Goal: Task Accomplishment & Management: Manage account settings

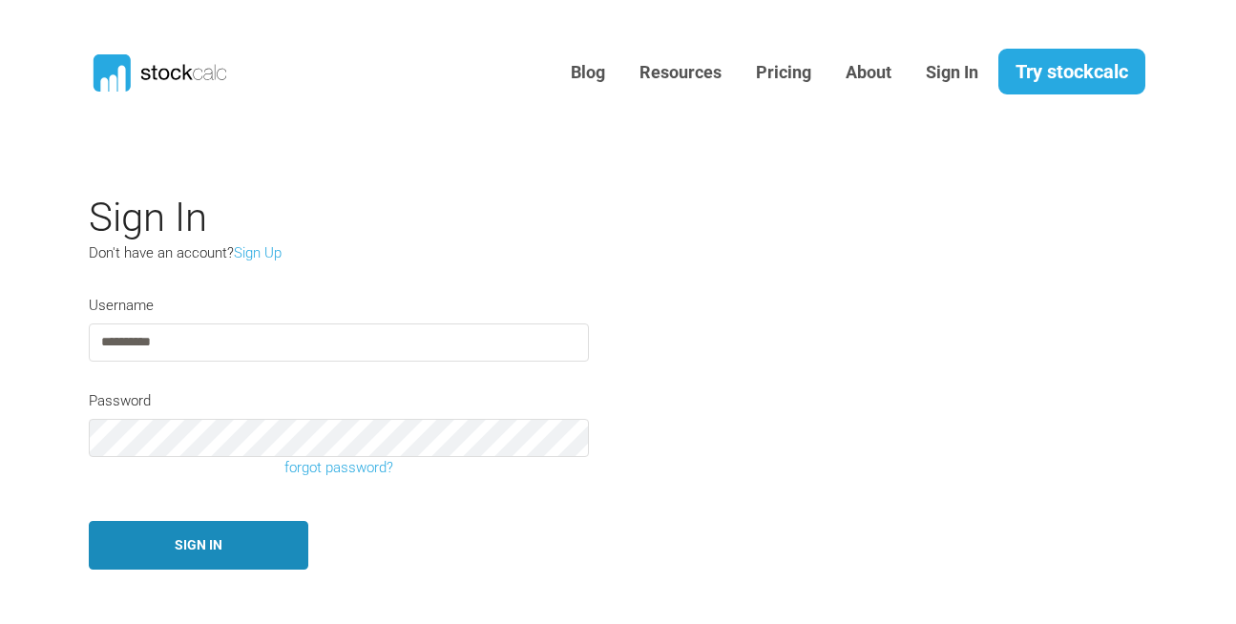
click at [201, 545] on button "Sign In" at bounding box center [198, 545] width 219 height 49
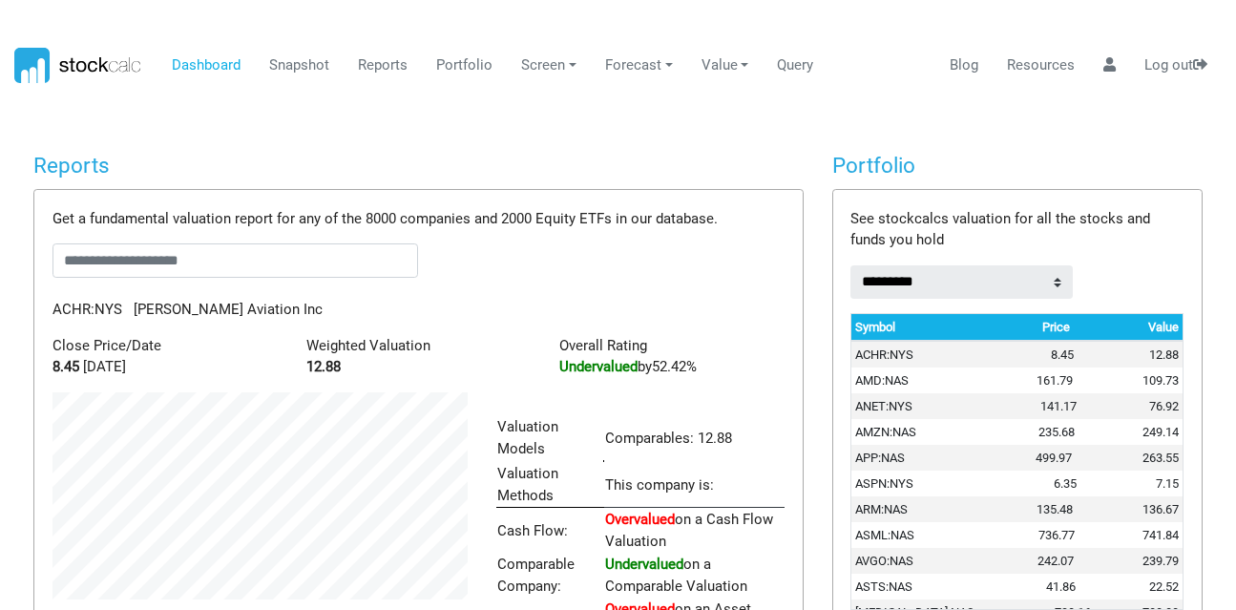
scroll to position [296, 444]
click at [87, 266] on input "text" at bounding box center [234, 260] width 365 height 34
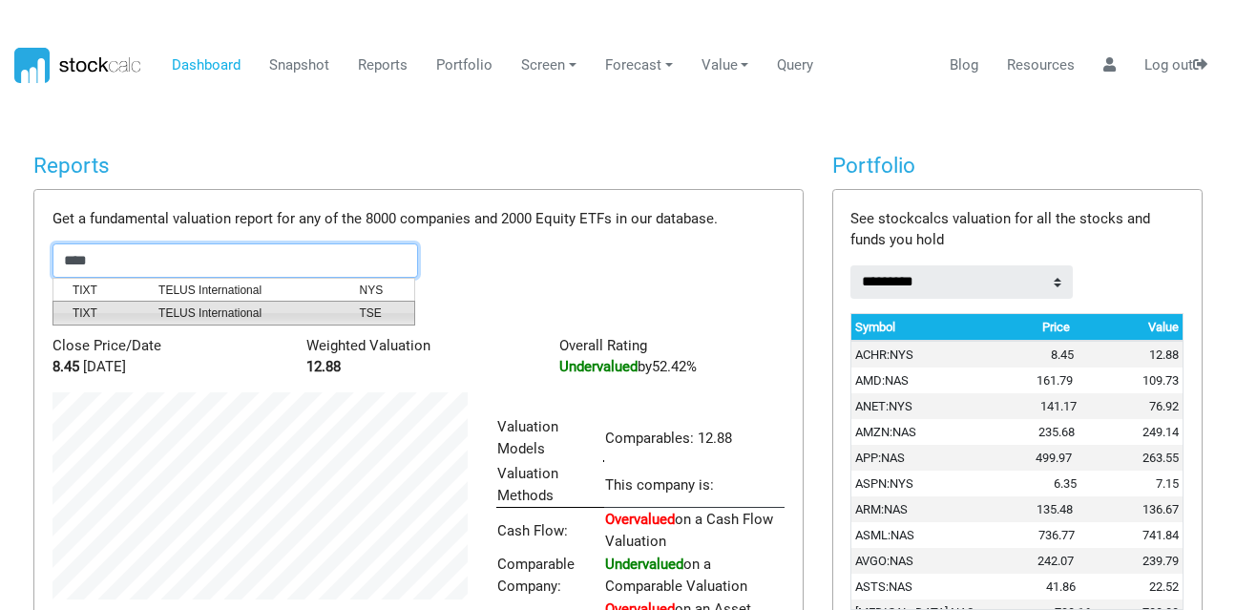
click at [136, 307] on span "TIXT" at bounding box center [101, 312] width 86 height 17
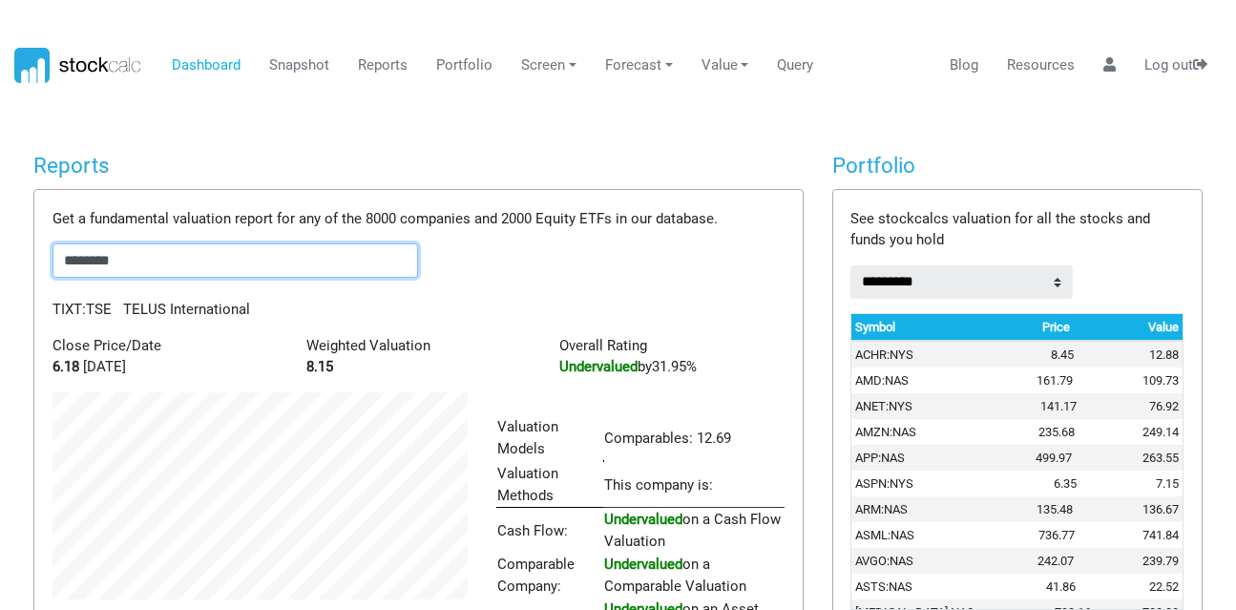
drag, startPoint x: 138, startPoint y: 263, endPoint x: 0, endPoint y: 305, distance: 144.6
click at [0, 305] on body "Dashboard Snapshot Reports Portfolio Screen Stock Screener Sector ETF Industry …" at bounding box center [618, 305] width 1236 height 610
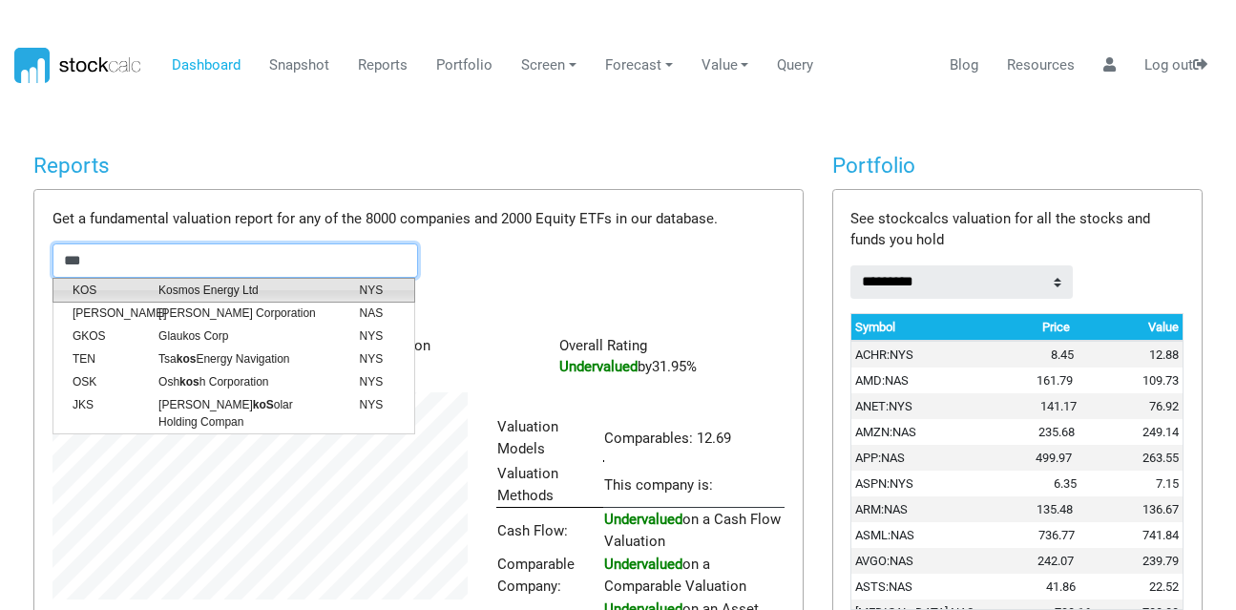
click at [100, 294] on span "KOS" at bounding box center [101, 289] width 86 height 17
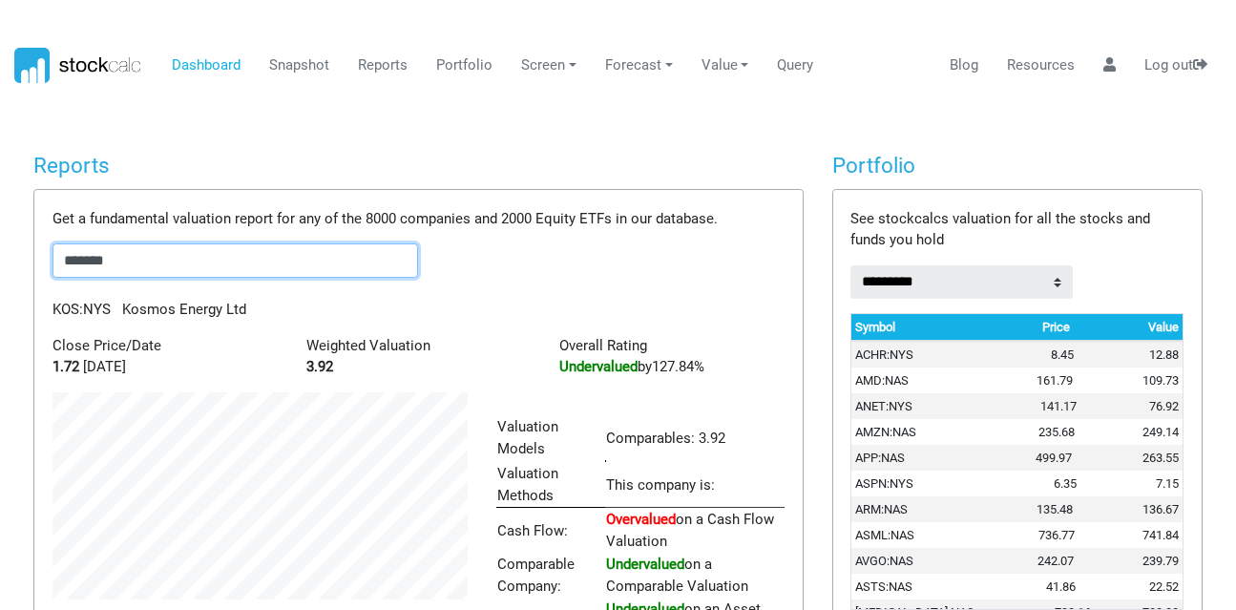
drag, startPoint x: 143, startPoint y: 260, endPoint x: 0, endPoint y: 301, distance: 148.9
click at [0, 301] on body "Dashboard Snapshot Reports Portfolio Screen Stock Screener Sector ETF Industry …" at bounding box center [618, 305] width 1236 height 610
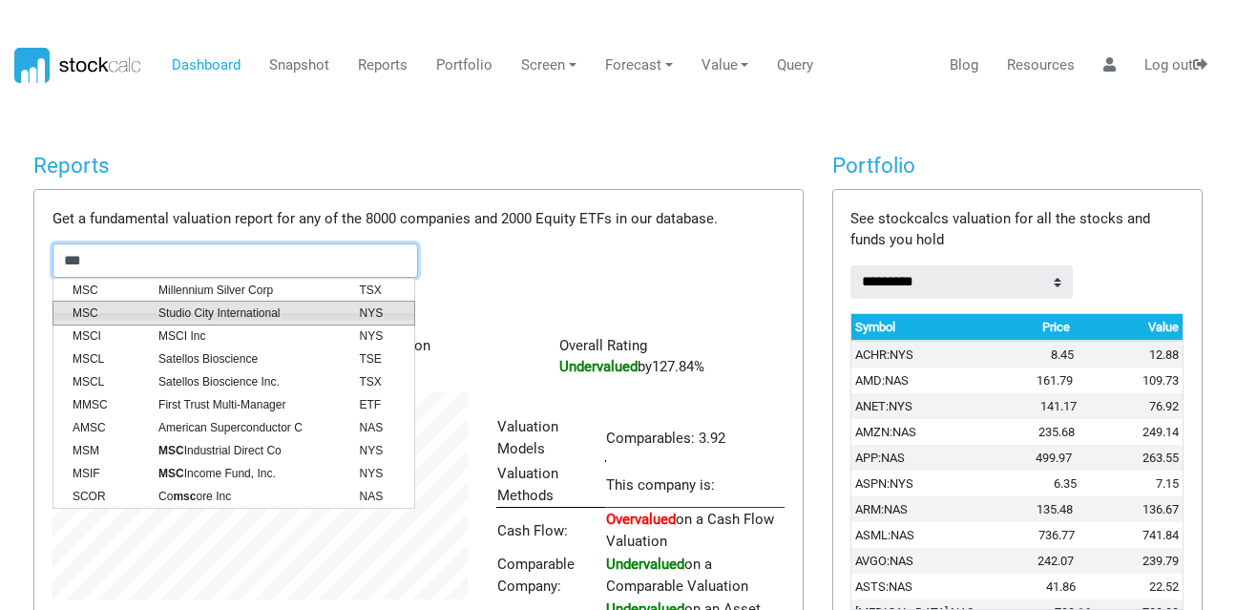
click at [113, 317] on span "MSC" at bounding box center [101, 312] width 86 height 17
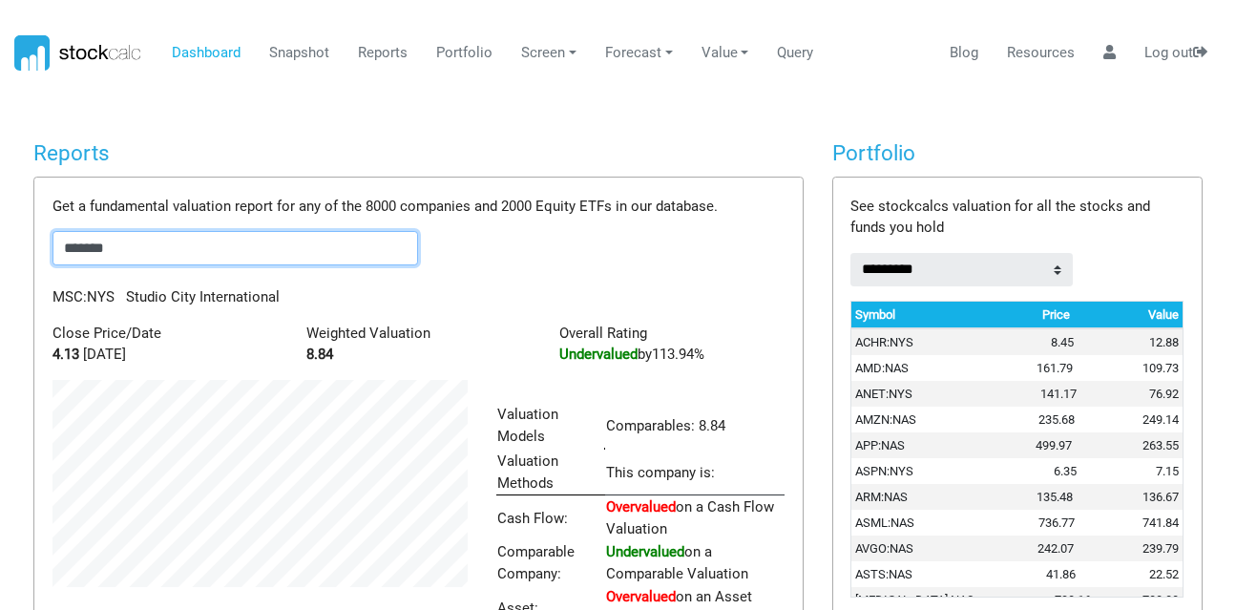
scroll to position [0, 0]
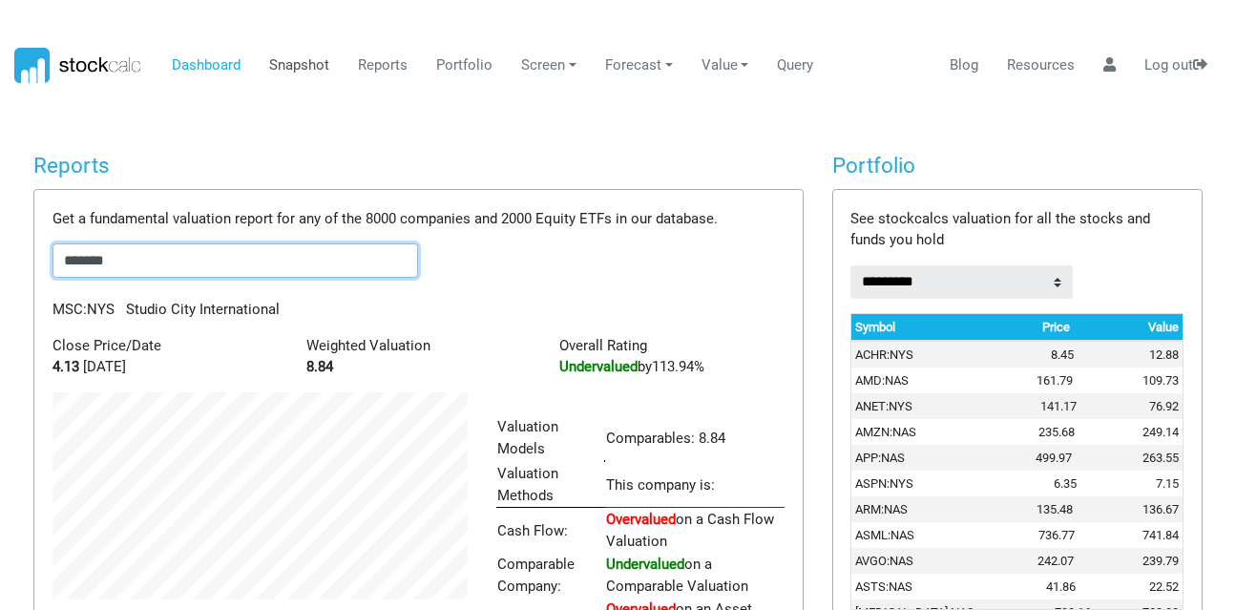
type input "*******"
click at [307, 55] on link "Snapshot" at bounding box center [299, 66] width 74 height 36
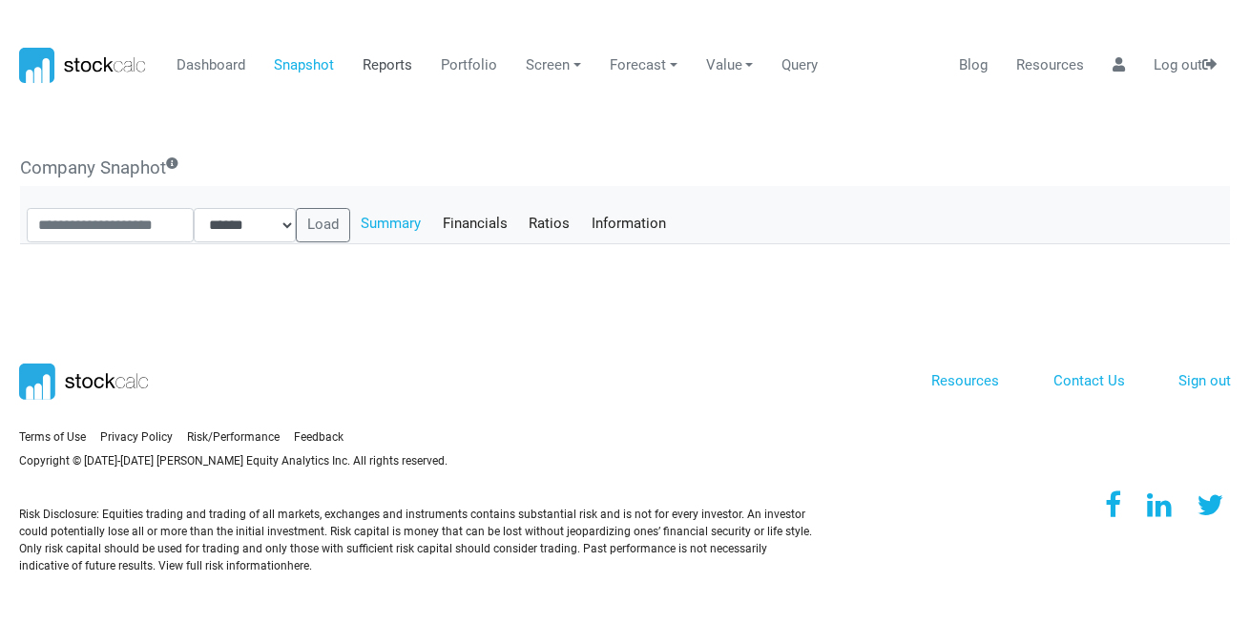
click at [400, 66] on link "Reports" at bounding box center [388, 66] width 64 height 36
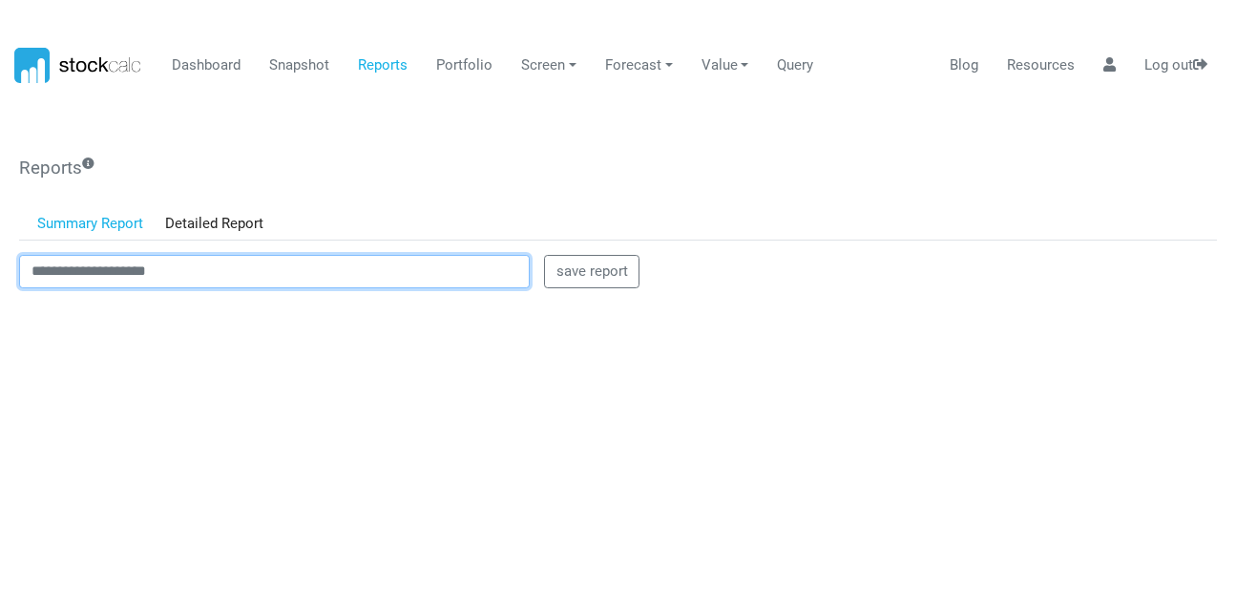
click at [164, 278] on input "text" at bounding box center [274, 272] width 510 height 34
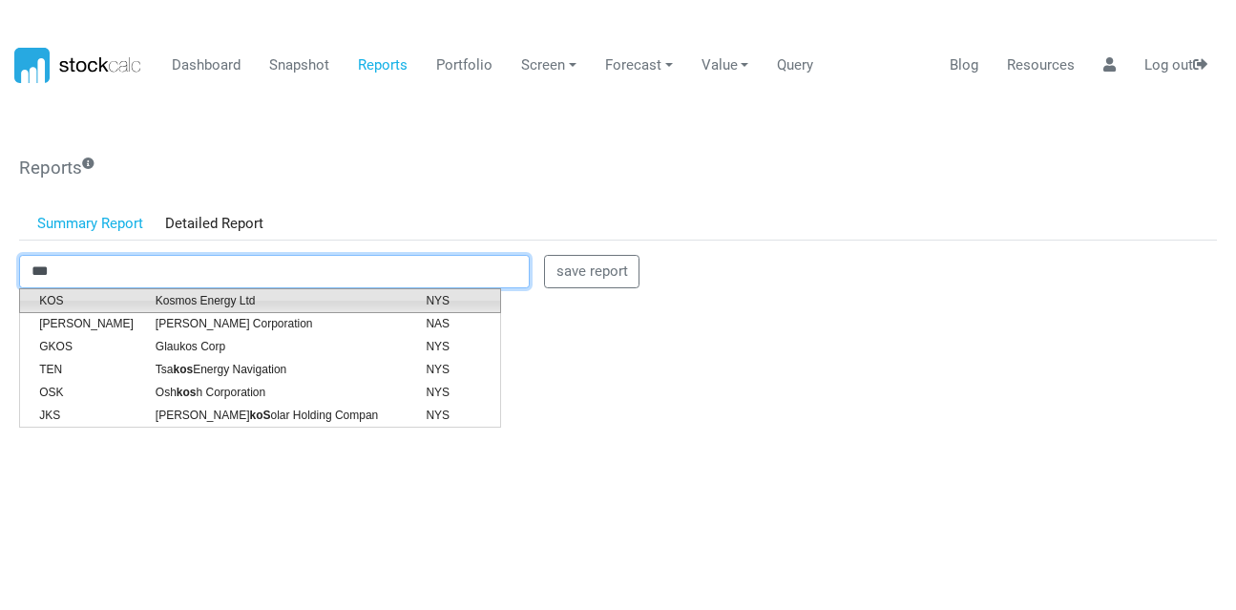
click at [170, 310] on li "KOS Kosmos Energy Ltd NYS" at bounding box center [260, 300] width 482 height 25
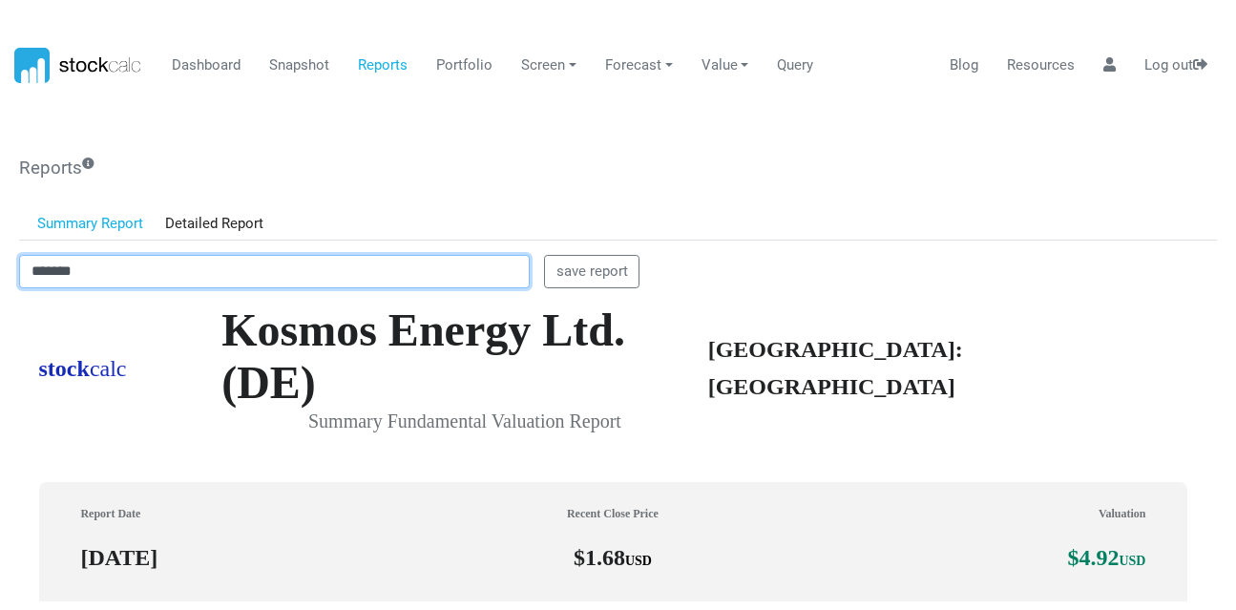
scroll to position [544, 1182]
drag, startPoint x: 108, startPoint y: 265, endPoint x: 0, endPoint y: 303, distance: 114.4
click at [0, 303] on body "Dashboard Snapshot Reports Portfolio Screen Stock Screener Sector ETF Industry …" at bounding box center [618, 305] width 1236 height 610
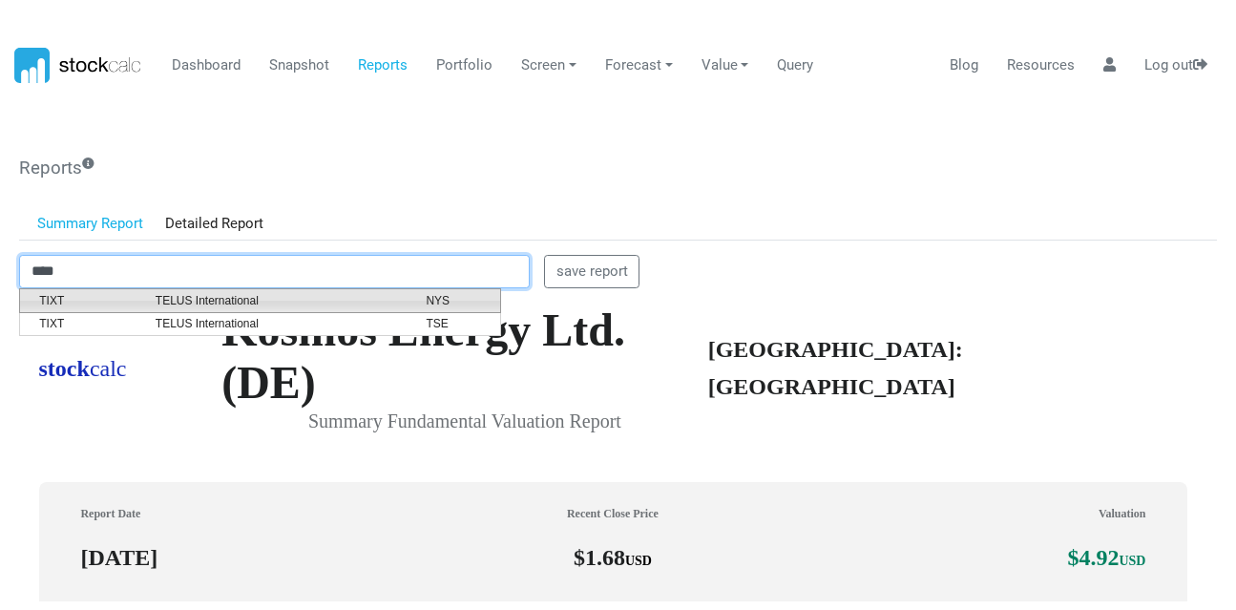
click at [329, 295] on span "TELUS International" at bounding box center [276, 300] width 271 height 17
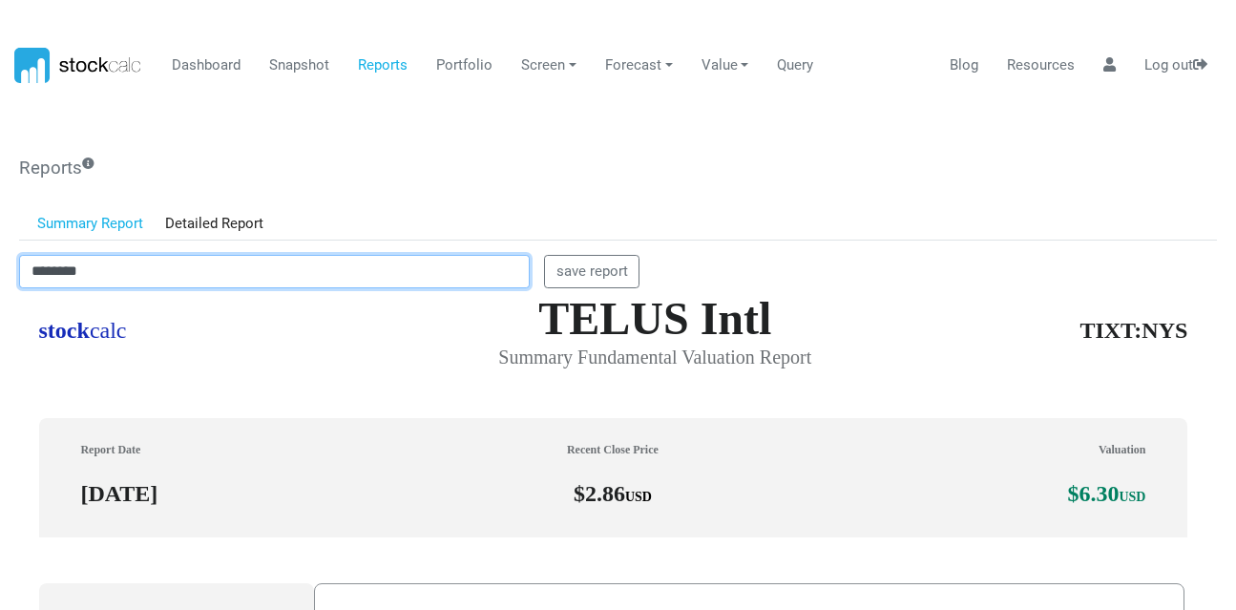
scroll to position [0, 0]
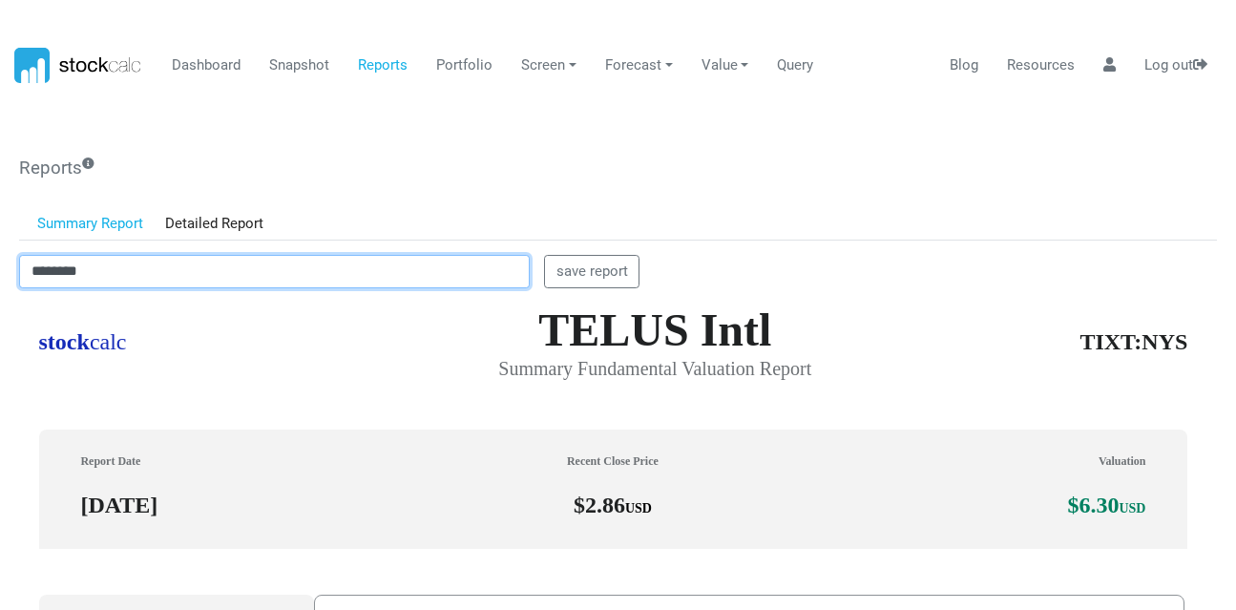
drag, startPoint x: 95, startPoint y: 271, endPoint x: 0, endPoint y: 302, distance: 100.5
click at [0, 302] on body "Dashboard Snapshot Reports Portfolio Screen Stock Screener Sector ETF Industry …" at bounding box center [618, 305] width 1236 height 610
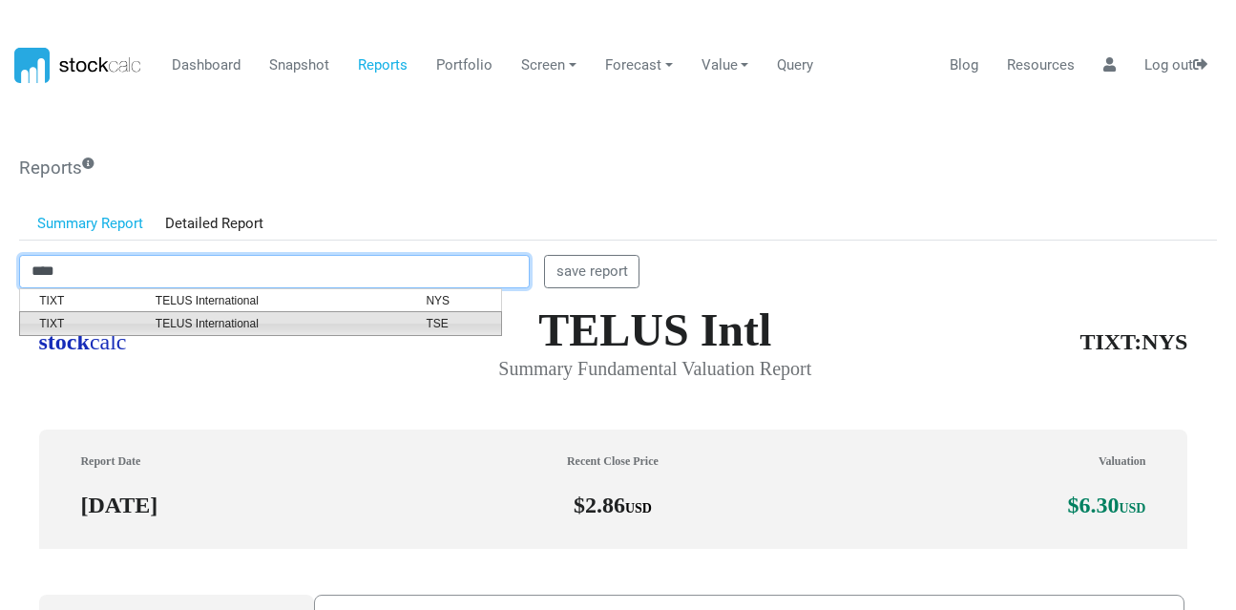
click at [163, 322] on span "TELUS International" at bounding box center [276, 323] width 271 height 17
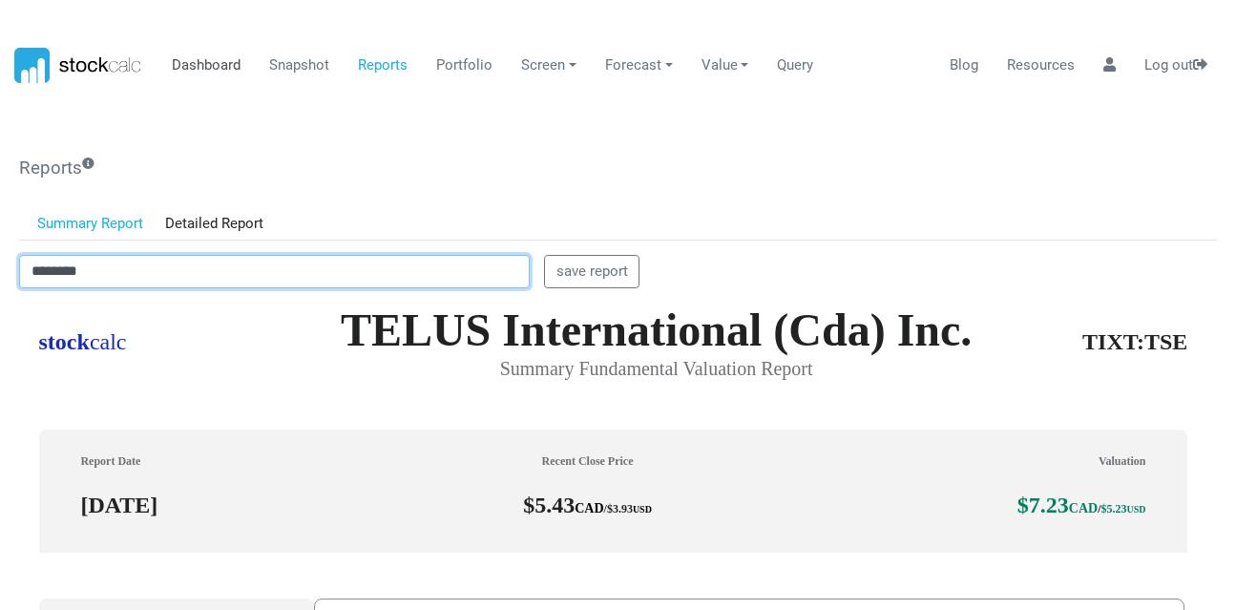
type input "********"
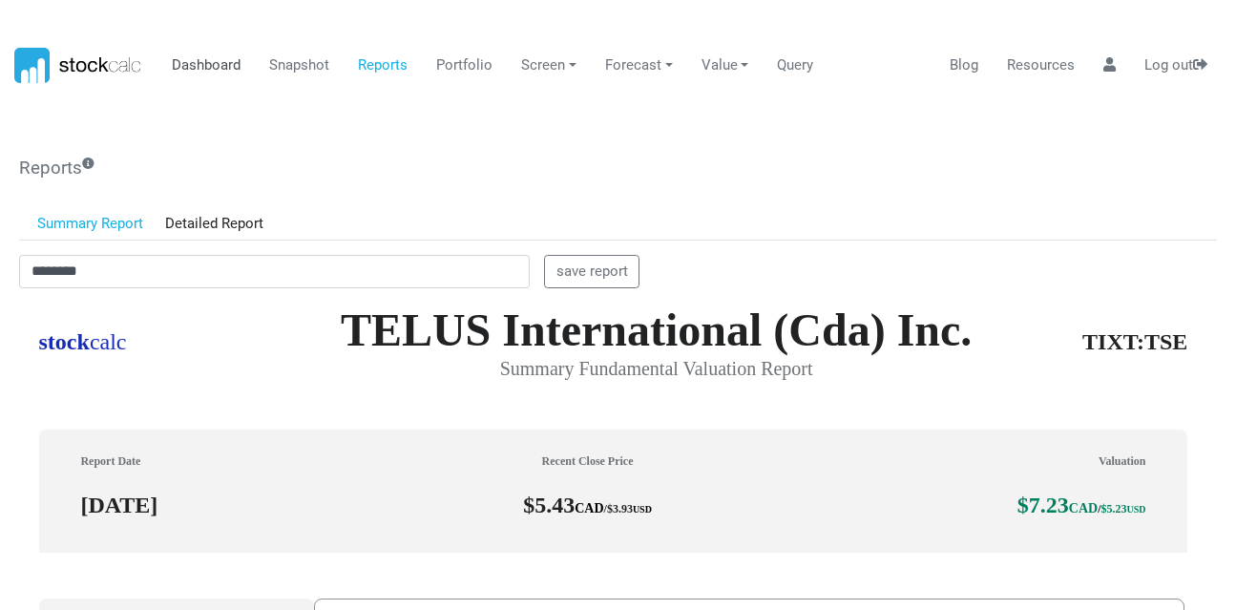
click at [214, 67] on link "Dashboard" at bounding box center [206, 66] width 83 height 36
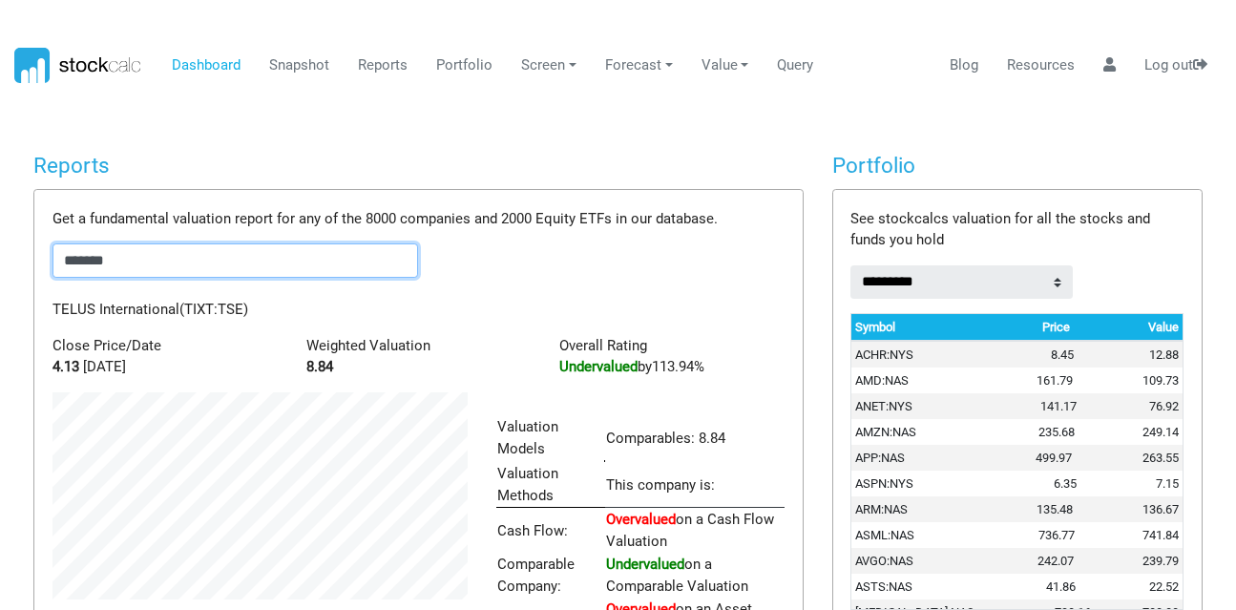
drag, startPoint x: 155, startPoint y: 269, endPoint x: 39, endPoint y: 280, distance: 115.9
click at [39, 280] on div "Get a fundamental valuation report for any of the 8000 companies and 2000 Equit…" at bounding box center [417, 473] width 767 height 566
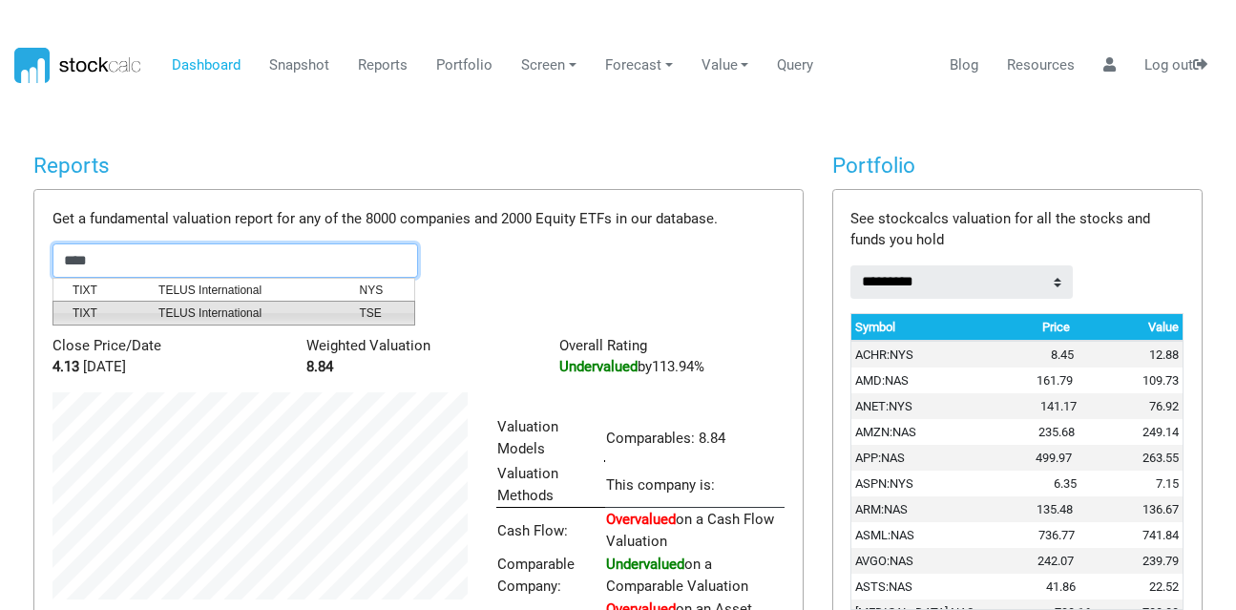
click at [114, 304] on span "TIXT" at bounding box center [101, 312] width 86 height 17
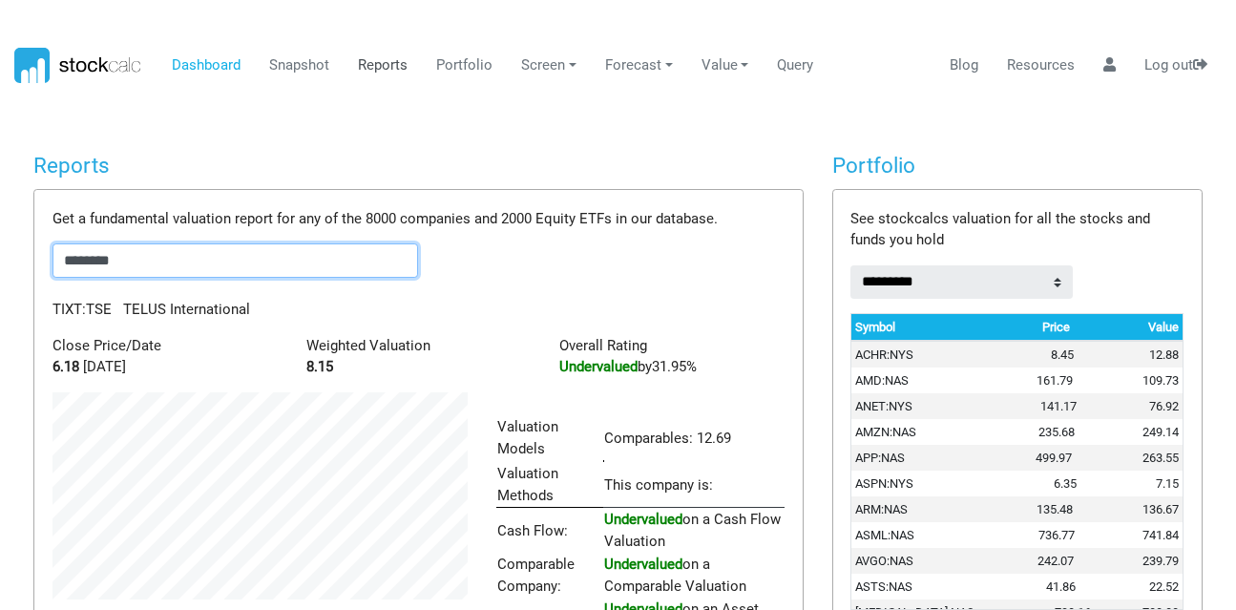
type input "********"
click at [393, 60] on link "Reports" at bounding box center [383, 66] width 64 height 36
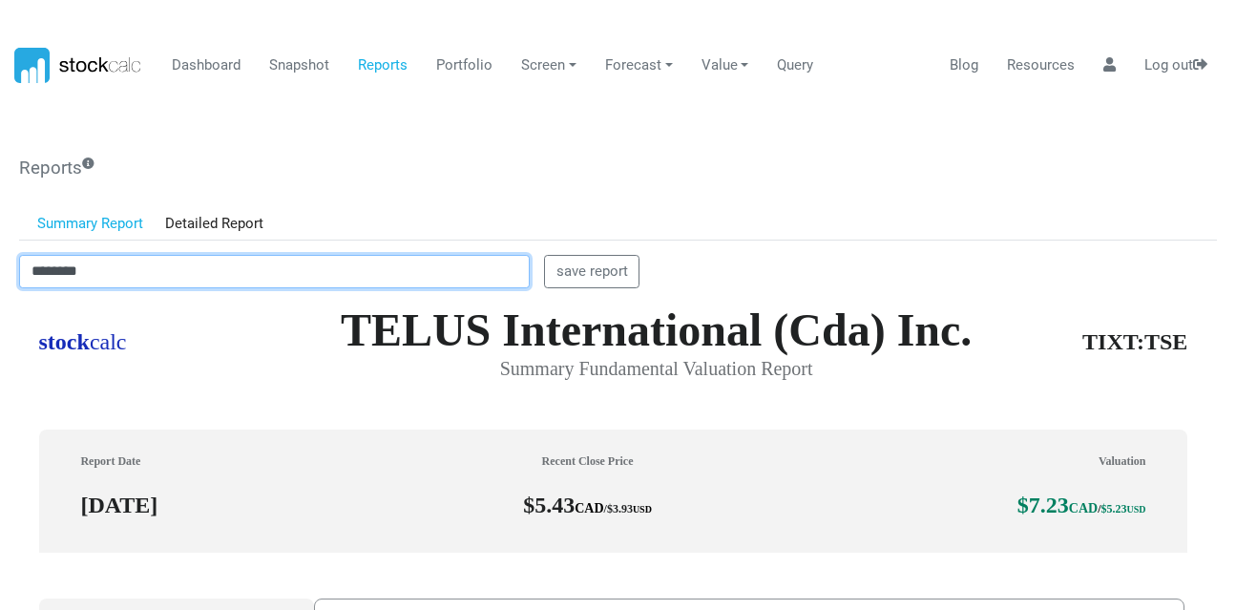
drag, startPoint x: 96, startPoint y: 271, endPoint x: 0, endPoint y: 272, distance: 96.4
click at [0, 272] on body "Dashboard Snapshot Reports Portfolio Screen Stock Screener Sector ETF Industry …" at bounding box center [618, 305] width 1236 height 610
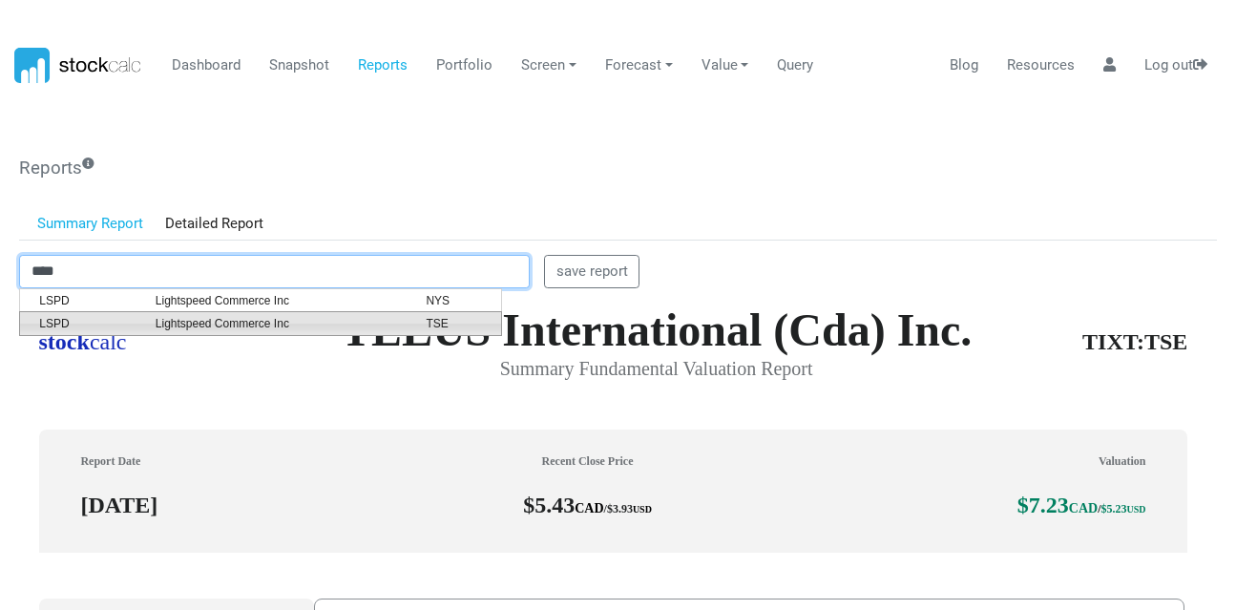
click at [104, 315] on span "LSPD" at bounding box center [83, 323] width 116 height 17
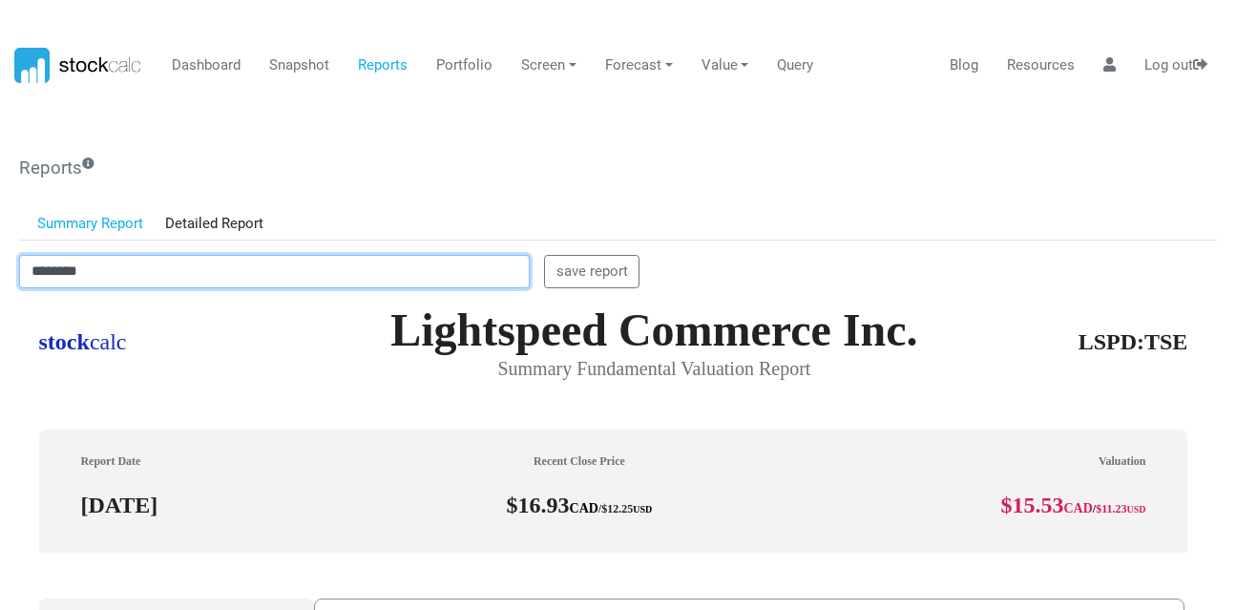
drag, startPoint x: 110, startPoint y: 271, endPoint x: 0, endPoint y: 293, distance: 111.9
click at [0, 293] on body "Dashboard Snapshot Reports Portfolio Screen Stock Screener Sector ETF Industry …" at bounding box center [618, 305] width 1236 height 610
type input "********"
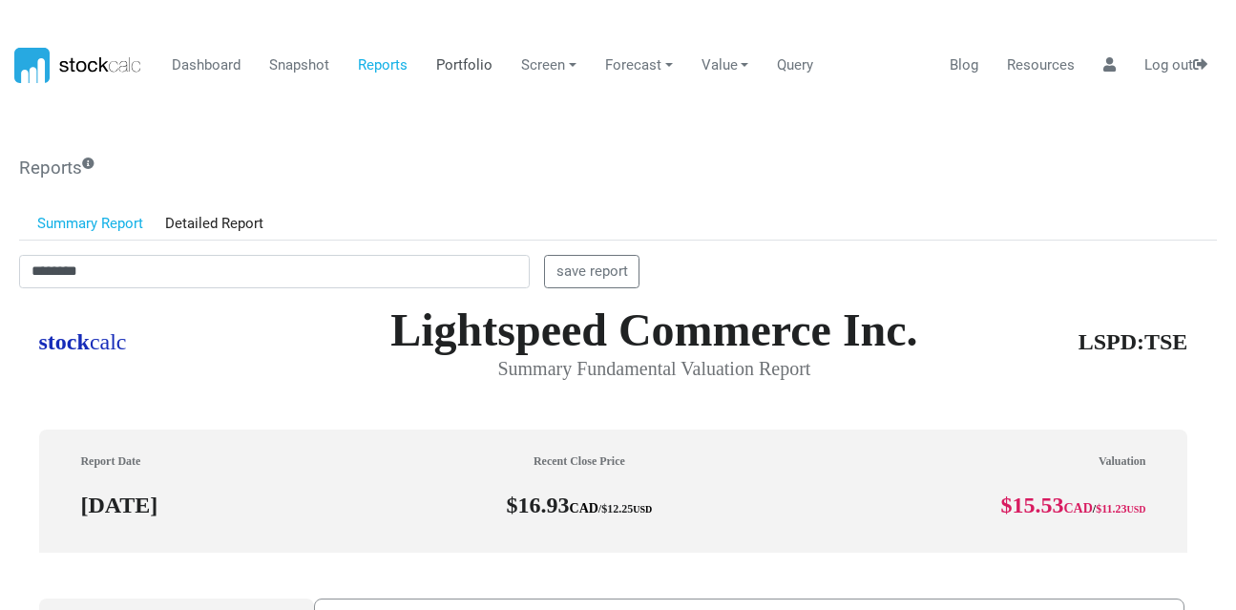
click at [464, 60] on link "Portfolio" at bounding box center [464, 66] width 71 height 36
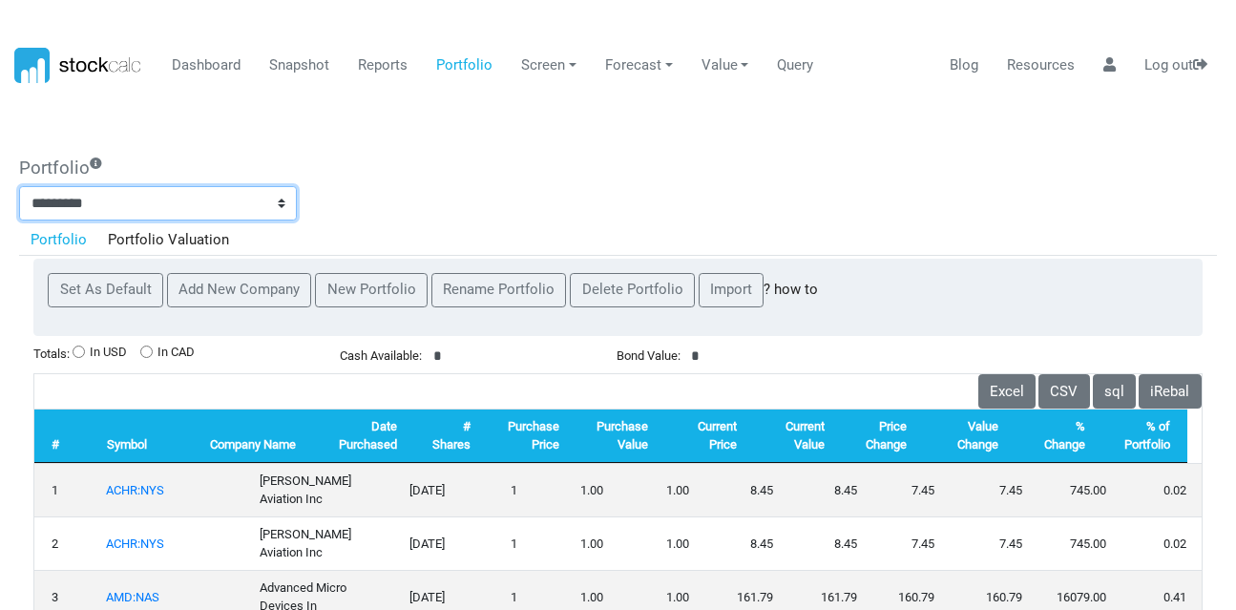
click at [226, 202] on select "**********" at bounding box center [158, 203] width 278 height 34
select select "*******"
click at [19, 186] on select "**********" at bounding box center [158, 203] width 278 height 34
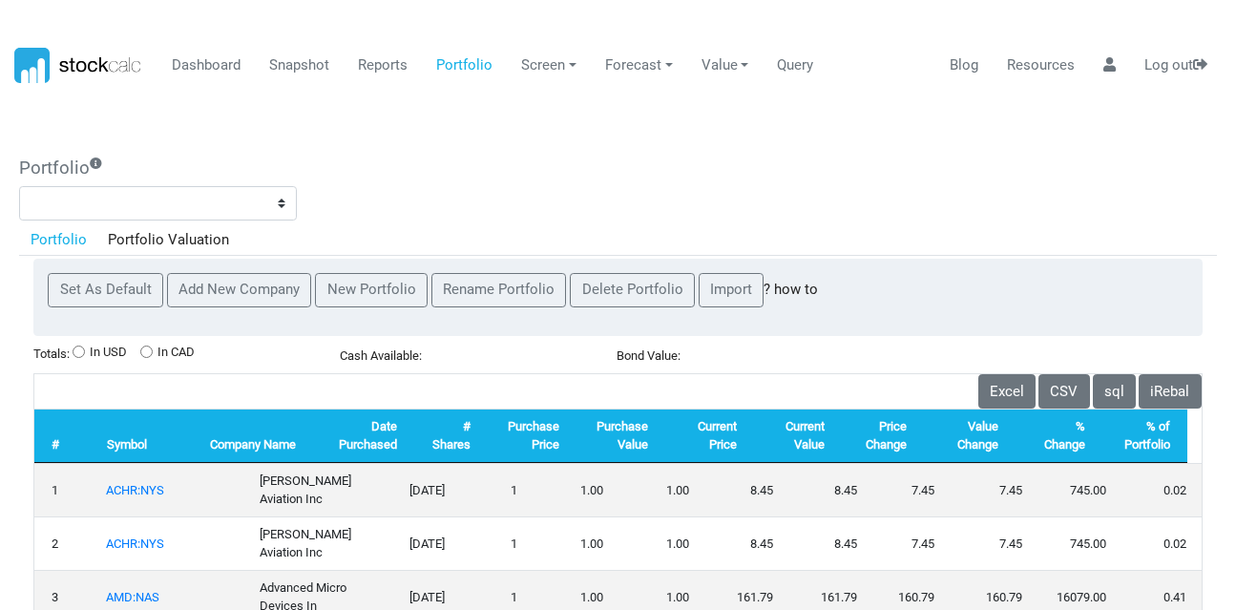
click at [43, 234] on link "Portfolio" at bounding box center [58, 239] width 78 height 32
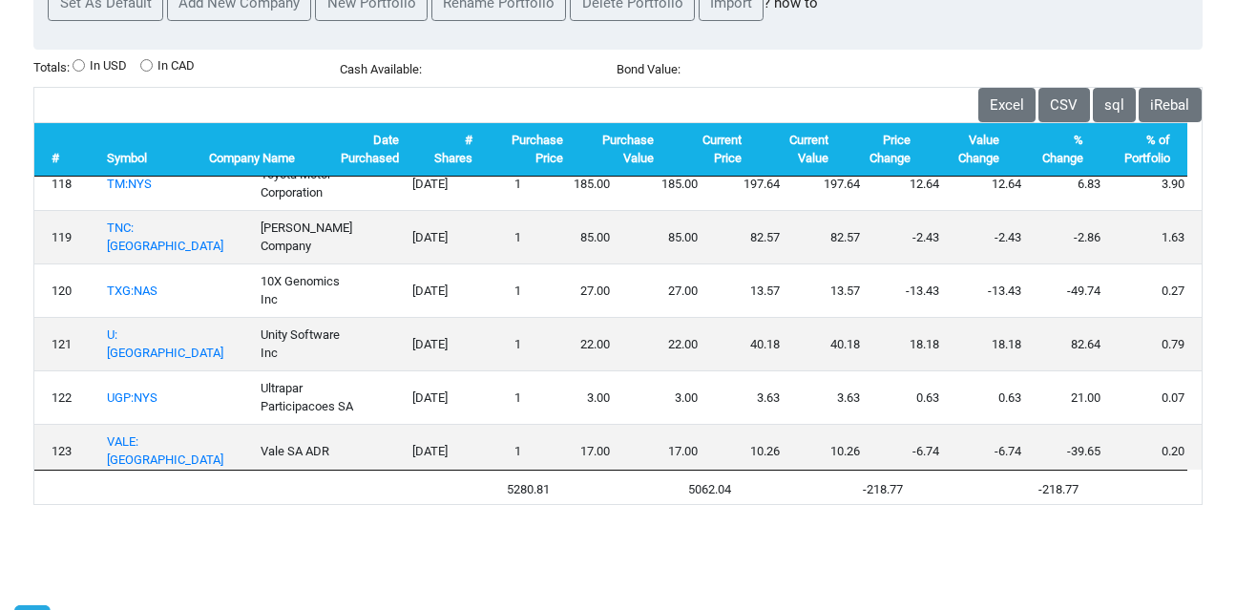
scroll to position [6297, 0]
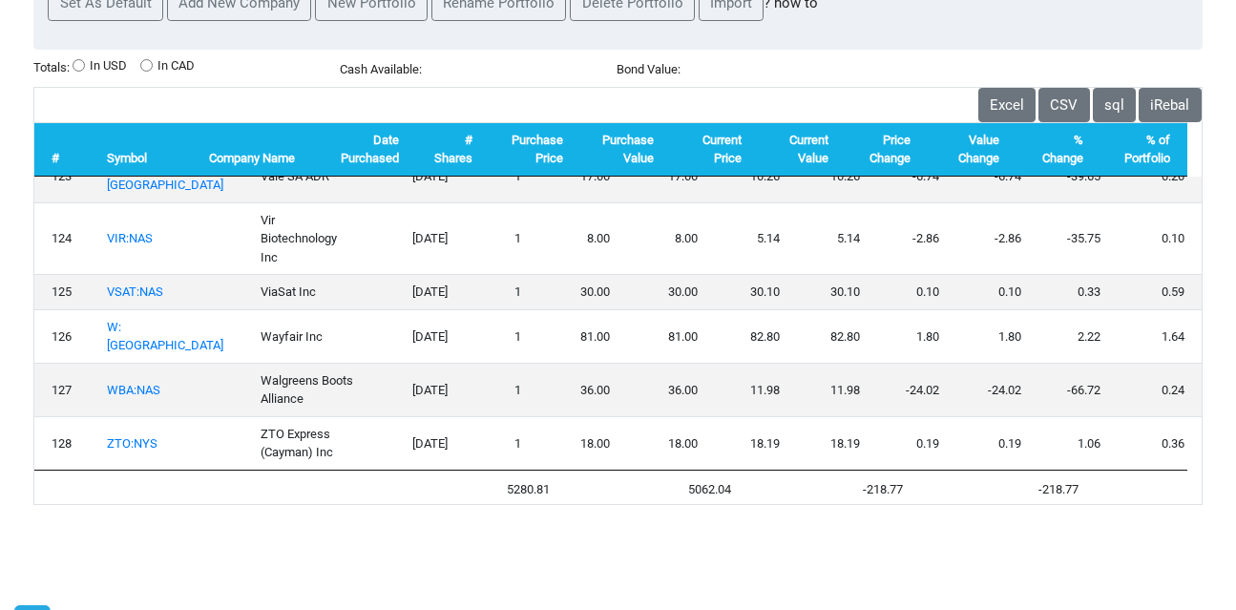
drag, startPoint x: 116, startPoint y: 276, endPoint x: 717, endPoint y: 91, distance: 628.9
click at [116, 130] on link "UGP:NYS" at bounding box center [132, 122] width 51 height 14
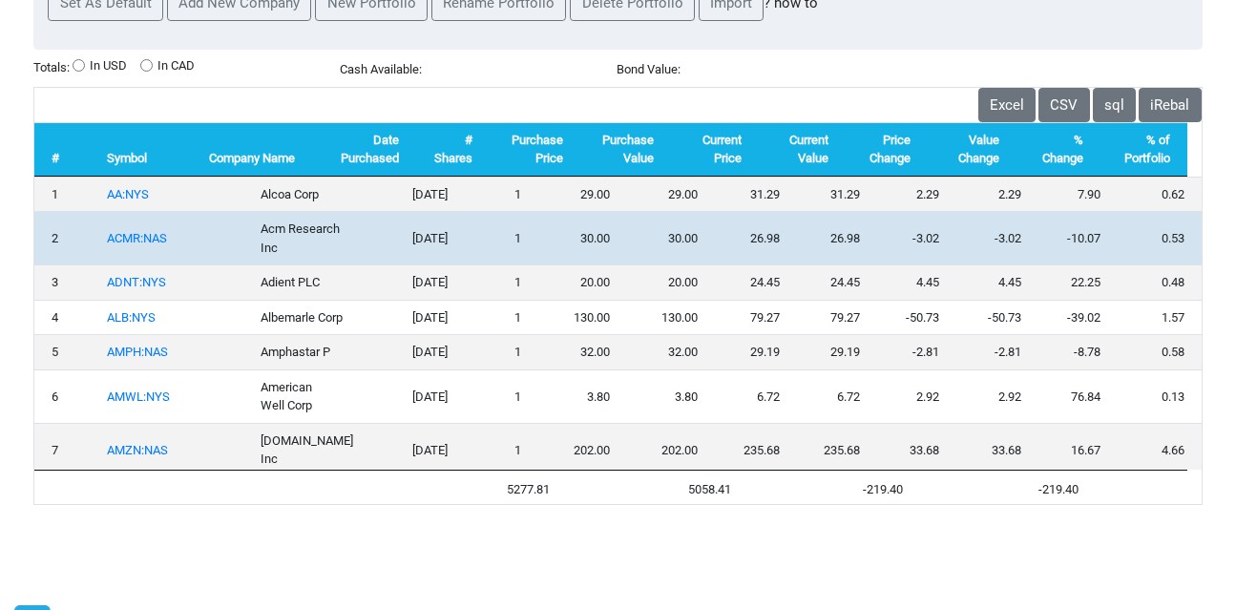
scroll to position [0, 0]
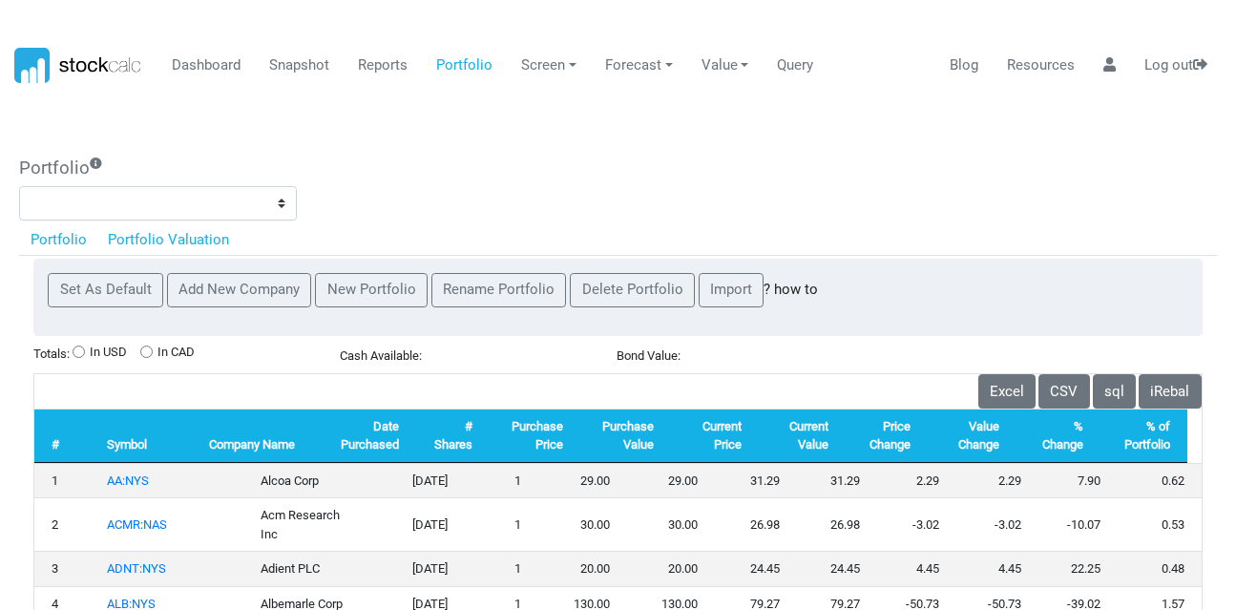
click at [133, 232] on link "Portfolio Valuation" at bounding box center [168, 239] width 143 height 32
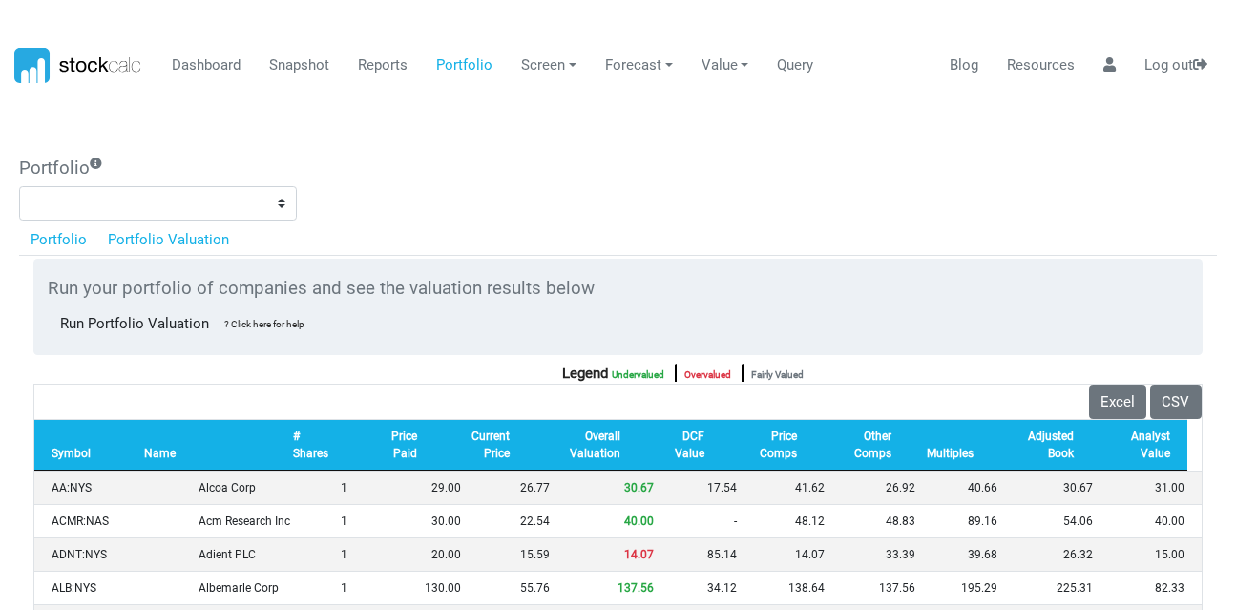
click at [57, 240] on link "Portfolio" at bounding box center [58, 239] width 78 height 32
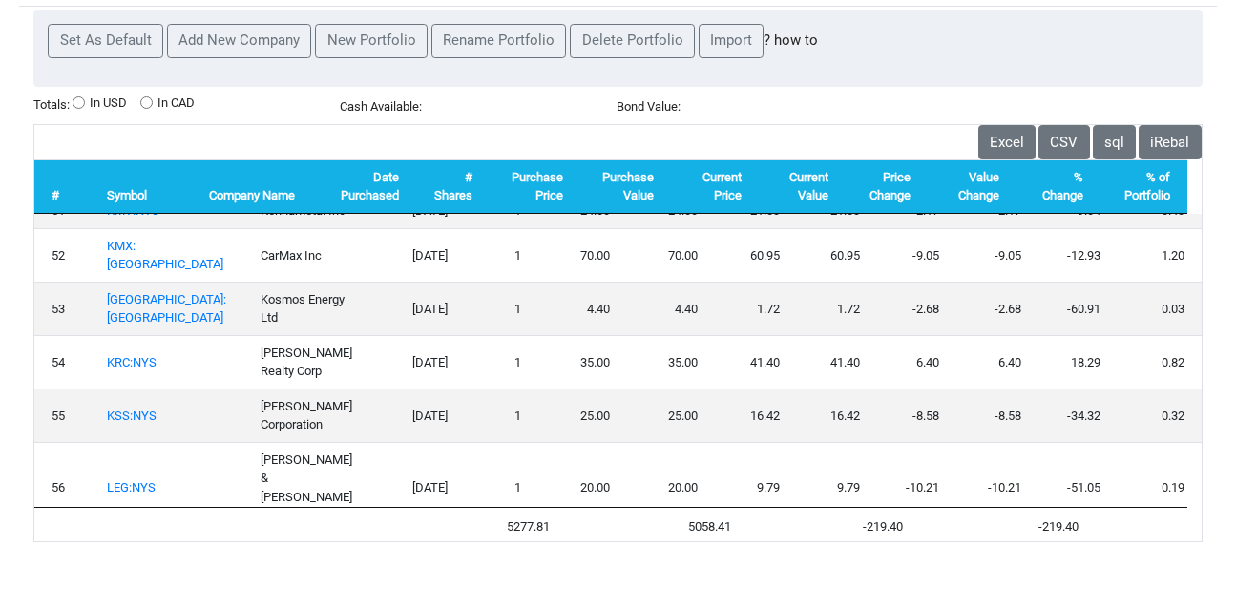
scroll to position [2576, 0]
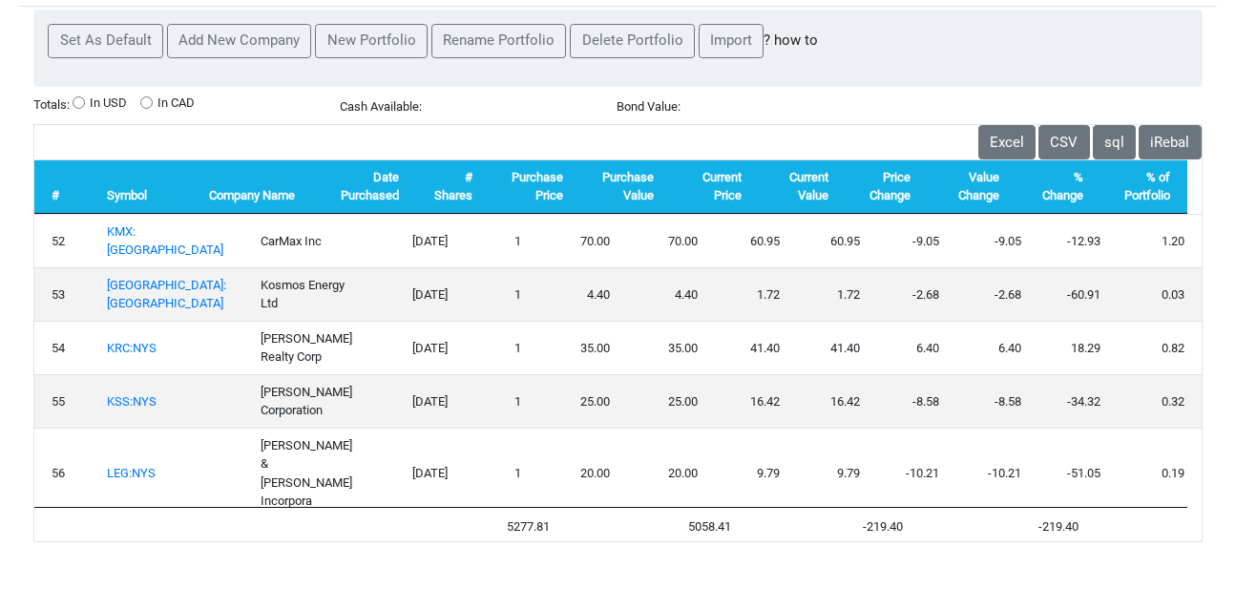
click at [125, 150] on link "KLG:NYS" at bounding box center [132, 142] width 50 height 14
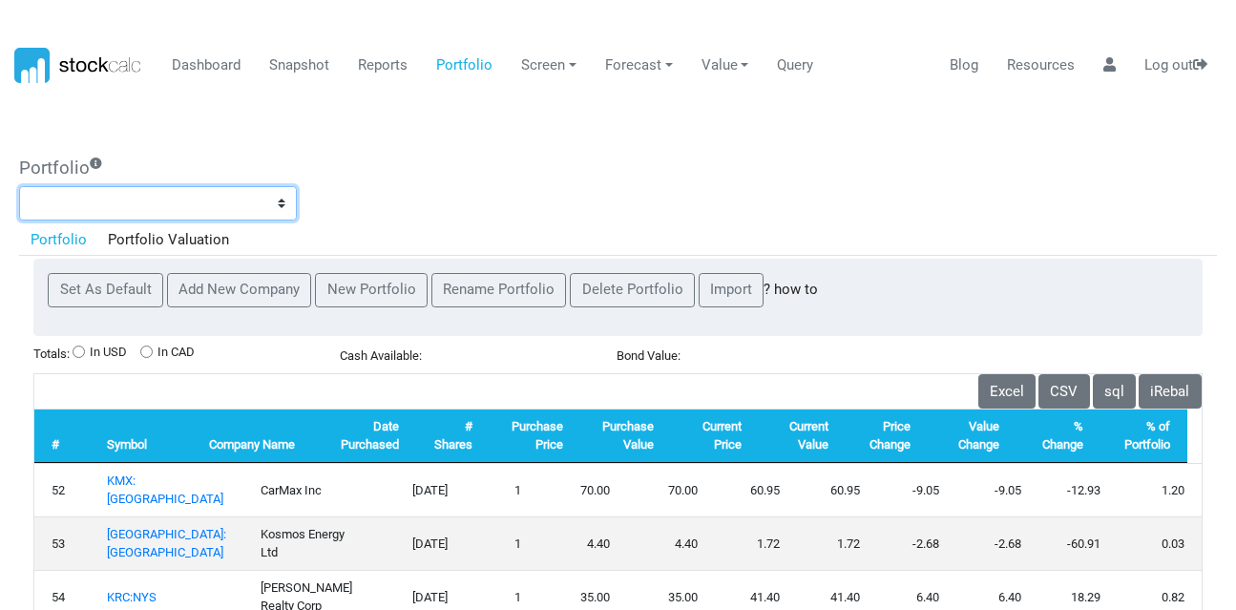
click at [215, 201] on select "**********" at bounding box center [158, 203] width 278 height 34
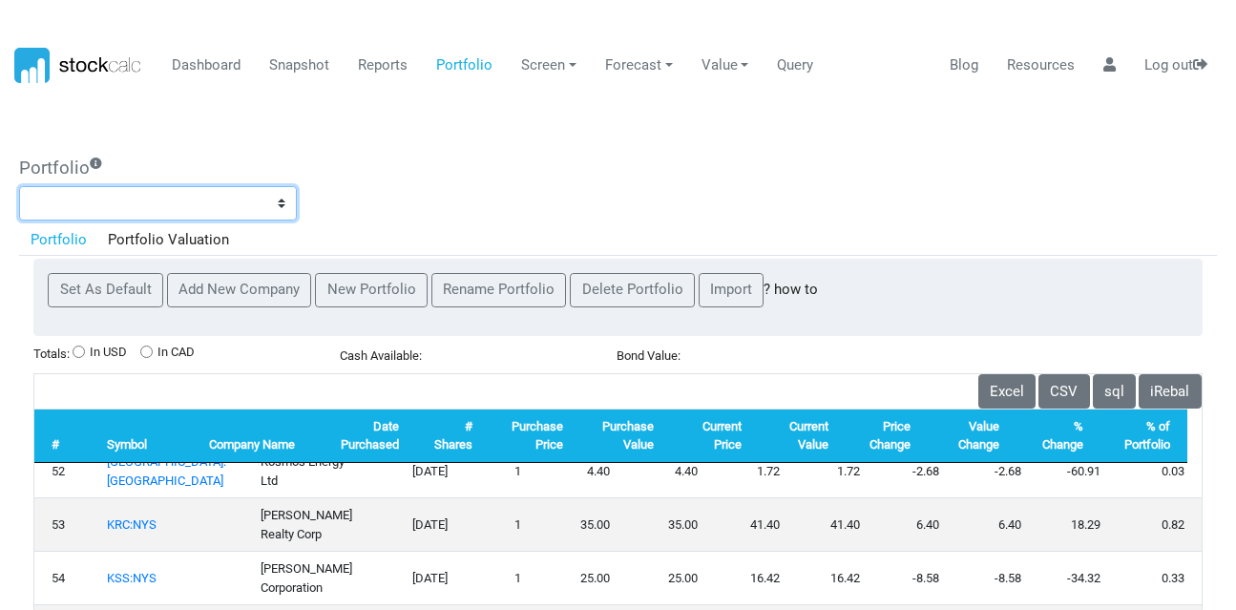
select select "*******"
click at [19, 186] on select "**********" at bounding box center [158, 203] width 278 height 34
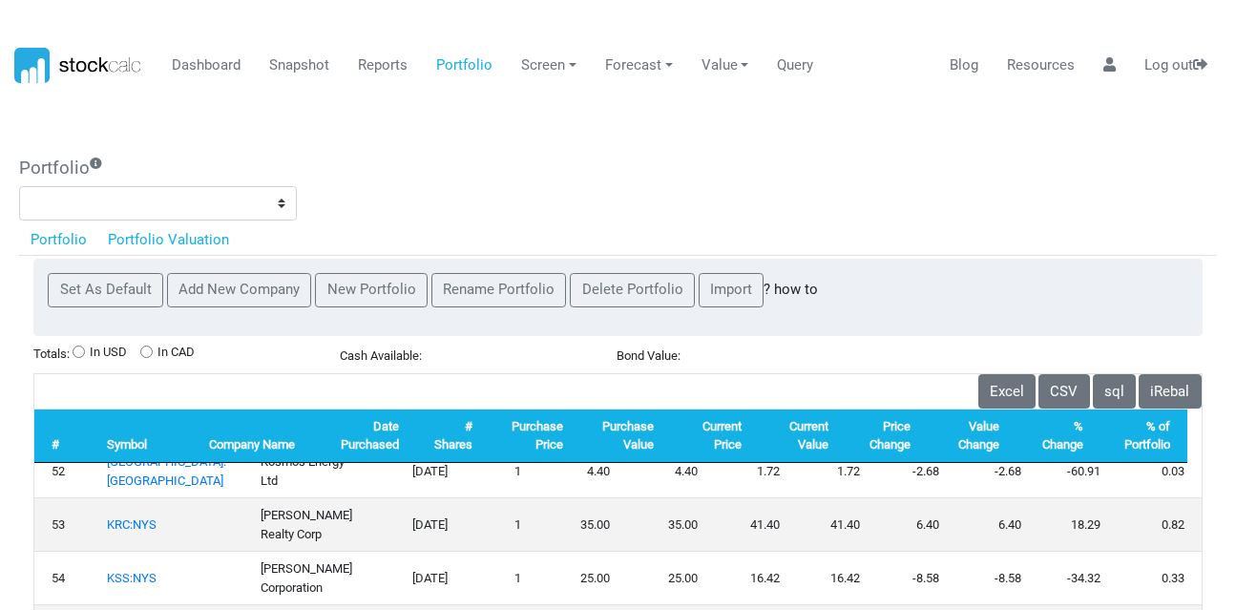
click at [168, 237] on link "Portfolio Valuation" at bounding box center [168, 239] width 143 height 32
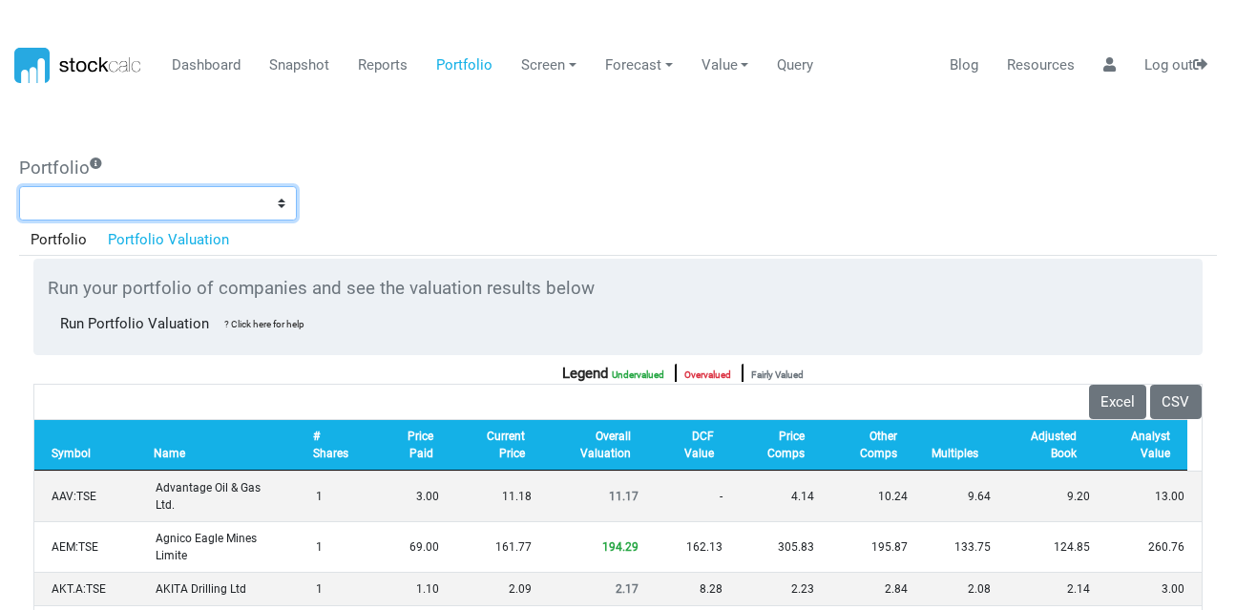
click at [250, 197] on select "**********" at bounding box center [158, 203] width 278 height 34
select select "*******"
click at [19, 186] on select "**********" at bounding box center [158, 203] width 278 height 34
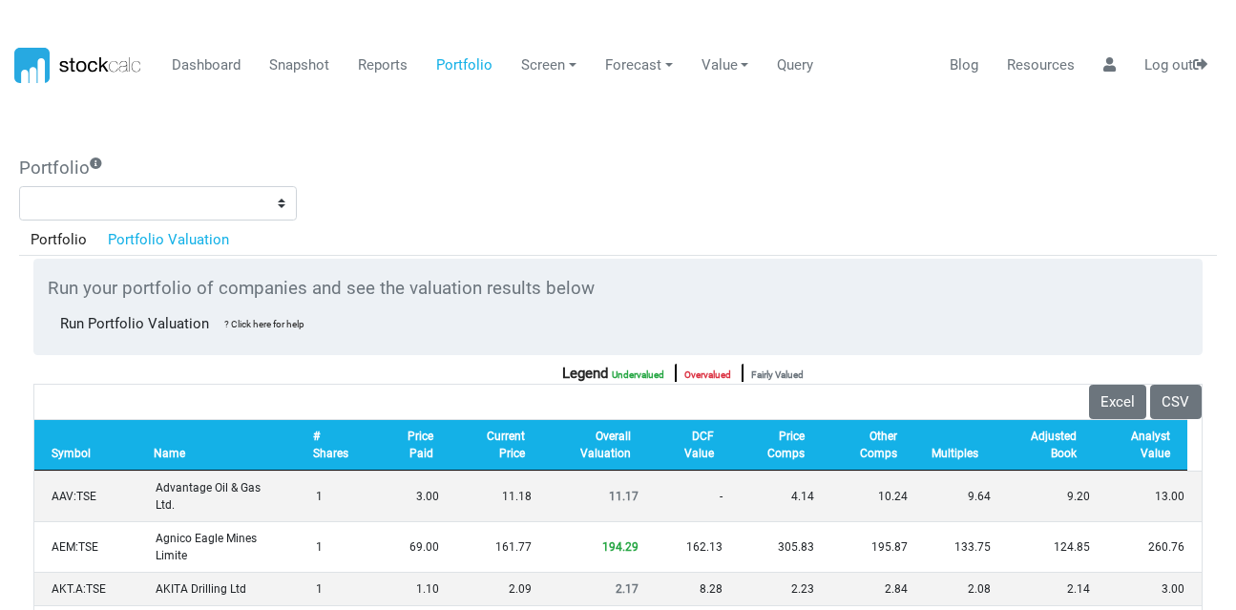
click at [177, 239] on link "Portfolio Valuation" at bounding box center [168, 239] width 143 height 32
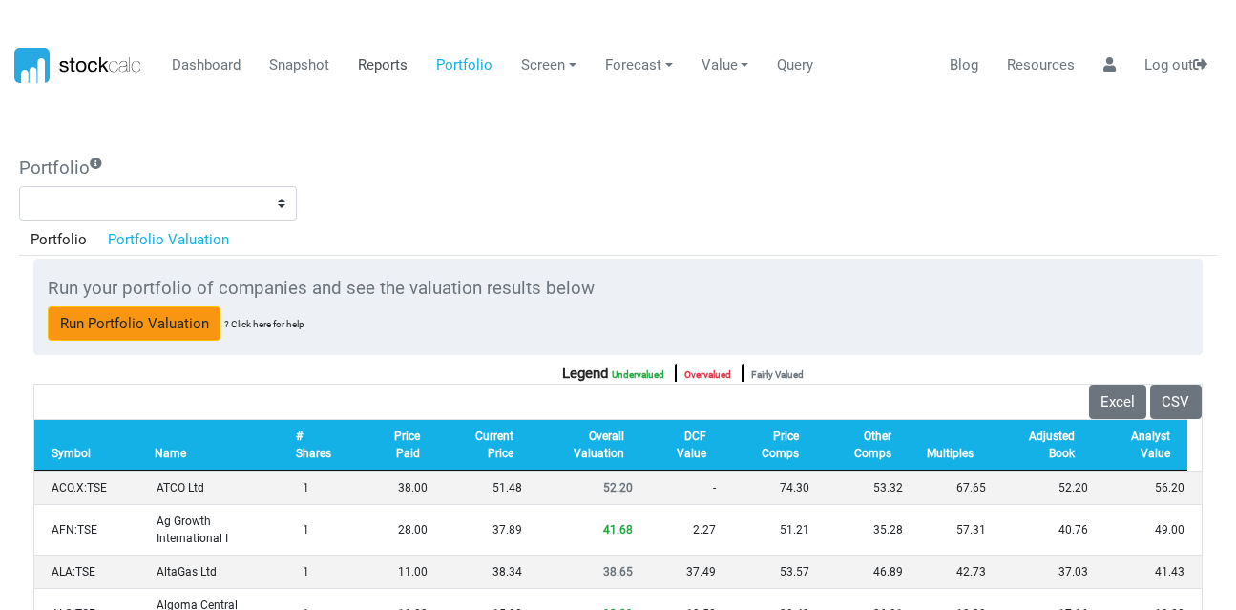
click at [363, 62] on link "Reports" at bounding box center [383, 66] width 64 height 36
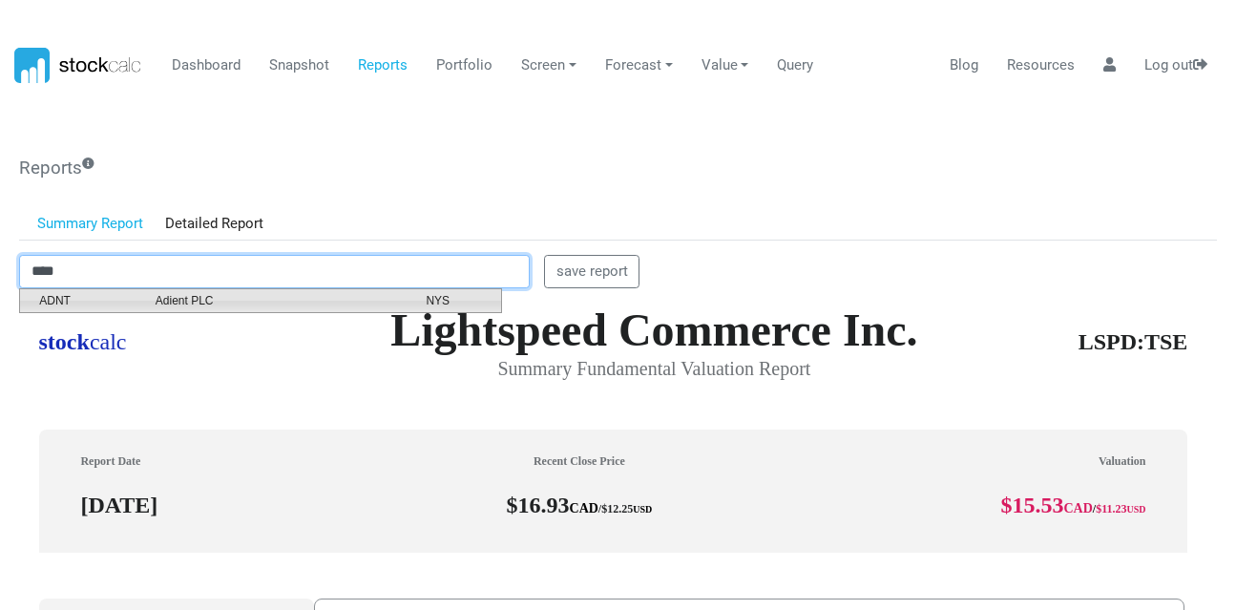
click at [256, 303] on span "Adient PLC" at bounding box center [276, 300] width 271 height 17
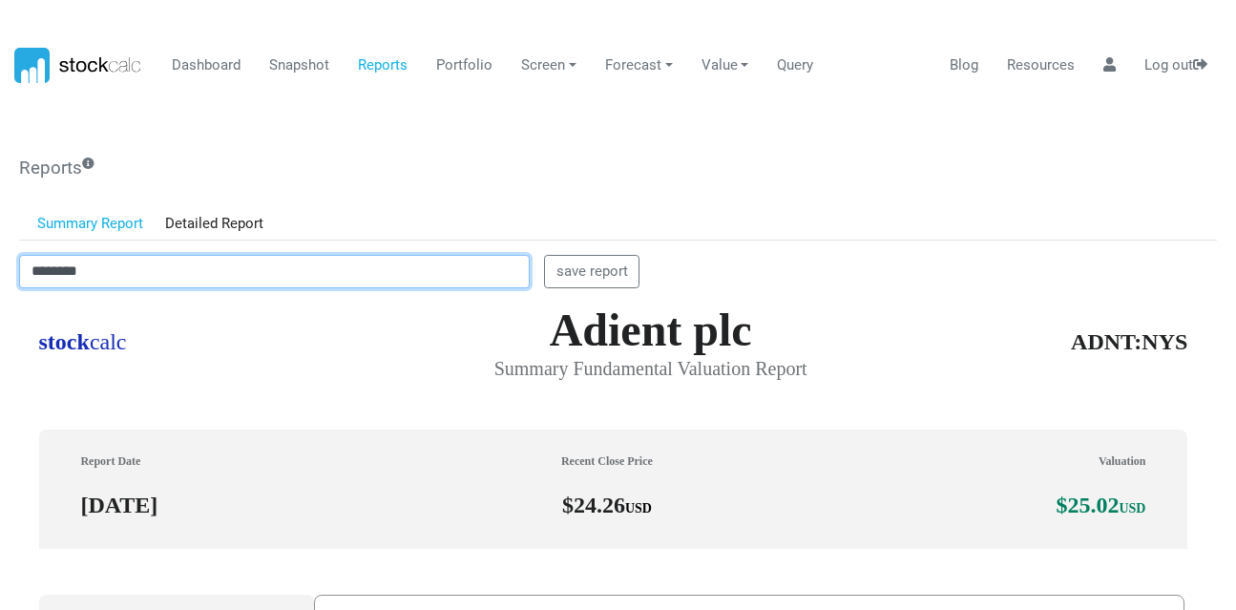
scroll to position [544, 1182]
drag, startPoint x: 111, startPoint y: 269, endPoint x: 0, endPoint y: 287, distance: 112.1
click at [0, 286] on body "Dashboard Snapshot Reports Portfolio Screen Stock Screener Sector ETF Industry …" at bounding box center [618, 305] width 1236 height 610
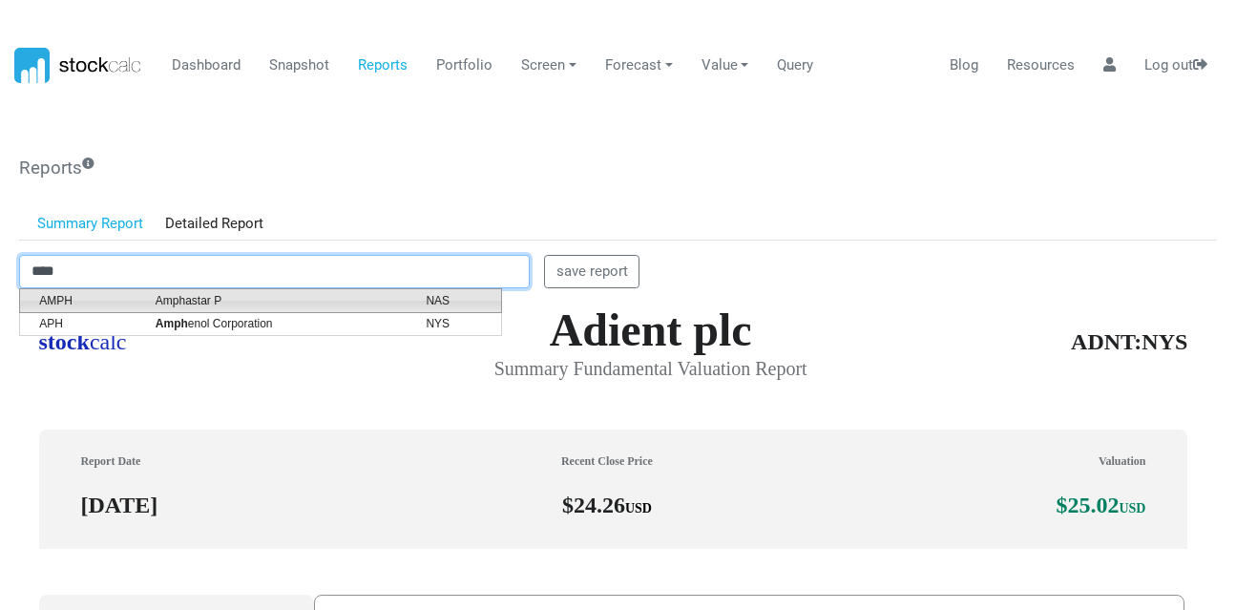
click at [116, 301] on span "AMPH" at bounding box center [83, 300] width 116 height 17
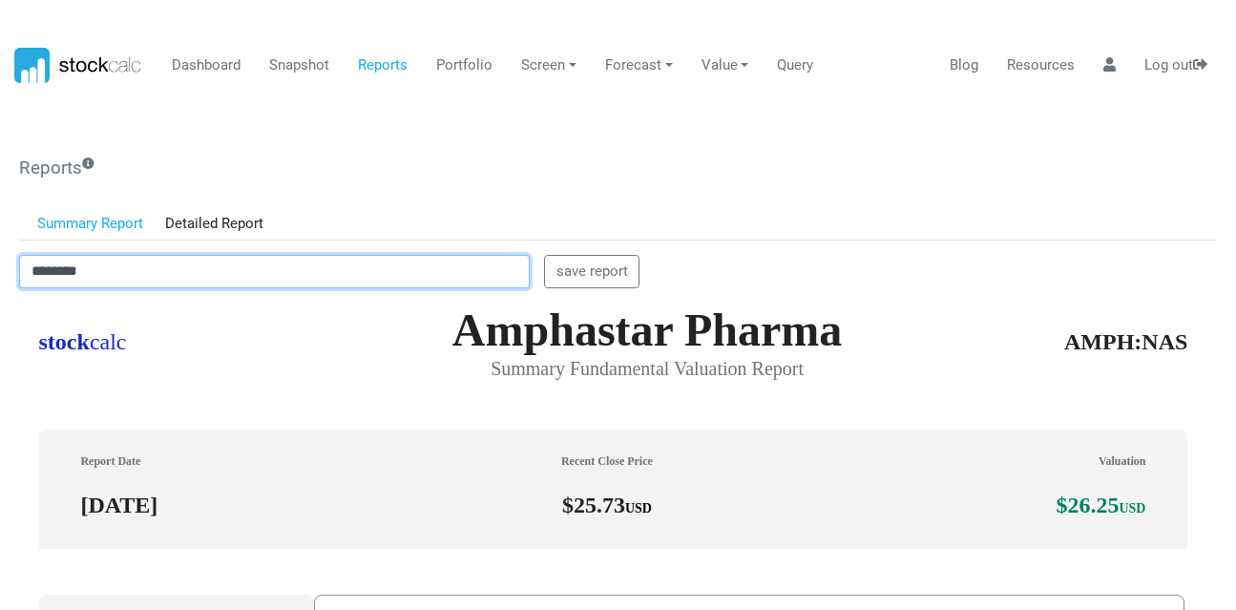
drag, startPoint x: 120, startPoint y: 277, endPoint x: 10, endPoint y: 282, distance: 110.8
click at [10, 282] on div "******** save report" at bounding box center [617, 275] width 1225 height 41
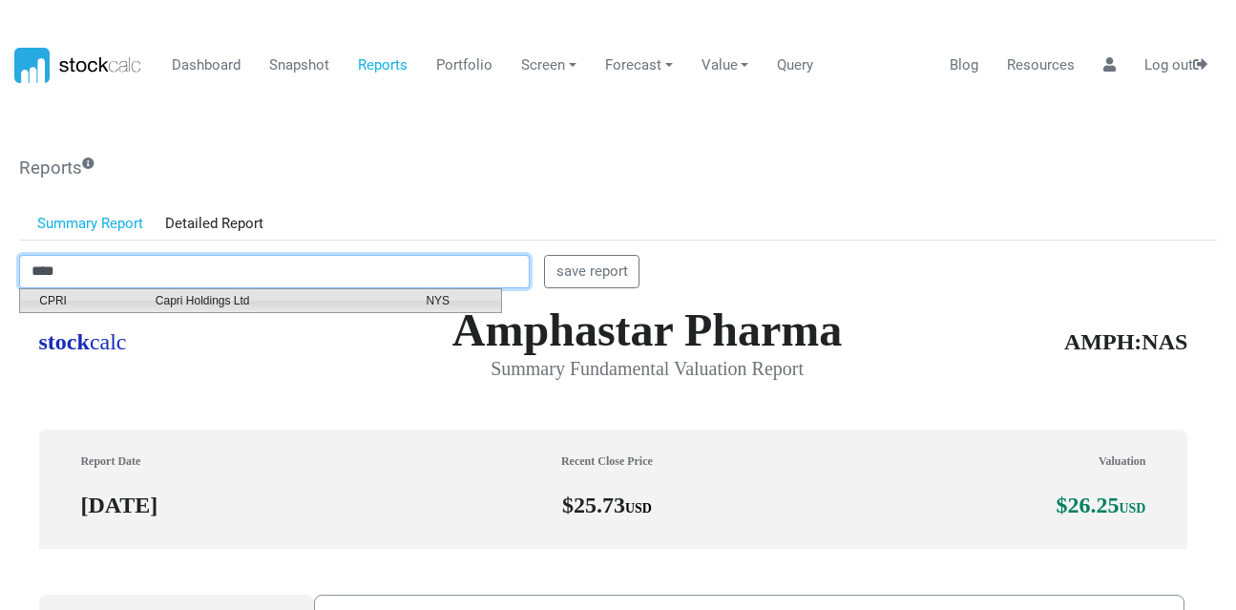
click at [86, 295] on span "CPRI" at bounding box center [83, 300] width 116 height 17
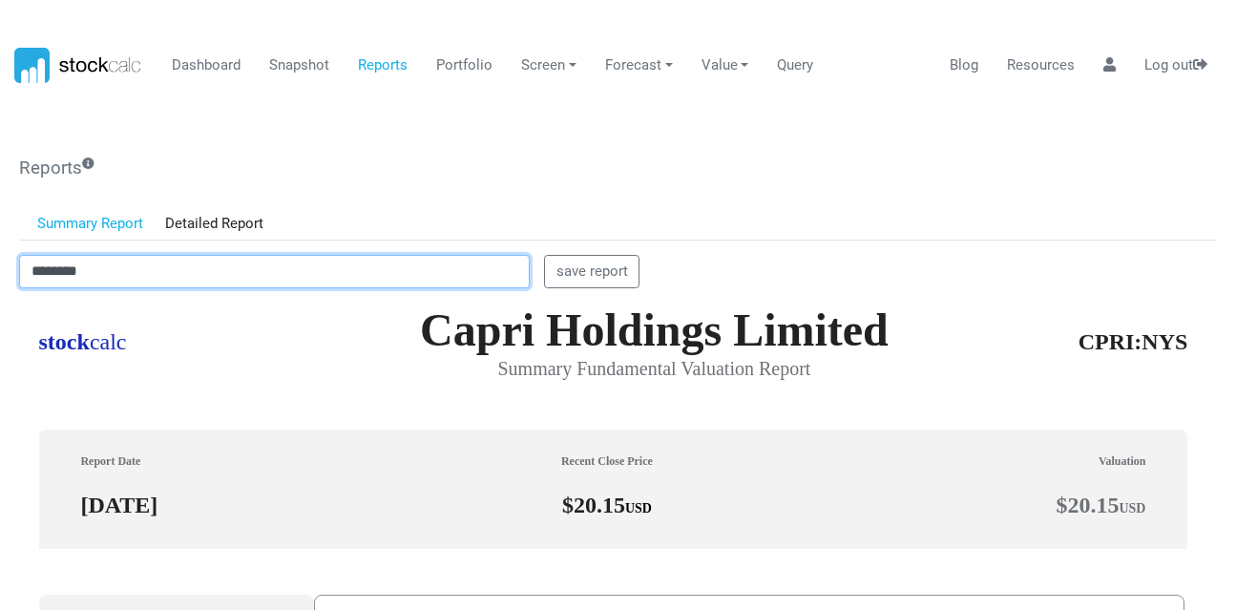
scroll to position [953514, 952875]
drag, startPoint x: 120, startPoint y: 279, endPoint x: 0, endPoint y: 280, distance: 120.2
click at [0, 280] on body "Dashboard Snapshot Reports Portfolio Screen Stock Screener Sector ETF Industry …" at bounding box center [618, 305] width 1236 height 610
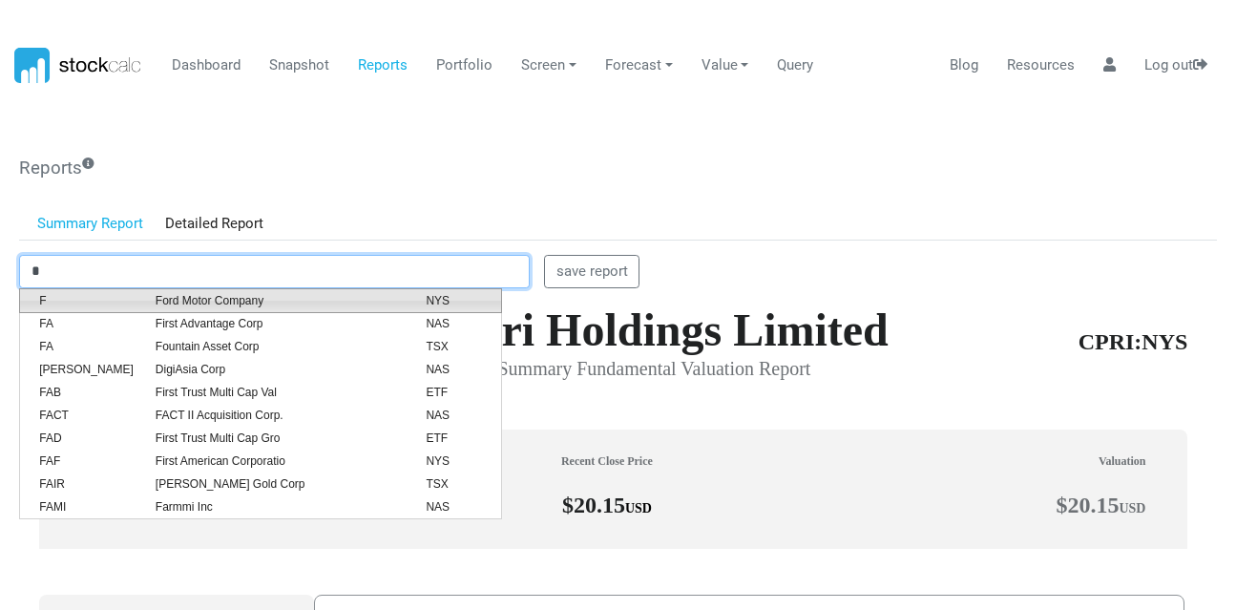
click at [62, 293] on span "F" at bounding box center [83, 300] width 116 height 17
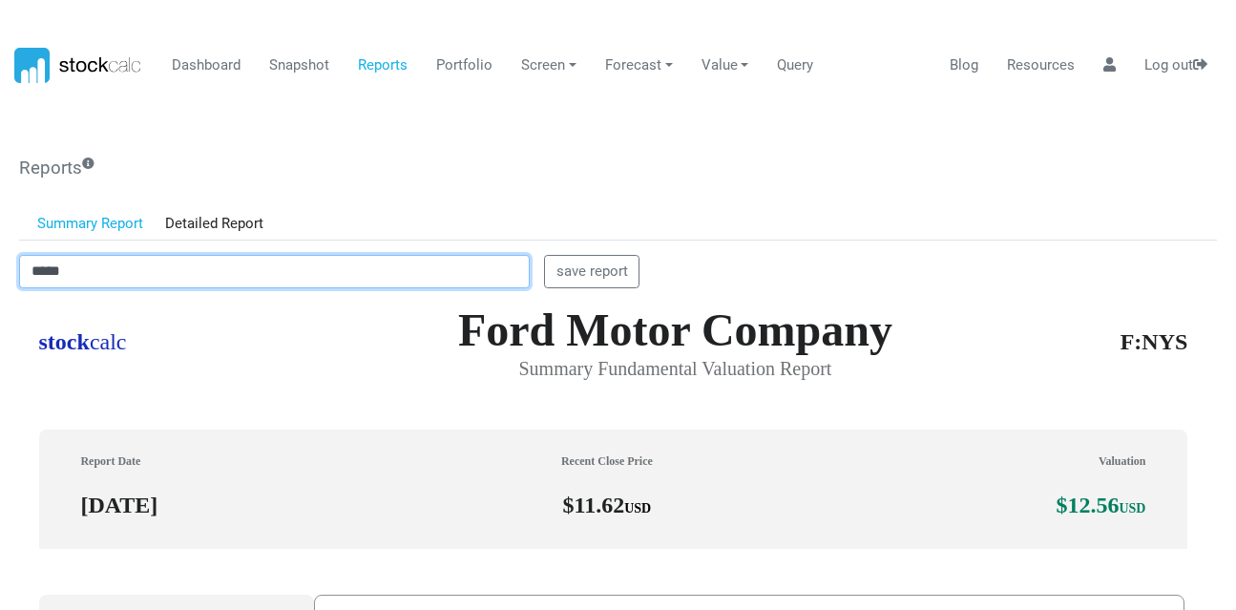
drag, startPoint x: 146, startPoint y: 1, endPoint x: 0, endPoint y: 275, distance: 310.3
click at [0, 275] on body "Dashboard Snapshot Reports Portfolio Screen Stock Screener Sector ETF Industry …" at bounding box center [618, 305] width 1236 height 610
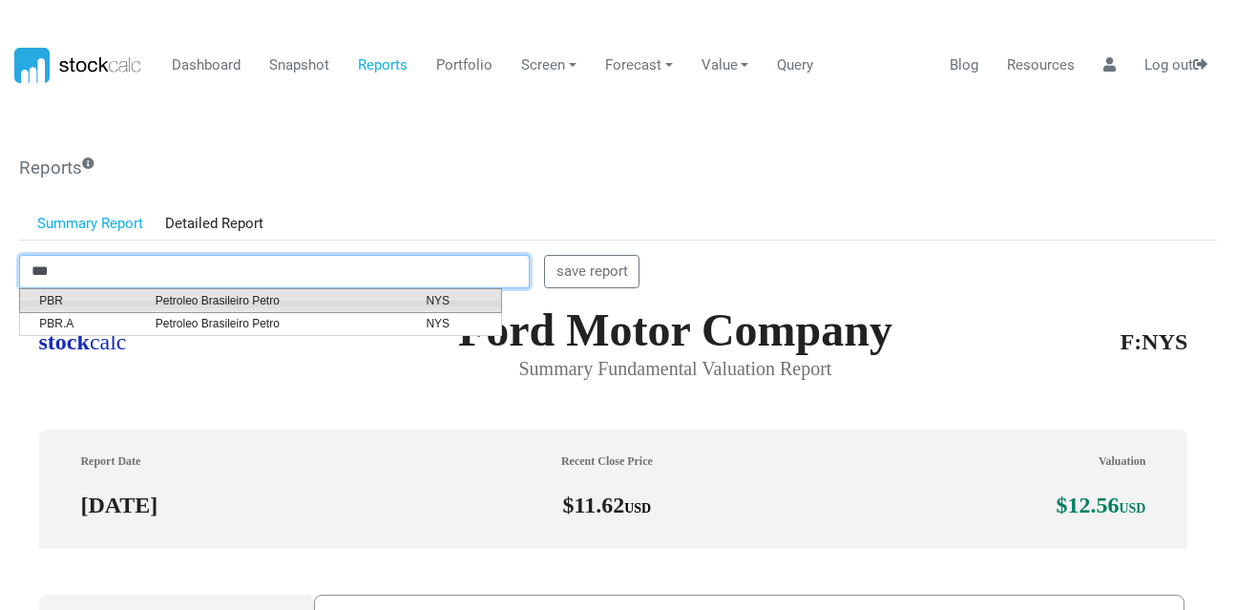
click at [161, 308] on span "Petroleo Brasileiro Petro" at bounding box center [276, 300] width 271 height 17
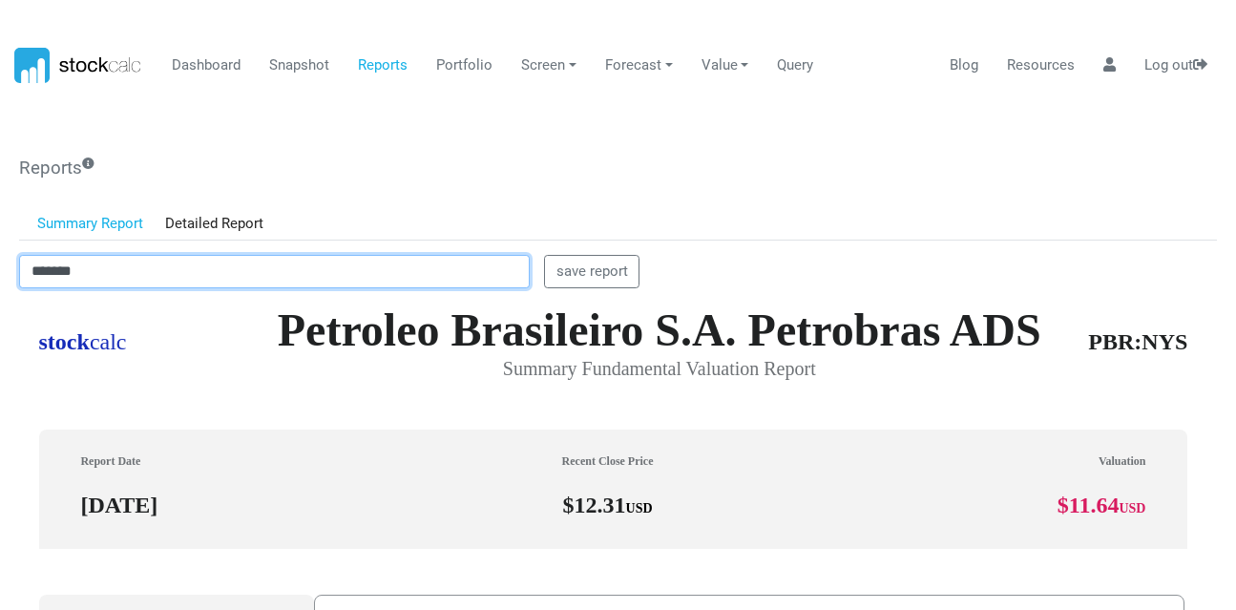
drag, startPoint x: 124, startPoint y: 275, endPoint x: 0, endPoint y: 264, distance: 124.5
click at [0, 264] on body "Dashboard Snapshot Reports Portfolio Screen Stock Screener Sector ETF Industry …" at bounding box center [618, 305] width 1236 height 610
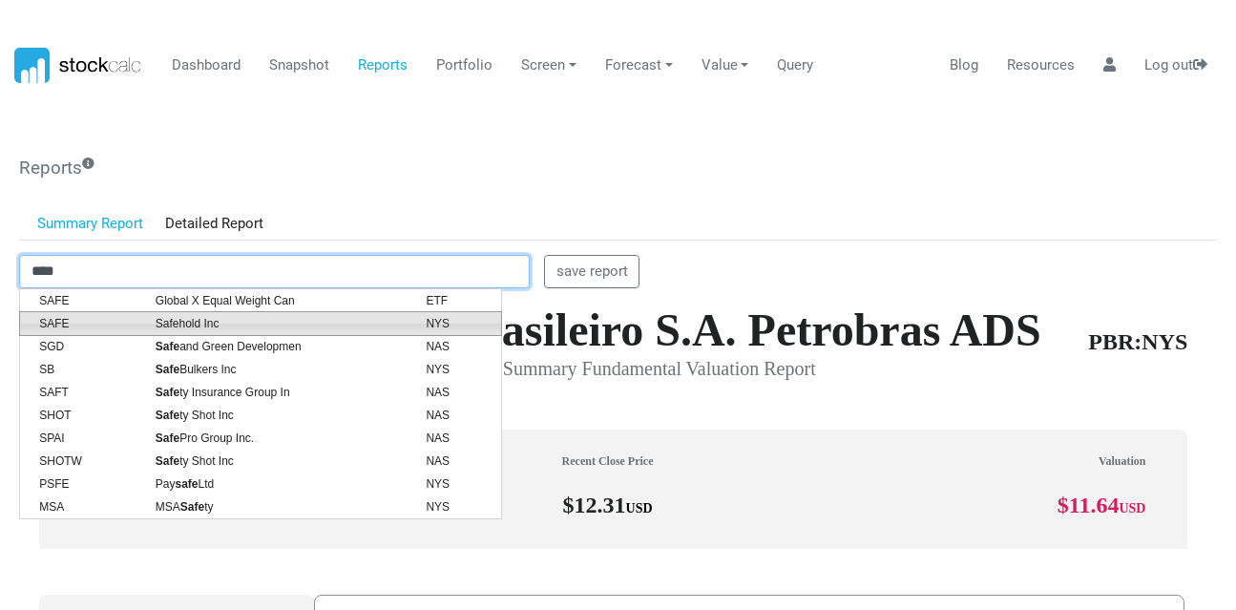
click at [110, 317] on span "SAFE" at bounding box center [83, 323] width 116 height 17
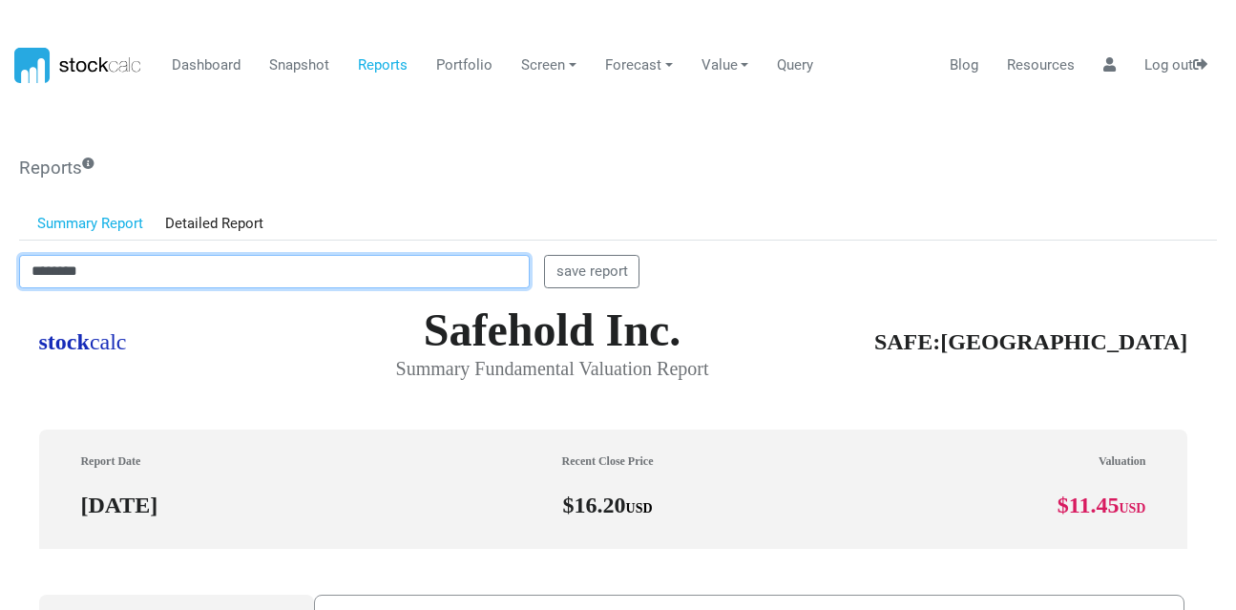
drag, startPoint x: 118, startPoint y: 270, endPoint x: 0, endPoint y: 247, distance: 120.5
click at [0, 247] on body "Dashboard Snapshot Reports Portfolio Screen Stock Screener Sector ETF Industry …" at bounding box center [618, 305] width 1236 height 610
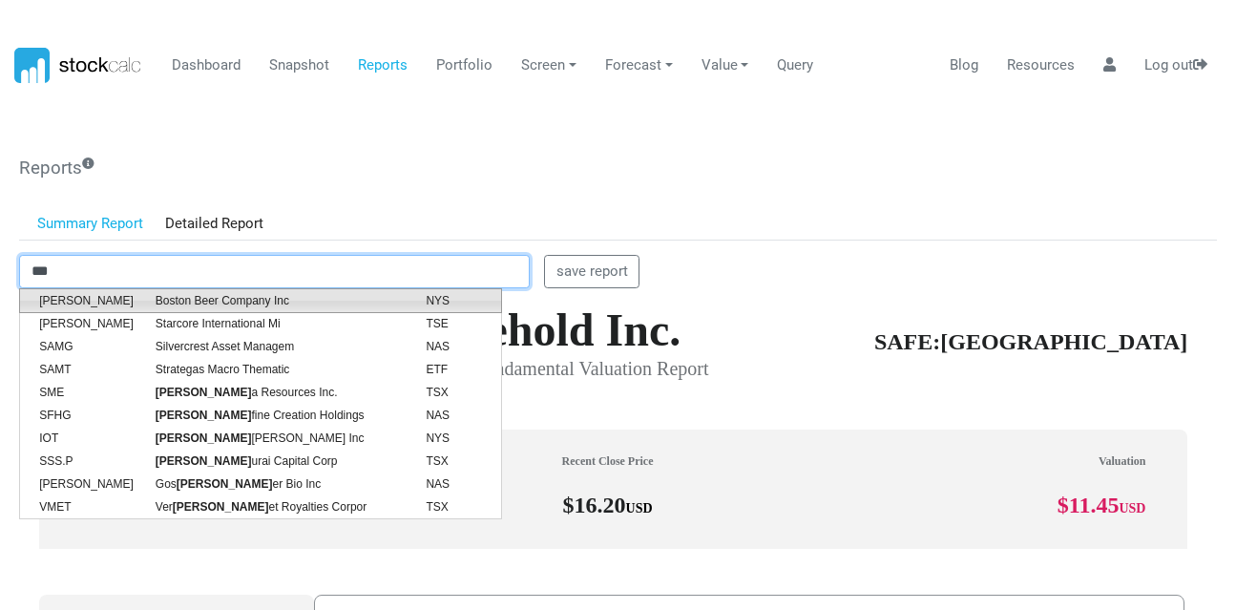
click at [221, 303] on span "Boston Beer Company Inc" at bounding box center [276, 300] width 271 height 17
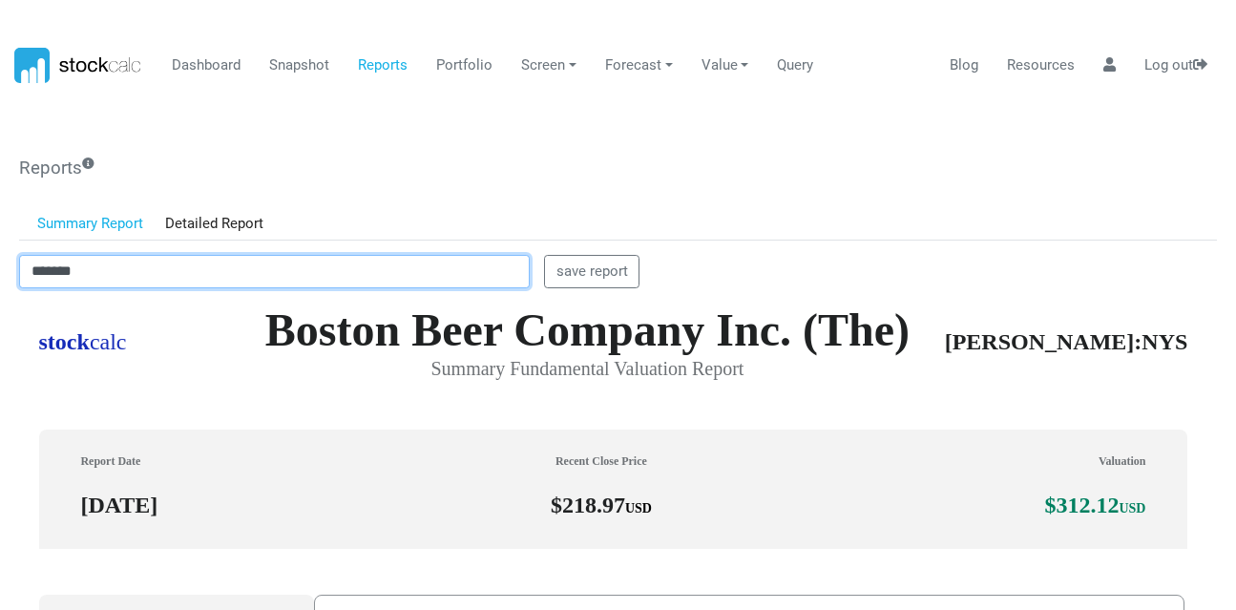
drag, startPoint x: 150, startPoint y: 269, endPoint x: 0, endPoint y: 248, distance: 151.3
click at [0, 248] on body "Dashboard Snapshot Reports Portfolio Screen Stock Screener Sector ETF Industry …" at bounding box center [618, 305] width 1236 height 610
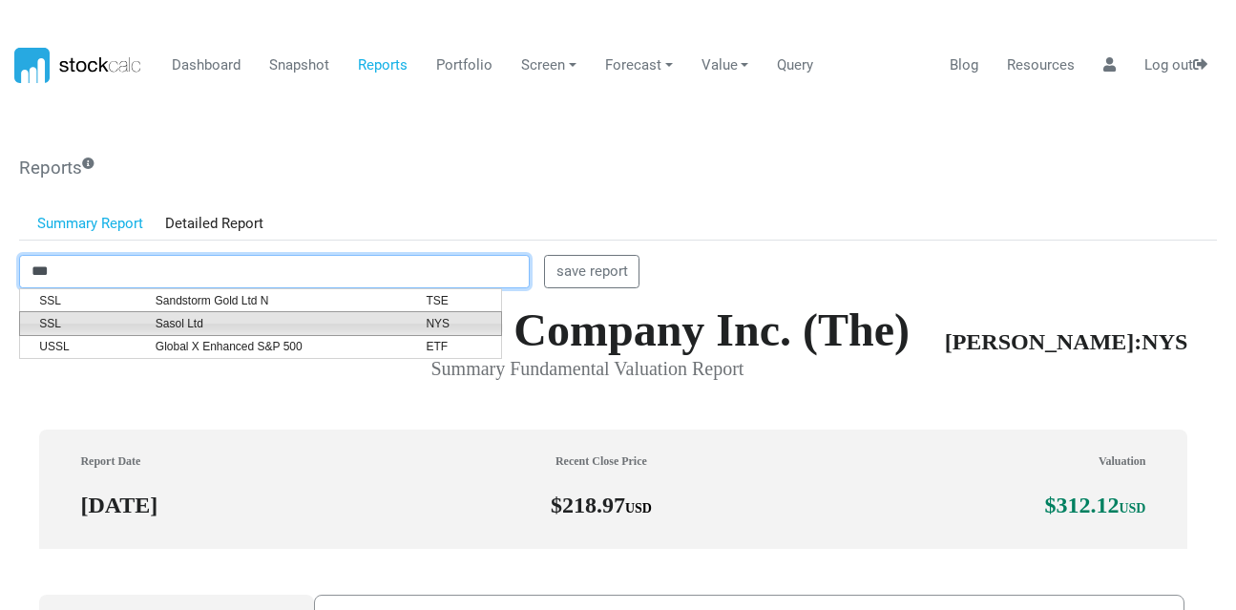
click at [291, 317] on span "Sasol Ltd" at bounding box center [276, 323] width 271 height 17
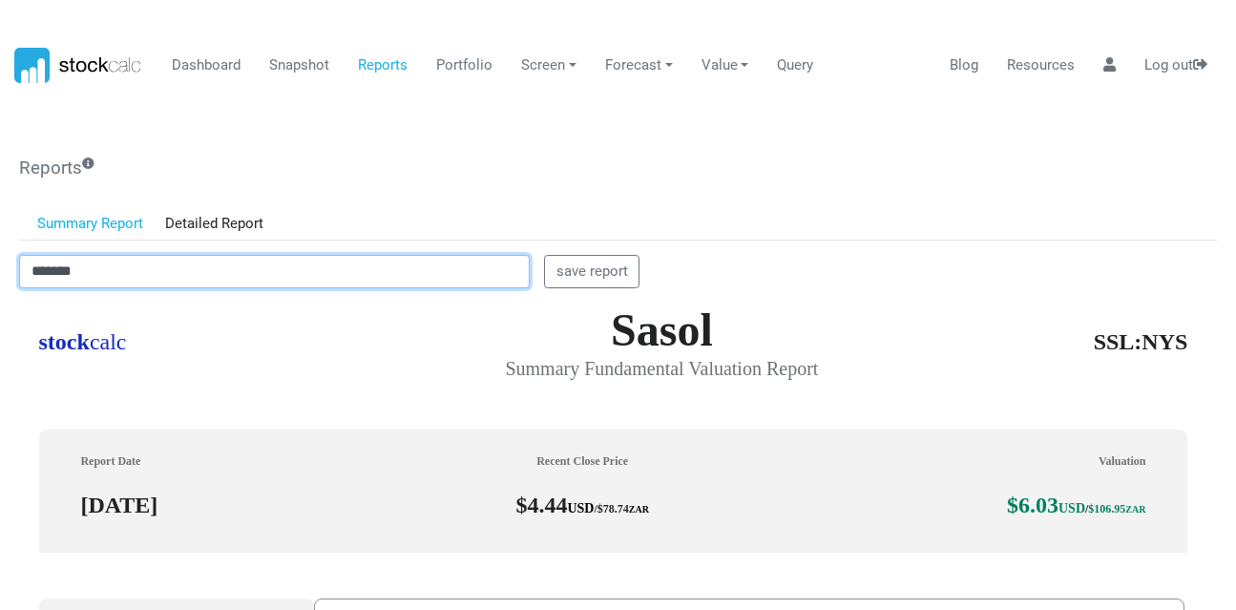
scroll to position [544, 1182]
drag, startPoint x: 98, startPoint y: 262, endPoint x: 0, endPoint y: 221, distance: 106.5
click at [0, 221] on body "Dashboard Snapshot Reports Portfolio Screen Stock Screener Sector ETF Industry …" at bounding box center [618, 305] width 1236 height 610
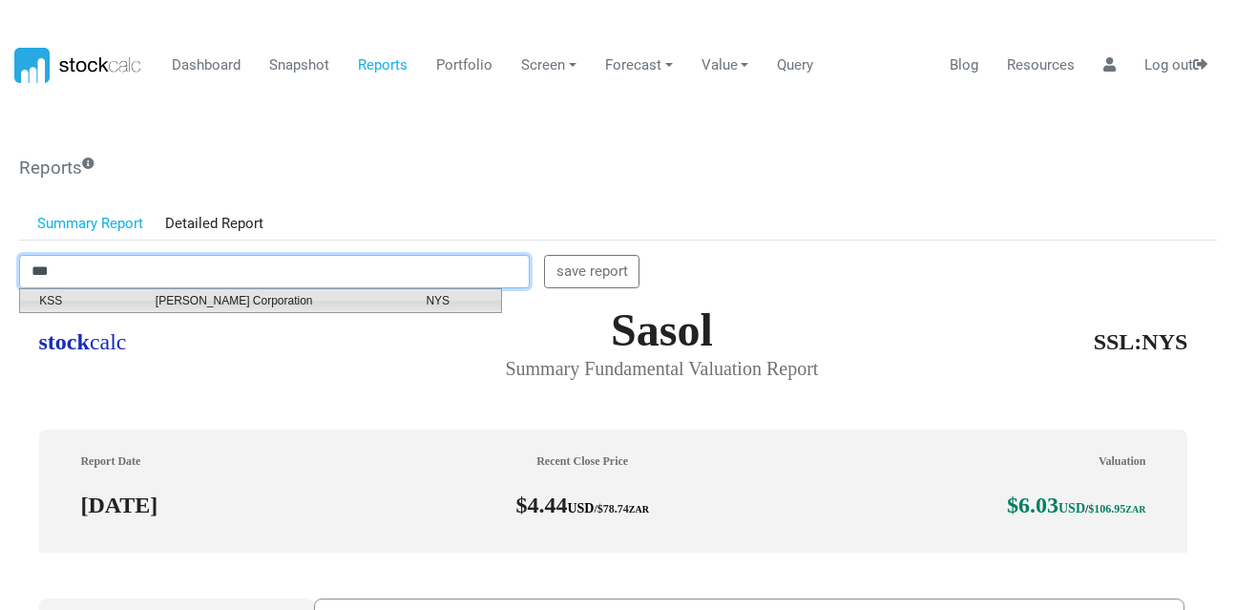
click at [316, 305] on span "Kohl's Corporation" at bounding box center [276, 300] width 271 height 17
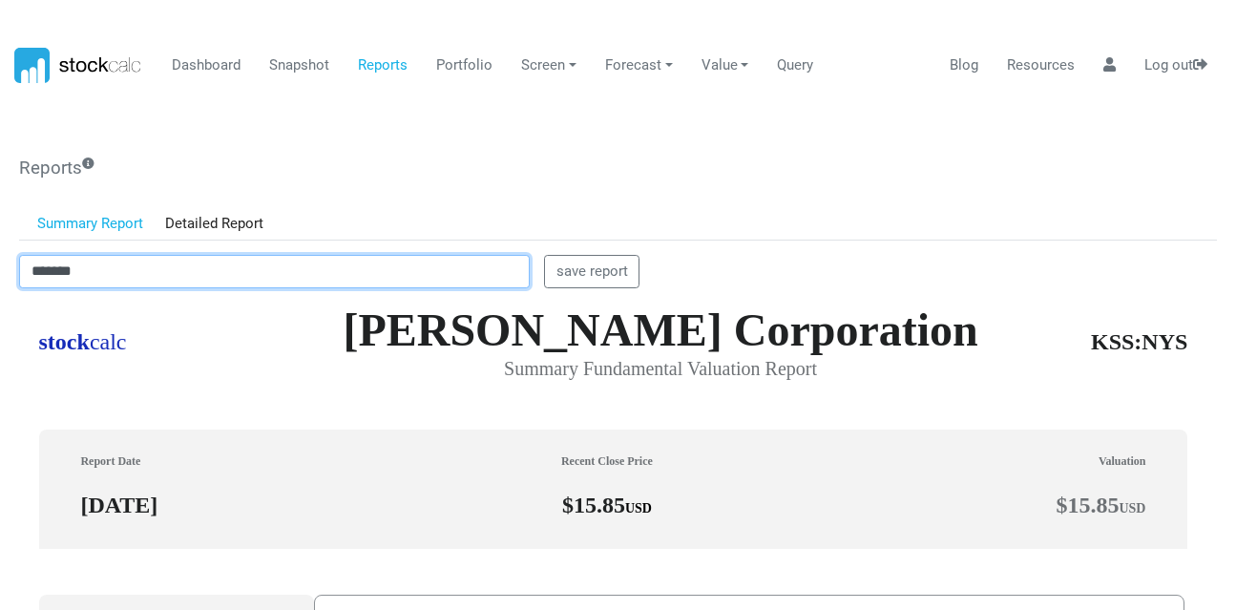
type input "*******"
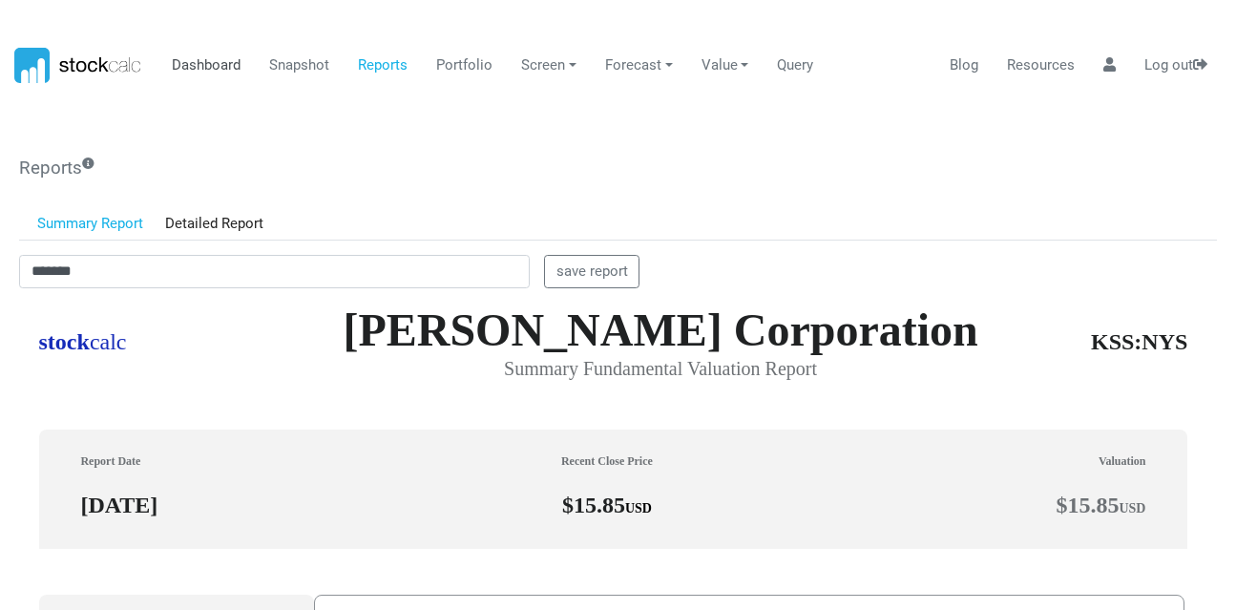
click at [203, 63] on link "Dashboard" at bounding box center [206, 66] width 83 height 36
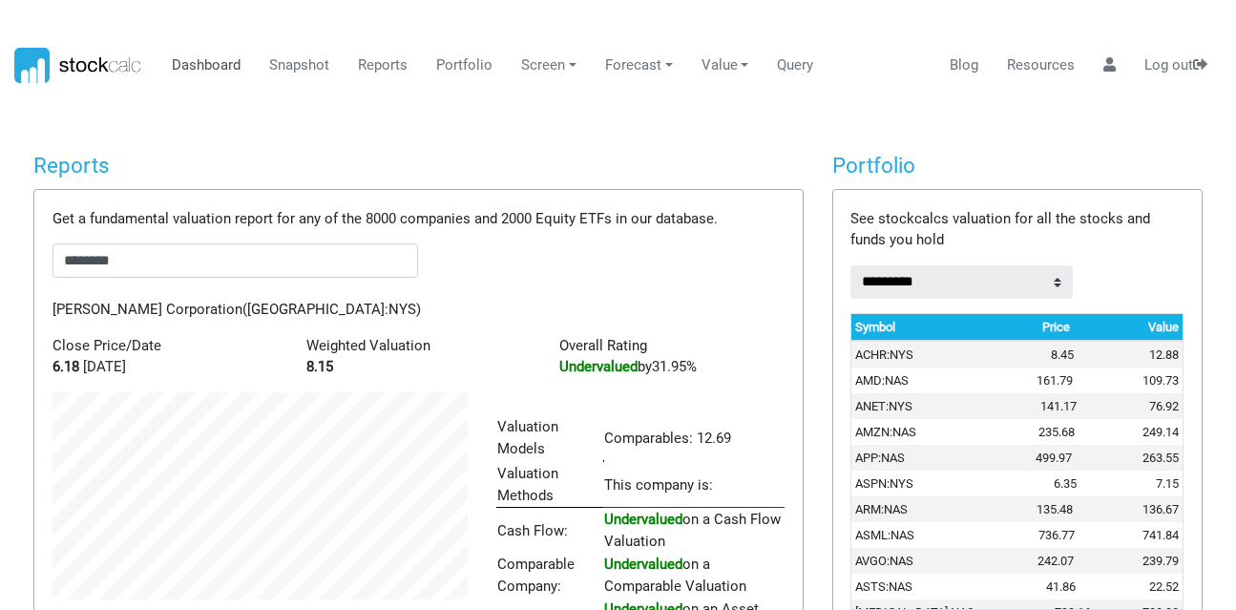
scroll to position [953761, 953614]
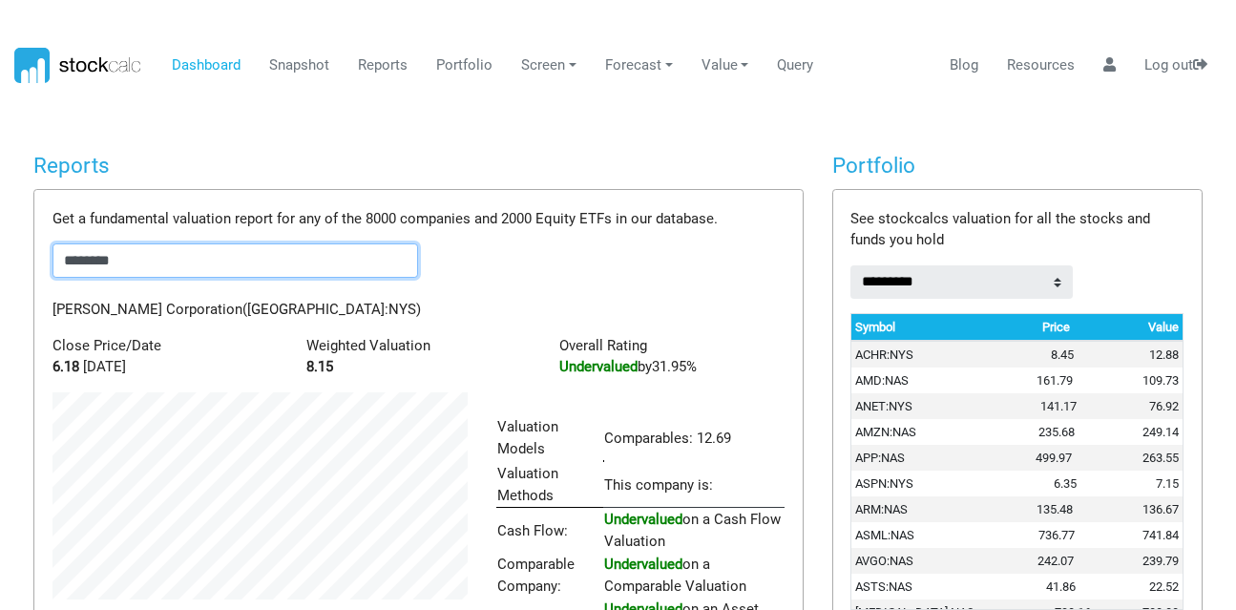
drag, startPoint x: 135, startPoint y: 263, endPoint x: 1, endPoint y: 253, distance: 134.0
click at [1, 253] on body "Dashboard Snapshot Reports Portfolio Screen Stock Screener Sector ETF Industry …" at bounding box center [618, 305] width 1236 height 610
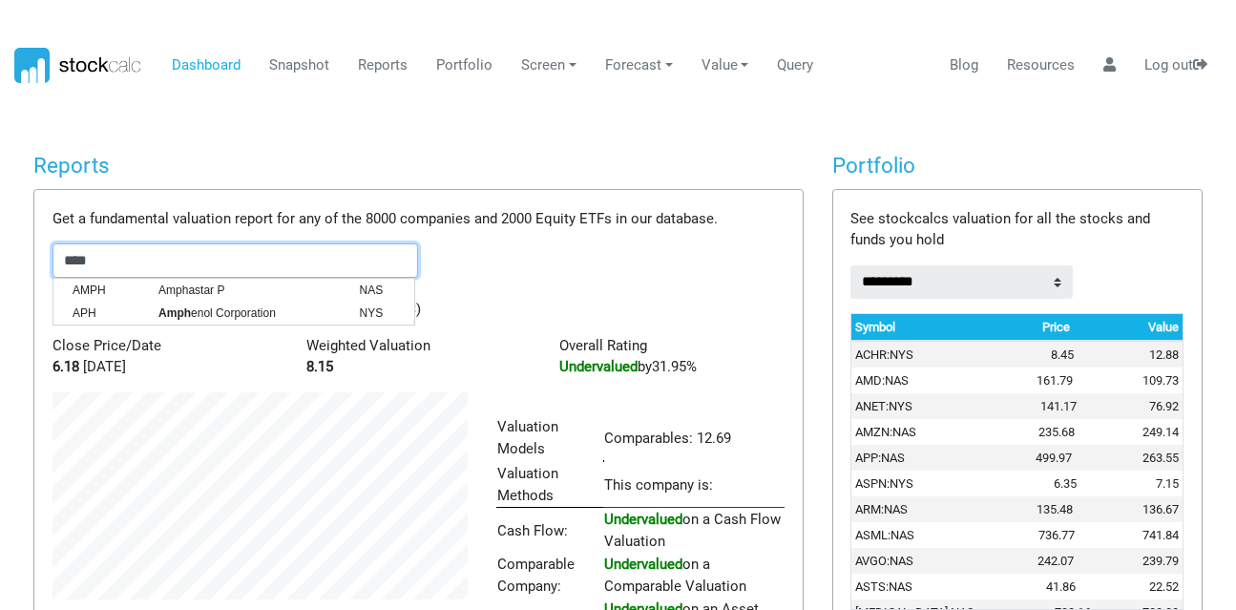
click at [93, 285] on span "AMPH" at bounding box center [101, 289] width 86 height 17
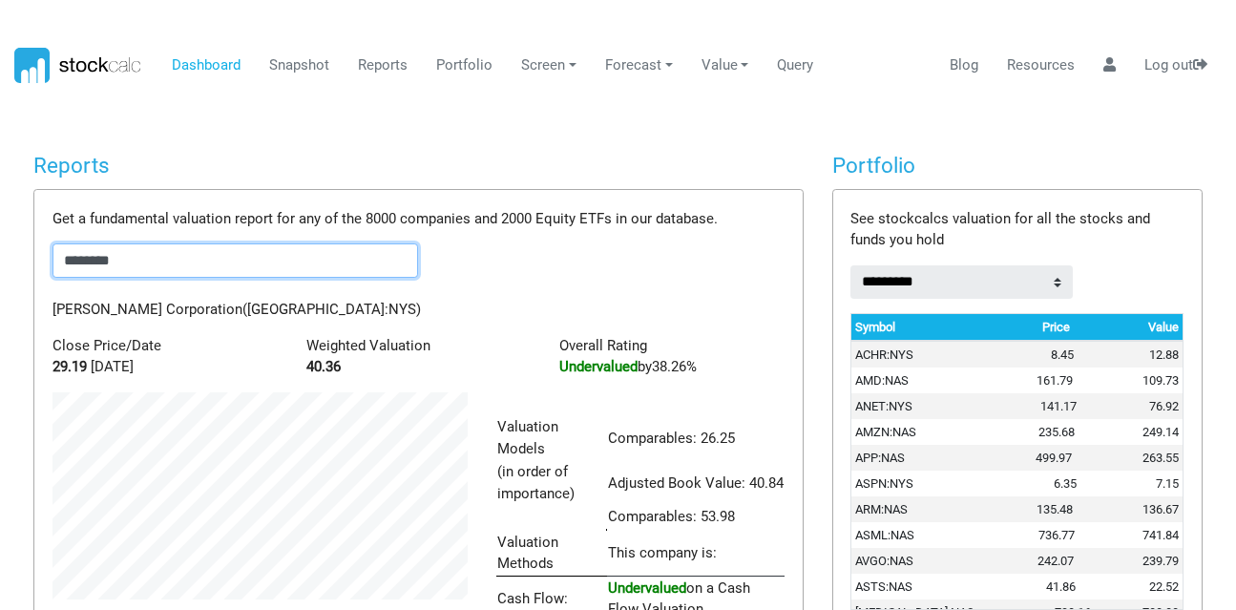
scroll to position [343, 444]
drag, startPoint x: 185, startPoint y: 251, endPoint x: 0, endPoint y: 252, distance: 185.1
click at [0, 252] on body "Dashboard Snapshot Reports Portfolio Screen Stock Screener Sector ETF Industry …" at bounding box center [618, 305] width 1236 height 610
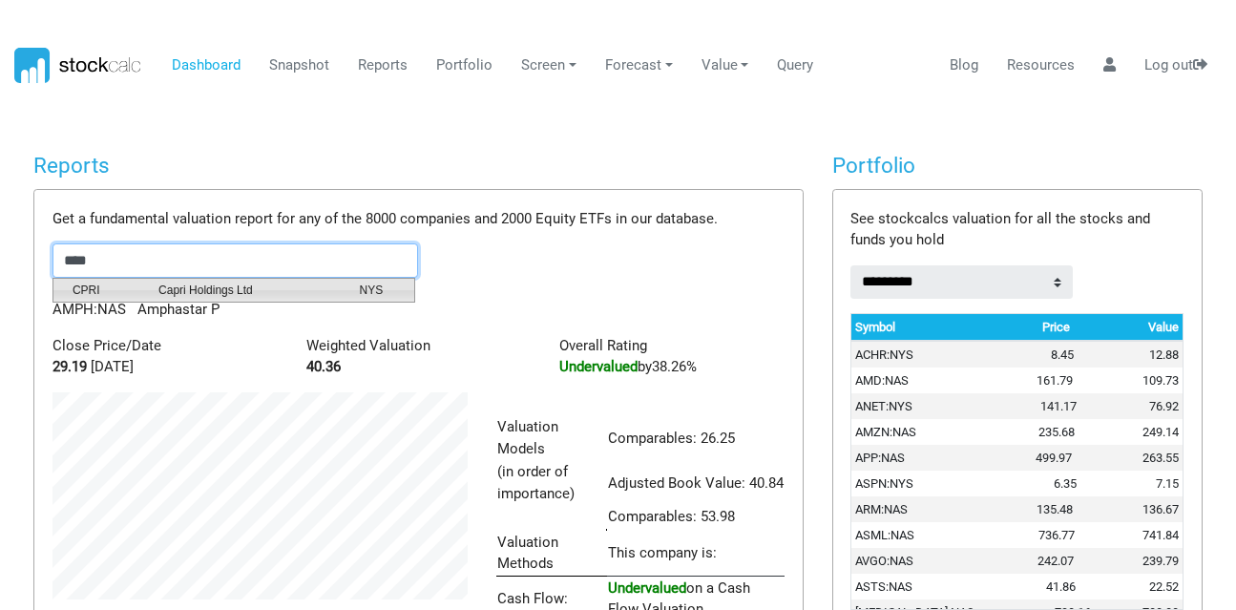
click at [121, 282] on span "CPRI" at bounding box center [101, 289] width 86 height 17
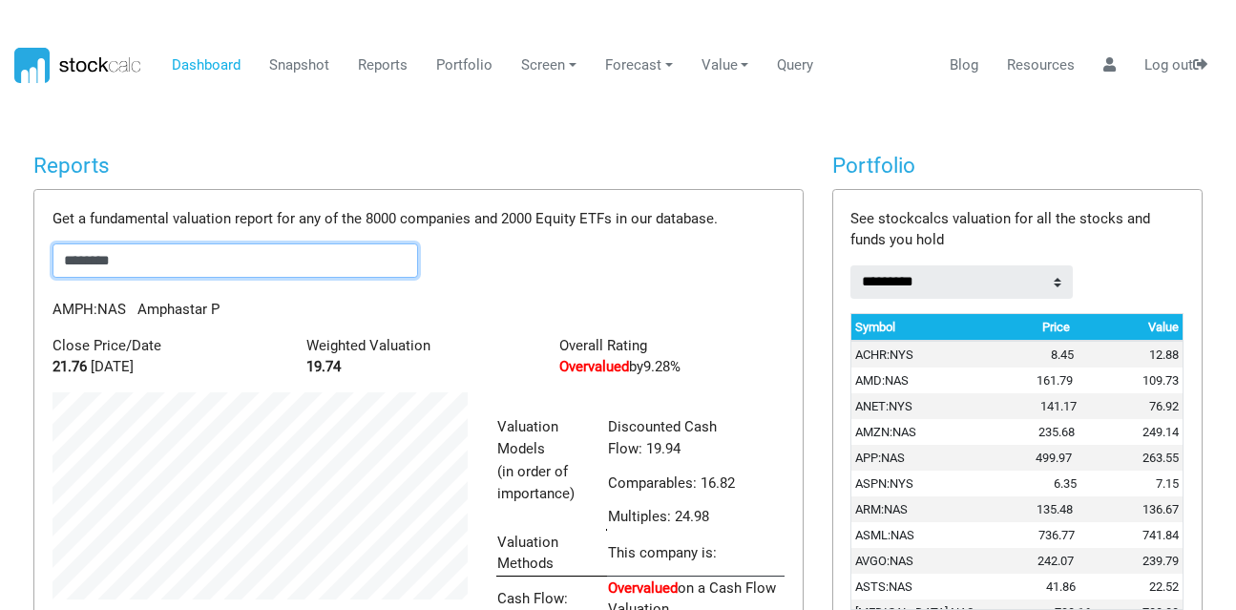
scroll to position [363, 444]
drag, startPoint x: 130, startPoint y: 255, endPoint x: 0, endPoint y: 257, distance: 129.8
click at [0, 257] on body "Dashboard Snapshot Reports Portfolio Screen Stock Screener Sector ETF Industry …" at bounding box center [618, 305] width 1236 height 610
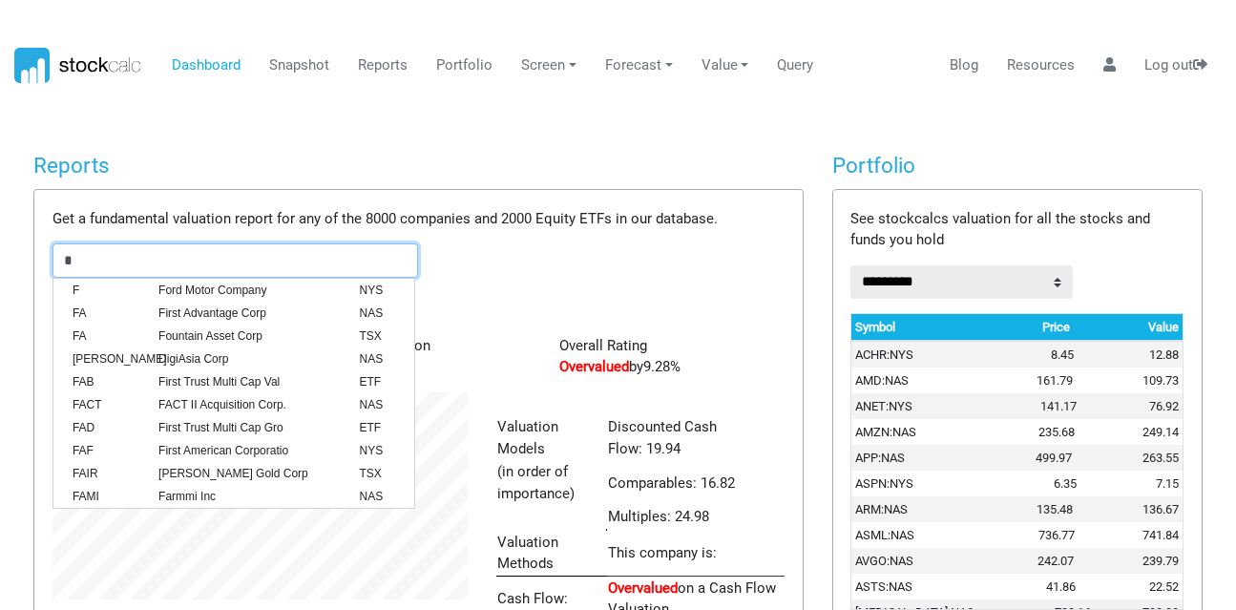
click at [88, 284] on span "F" at bounding box center [101, 289] width 86 height 17
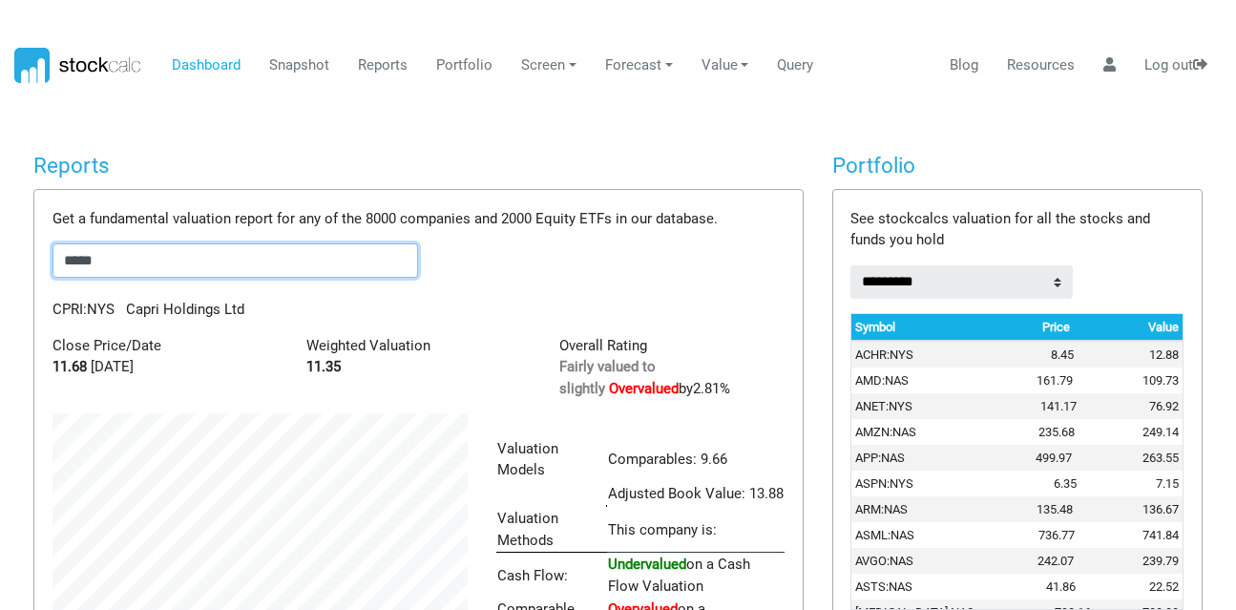
scroll to position [320, 444]
drag, startPoint x: 129, startPoint y: 266, endPoint x: 58, endPoint y: 269, distance: 70.7
click at [58, 269] on input "*****" at bounding box center [234, 260] width 365 height 34
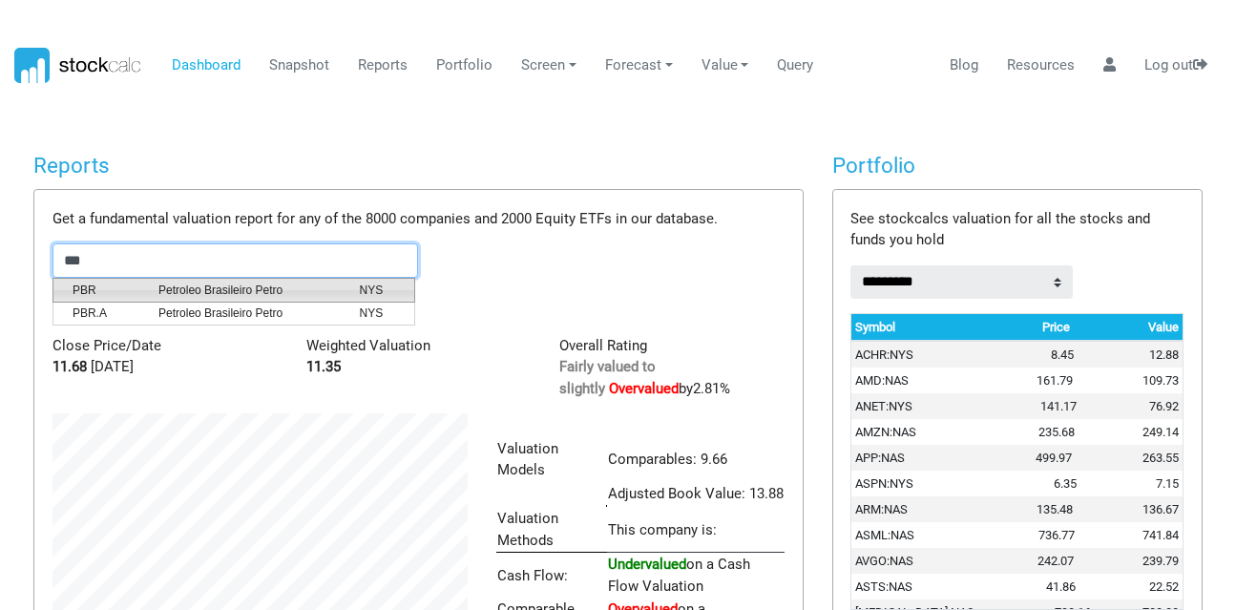
click at [160, 294] on span "Petroleo Brasileiro Petro" at bounding box center [244, 289] width 200 height 17
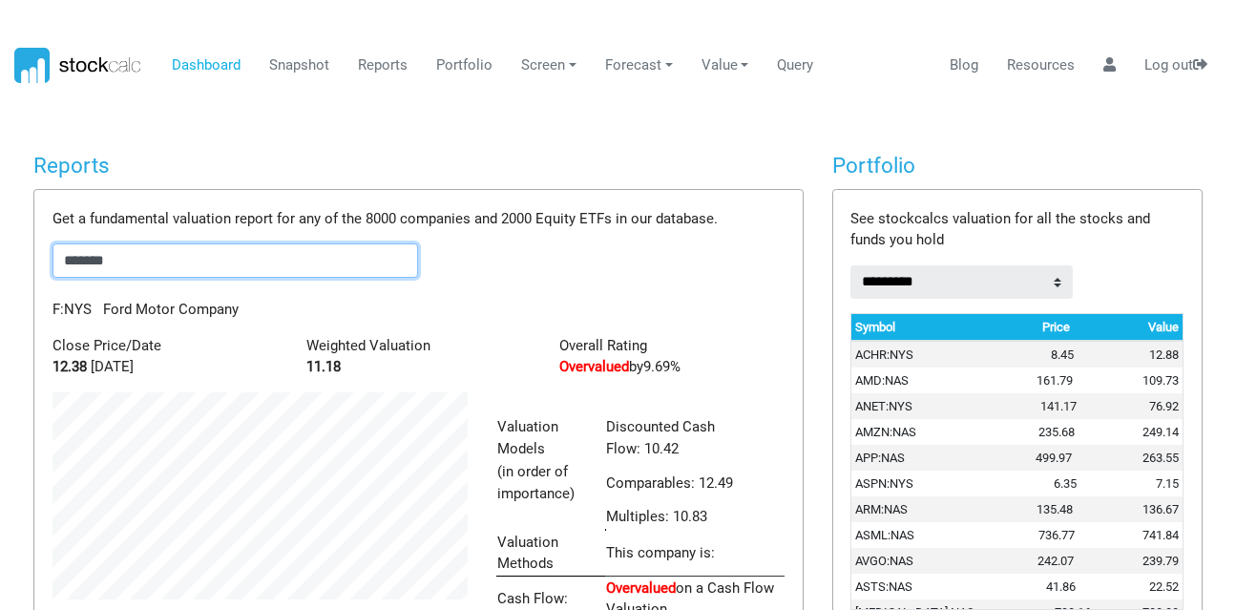
scroll to position [363, 444]
click at [156, 249] on input "*******" at bounding box center [234, 260] width 365 height 34
drag, startPoint x: 156, startPoint y: 250, endPoint x: 0, endPoint y: 230, distance: 157.7
click at [0, 231] on body "Dashboard Snapshot Reports Portfolio Screen Stock Screener Sector ETF Industry …" at bounding box center [618, 305] width 1236 height 610
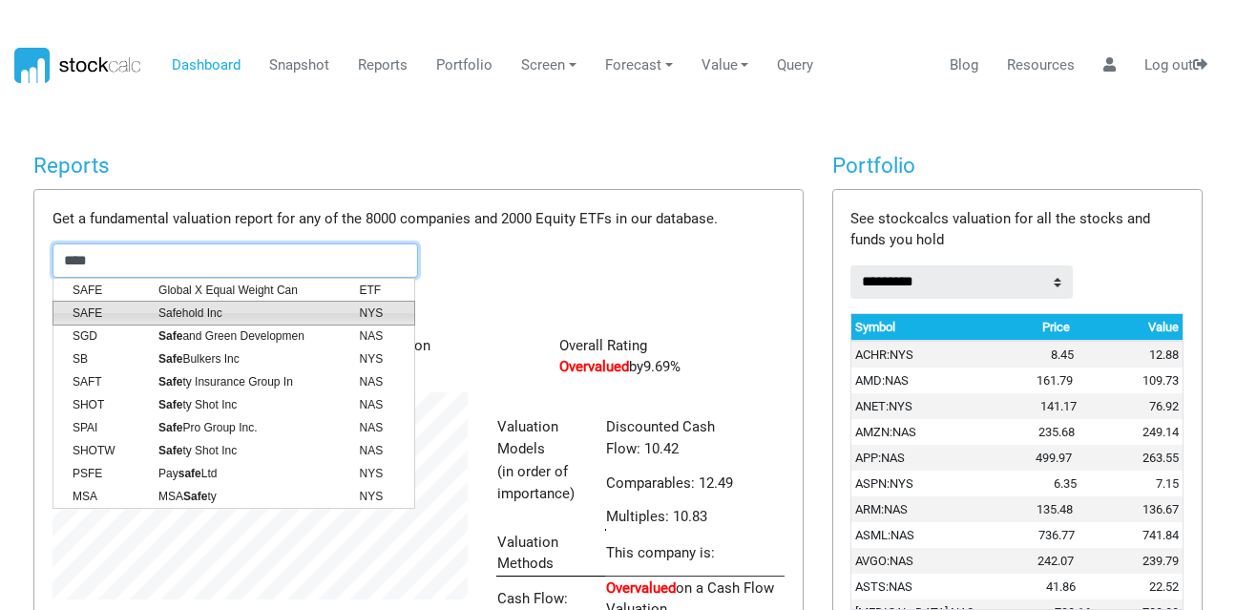
click at [109, 301] on li "SAFE Safehold Inc NYS" at bounding box center [233, 313] width 363 height 25
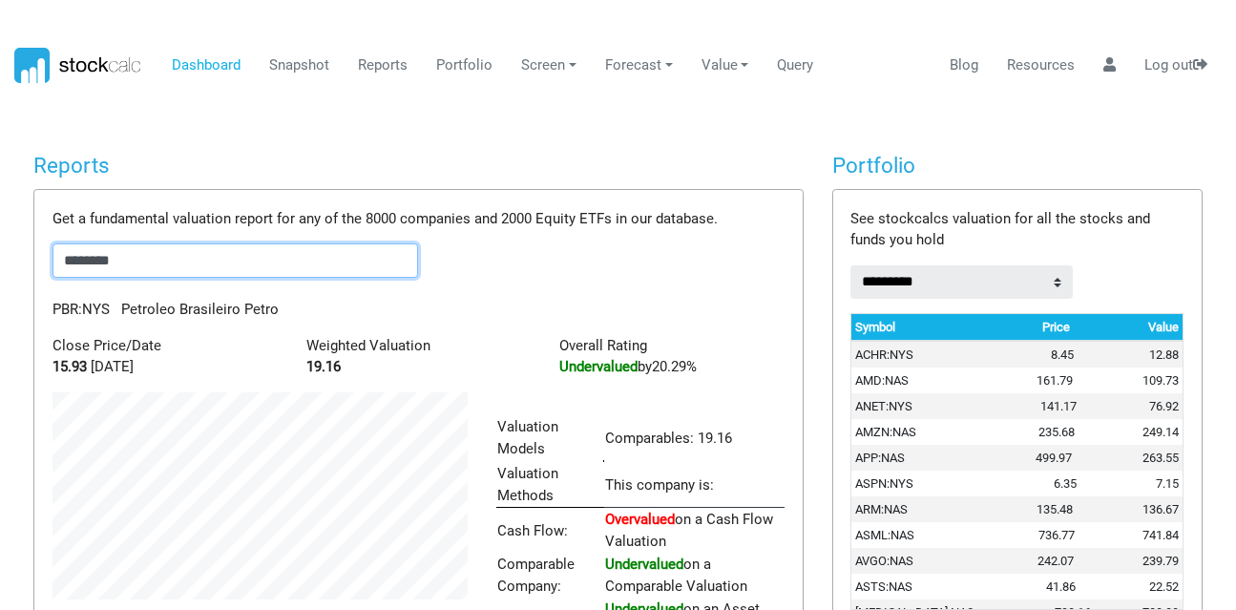
scroll to position [296, 444]
drag, startPoint x: 147, startPoint y: 254, endPoint x: 49, endPoint y: 260, distance: 98.4
click at [49, 260] on div "Get a fundamental valuation report for any of the 8000 companies and 2000 Equit…" at bounding box center [417, 483] width 767 height 587
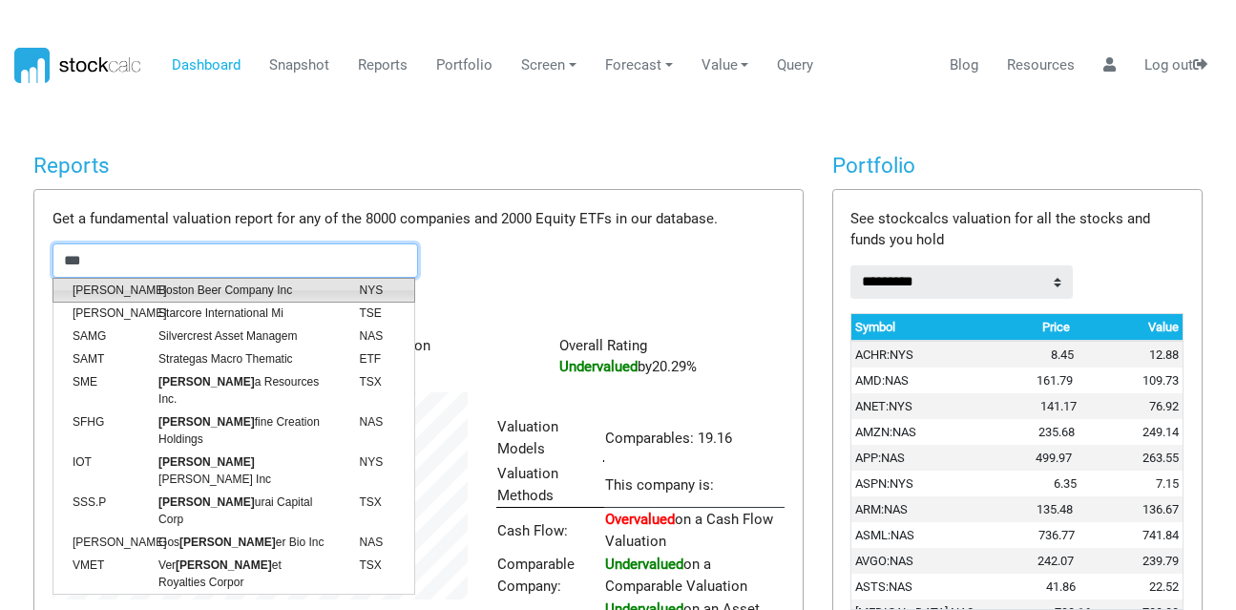
click at [141, 287] on span "SAM" at bounding box center [101, 289] width 86 height 17
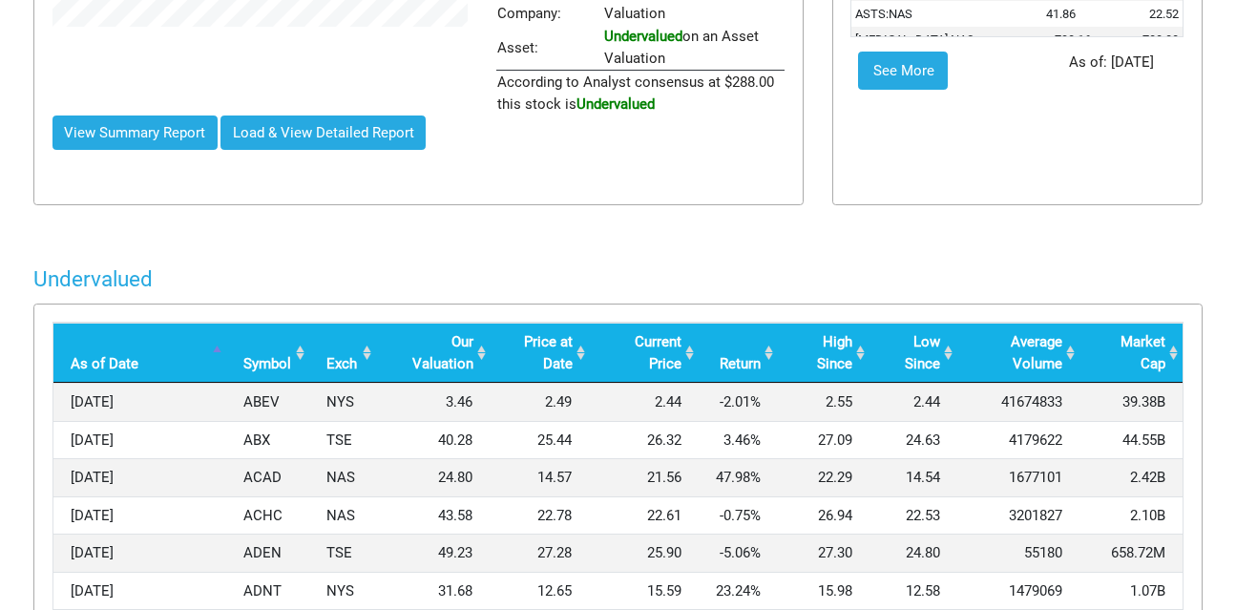
scroll to position [0, 0]
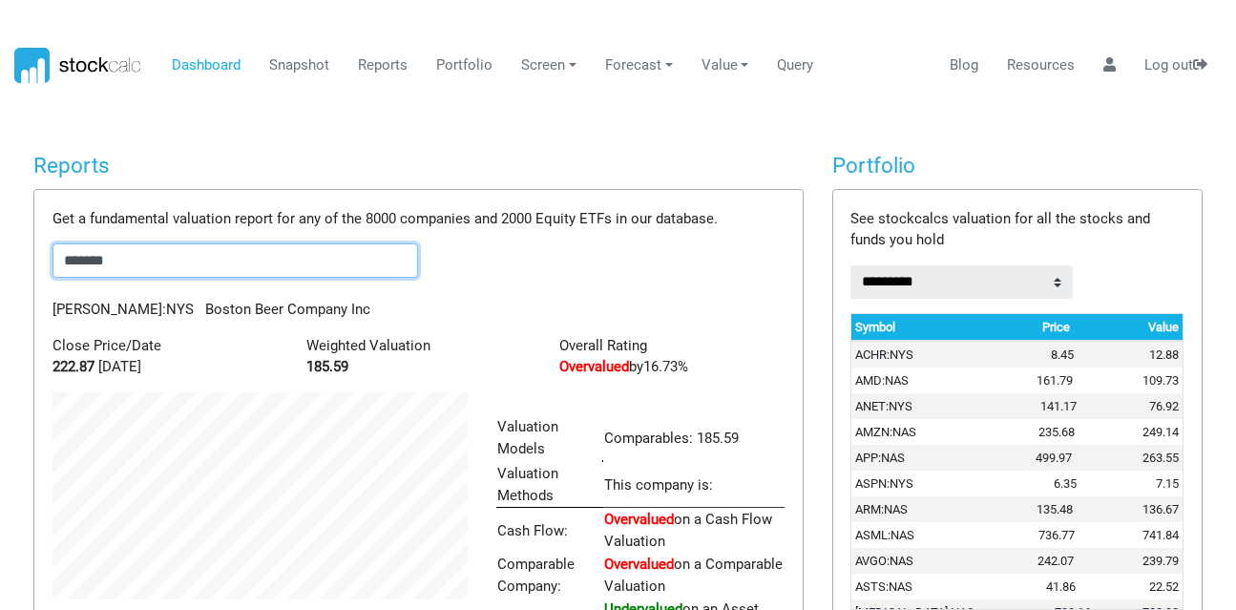
type input "*******"
click at [470, 66] on link "Portfolio" at bounding box center [464, 66] width 71 height 36
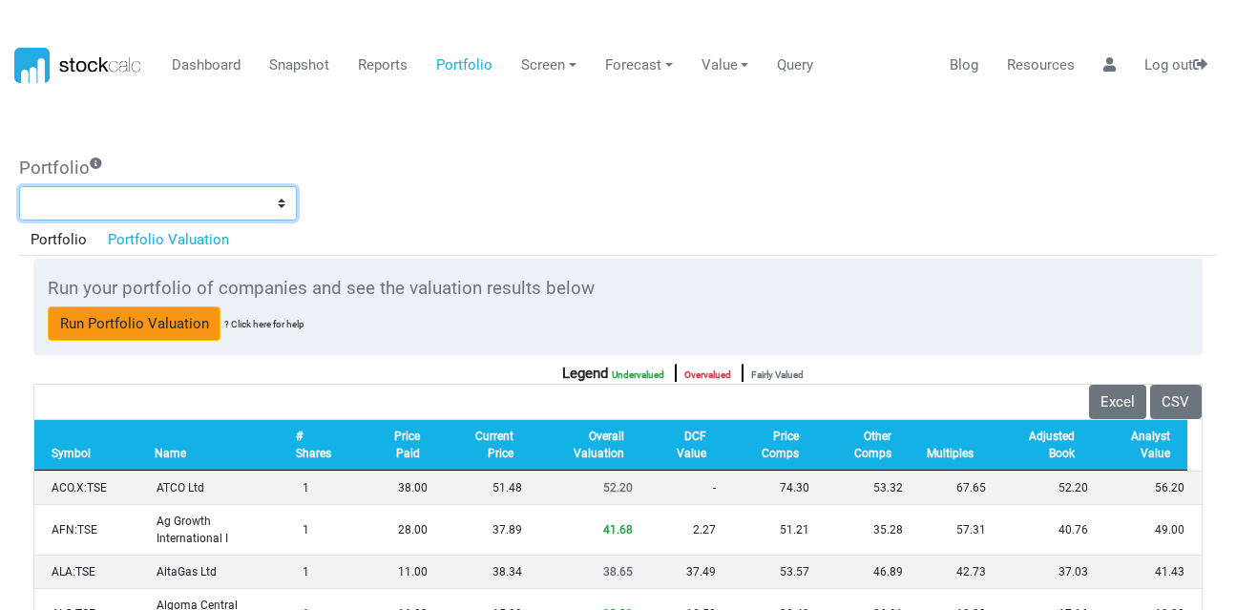
click at [261, 207] on select "**********" at bounding box center [158, 203] width 278 height 34
select select "*******"
click at [19, 186] on select "**********" at bounding box center [158, 203] width 278 height 34
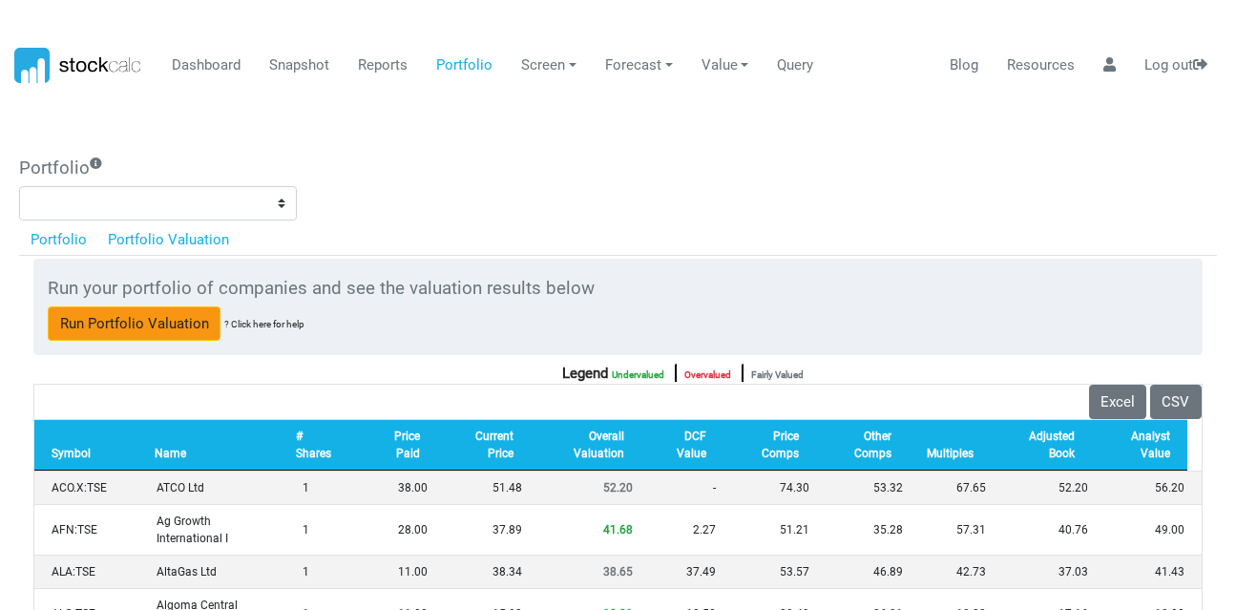
click at [40, 234] on link "Portfolio" at bounding box center [58, 239] width 78 height 32
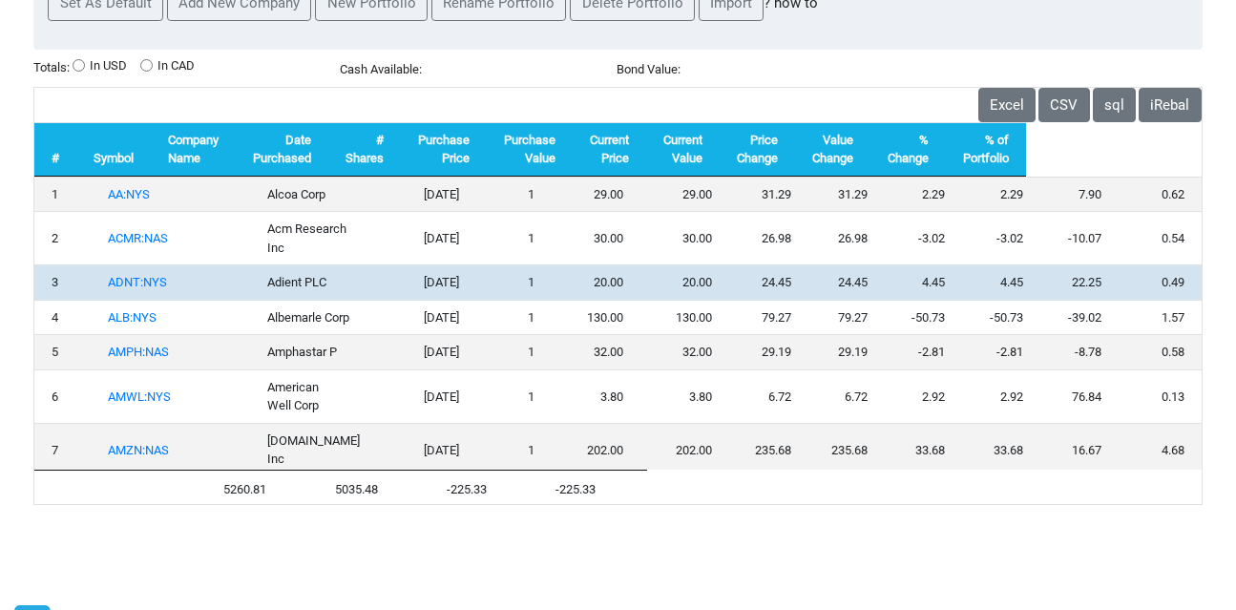
click at [135, 264] on td "ADNT:NYS" at bounding box center [170, 281] width 158 height 35
click at [150, 275] on link "ADNT:NYS" at bounding box center [137, 282] width 59 height 14
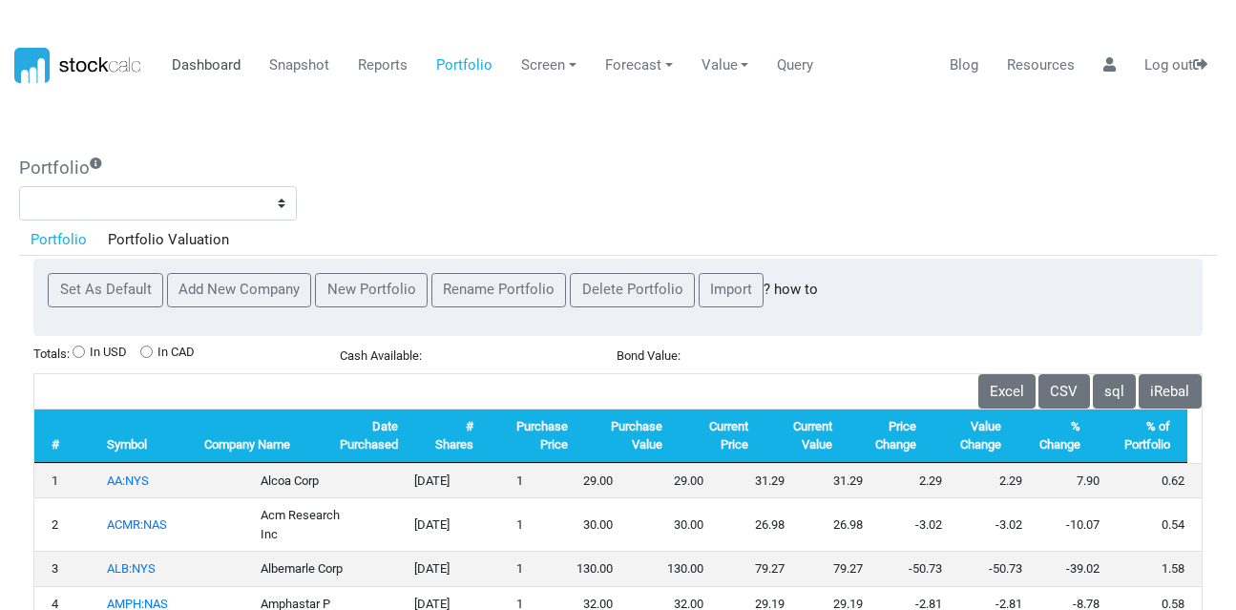
click at [209, 64] on link "Dashboard" at bounding box center [206, 66] width 83 height 36
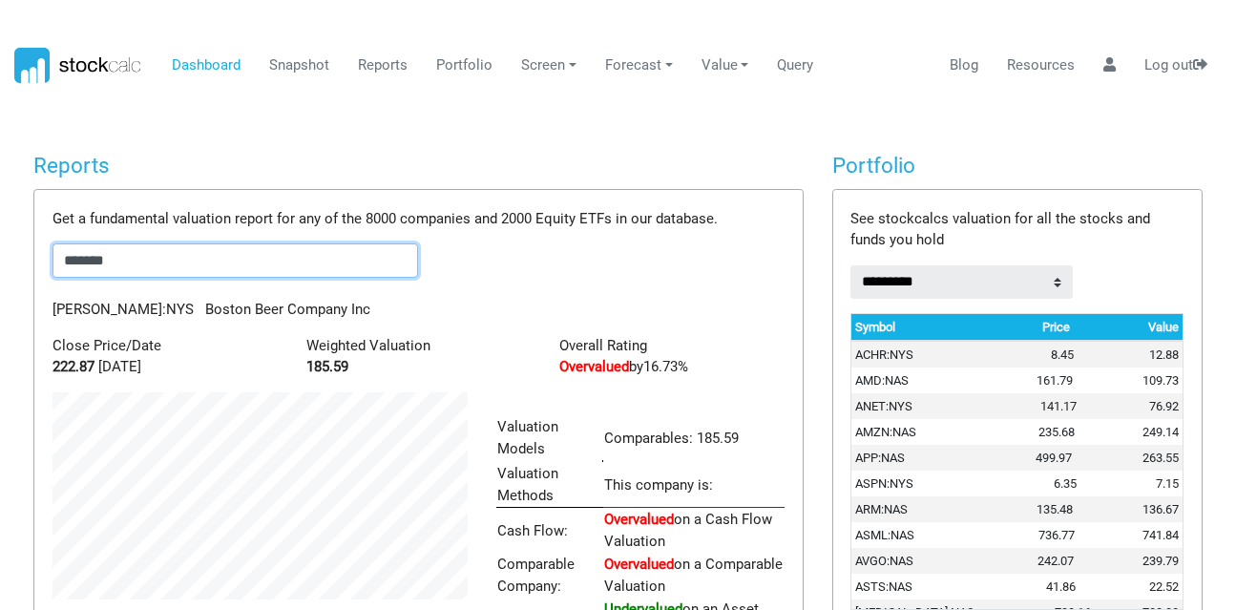
drag, startPoint x: 135, startPoint y: 255, endPoint x: 34, endPoint y: 225, distance: 104.5
click at [31, 230] on div "Reports Get a fundamental valuation report for any of the 8000 companies and 20…" at bounding box center [418, 447] width 798 height 589
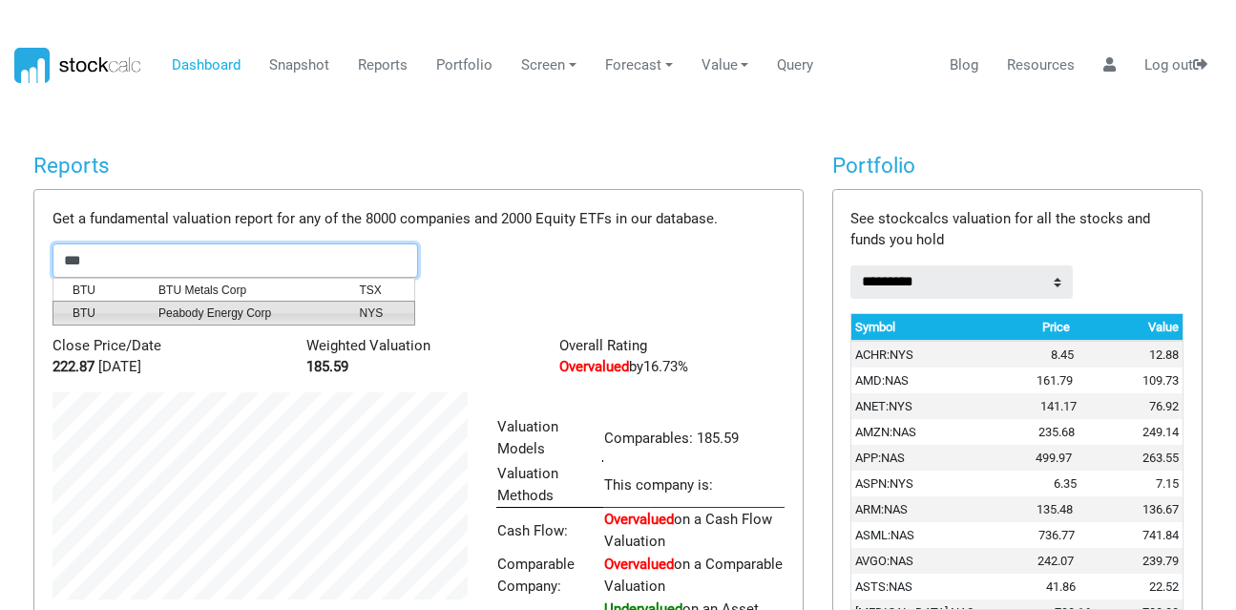
click at [139, 304] on span "BTU" at bounding box center [101, 312] width 86 height 17
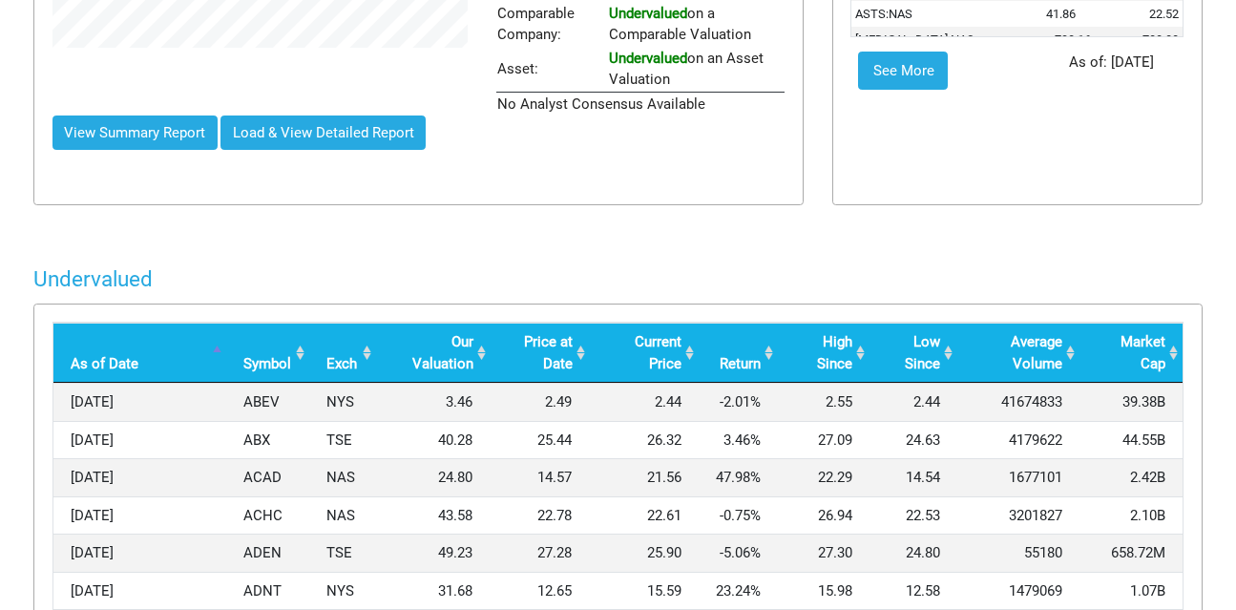
scroll to position [0, 0]
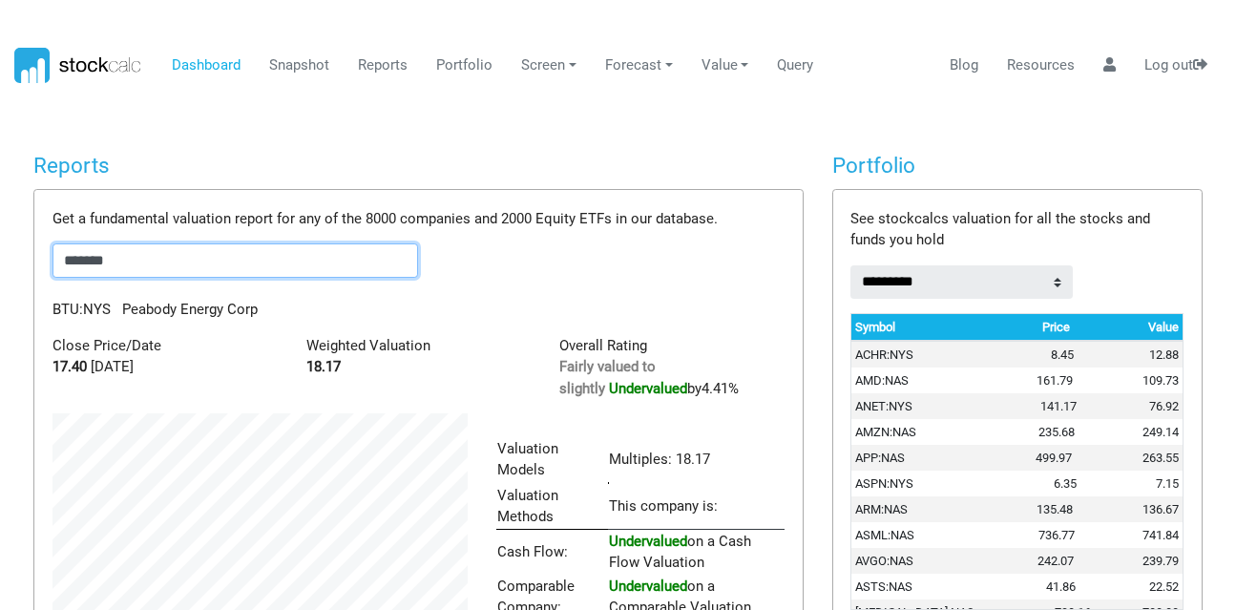
drag, startPoint x: 156, startPoint y: 270, endPoint x: 0, endPoint y: 289, distance: 157.6
click at [0, 289] on body "Dashboard Snapshot Reports Portfolio Screen Stock Screener Sector ETF Industry …" at bounding box center [618, 305] width 1236 height 610
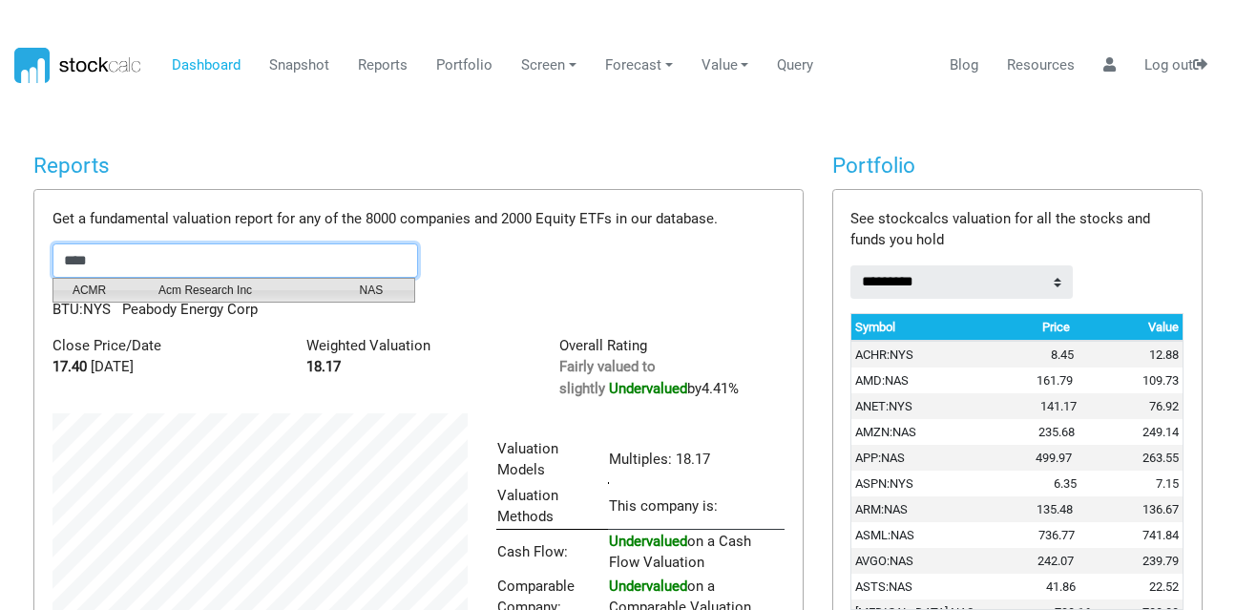
click at [124, 283] on span "ACMR" at bounding box center [101, 289] width 86 height 17
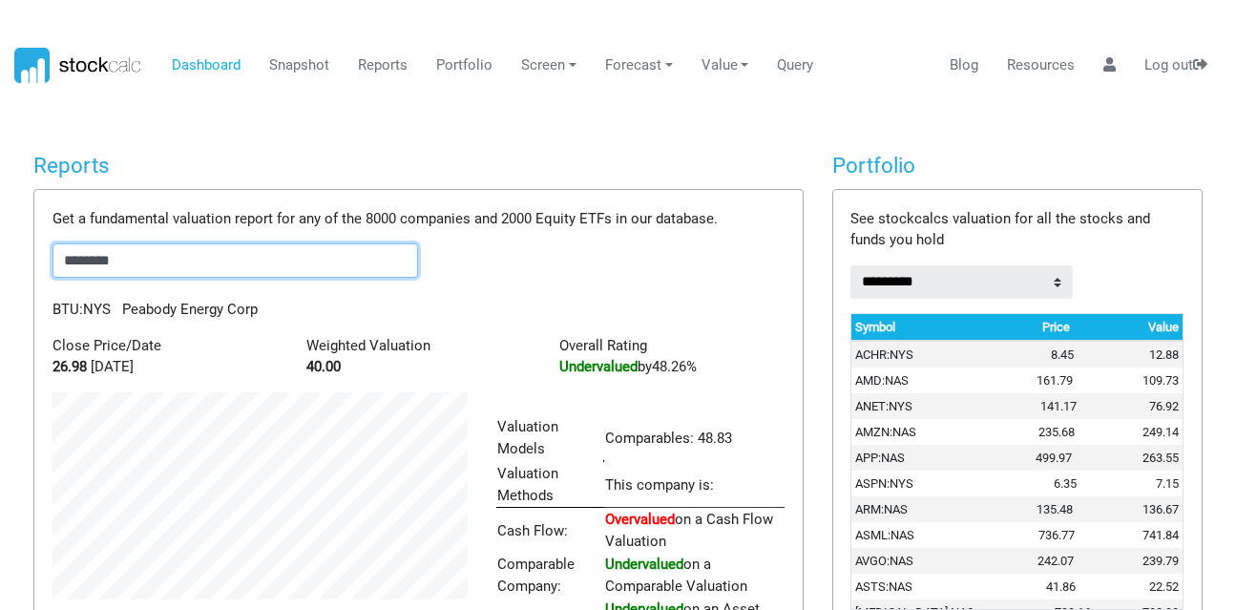
scroll to position [296, 444]
drag, startPoint x: 205, startPoint y: 261, endPoint x: 0, endPoint y: 241, distance: 206.1
click at [0, 241] on body "Dashboard Snapshot Reports Portfolio Screen Stock Screener Sector ETF Industry …" at bounding box center [618, 305] width 1236 height 610
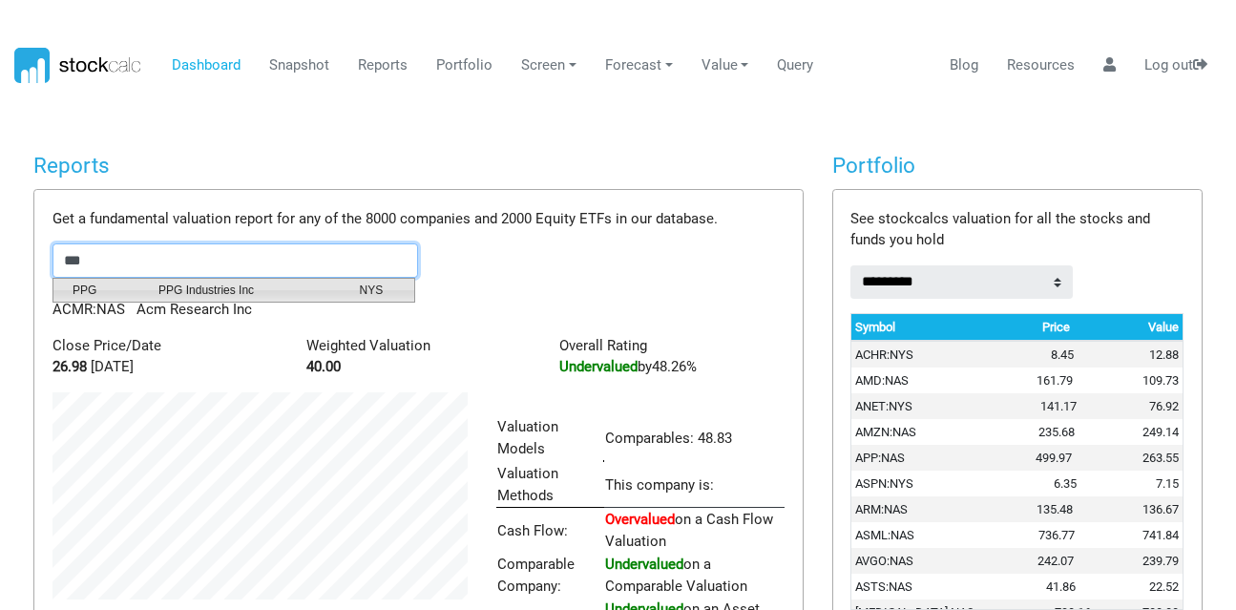
click at [150, 287] on span "PPG Industries Inc" at bounding box center [244, 289] width 200 height 17
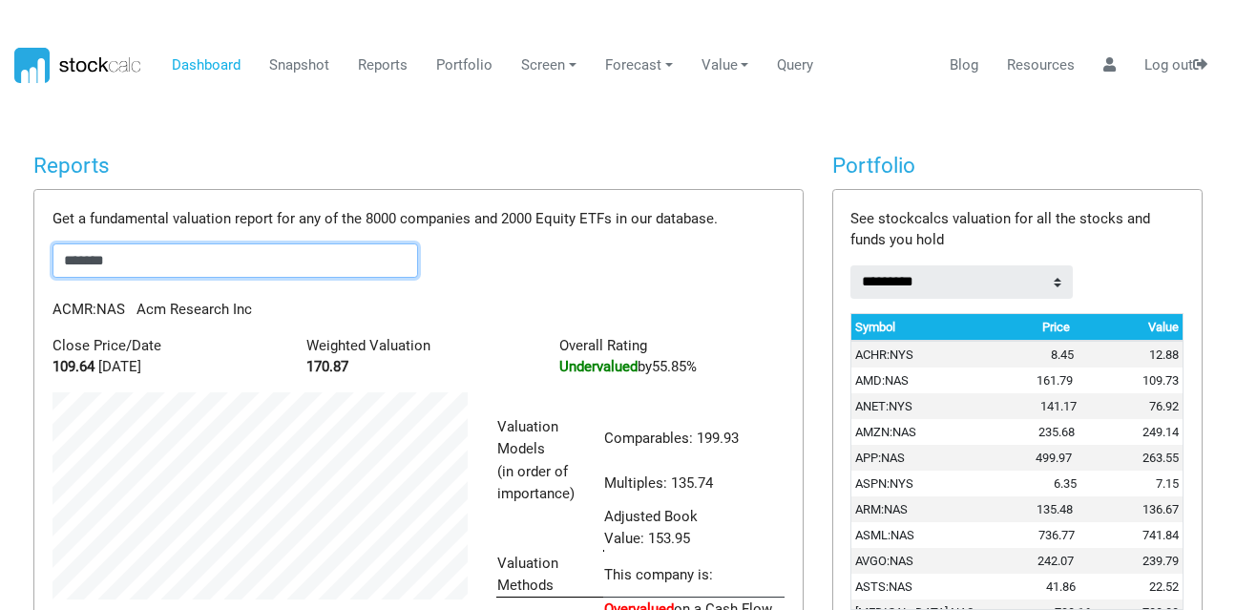
scroll to position [385, 444]
drag, startPoint x: 158, startPoint y: 259, endPoint x: 0, endPoint y: 239, distance: 159.6
click at [0, 239] on body "Dashboard Snapshot Reports Portfolio Screen Stock Screener Sector ETF Industry …" at bounding box center [618, 305] width 1236 height 610
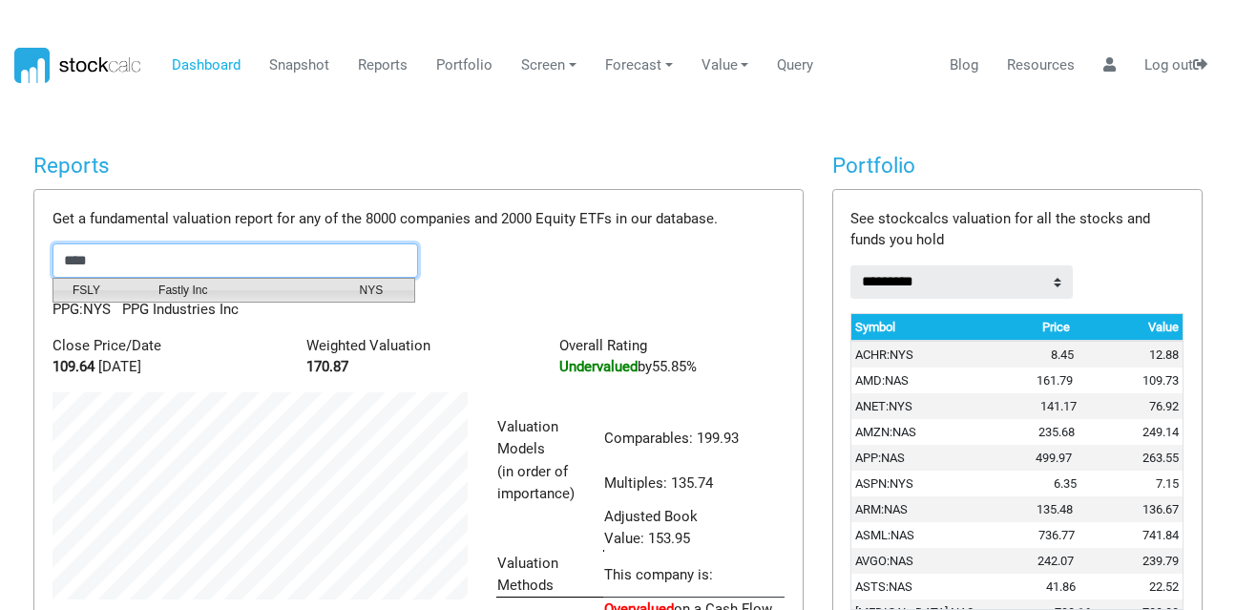
click at [104, 284] on span "FSLY" at bounding box center [101, 289] width 86 height 17
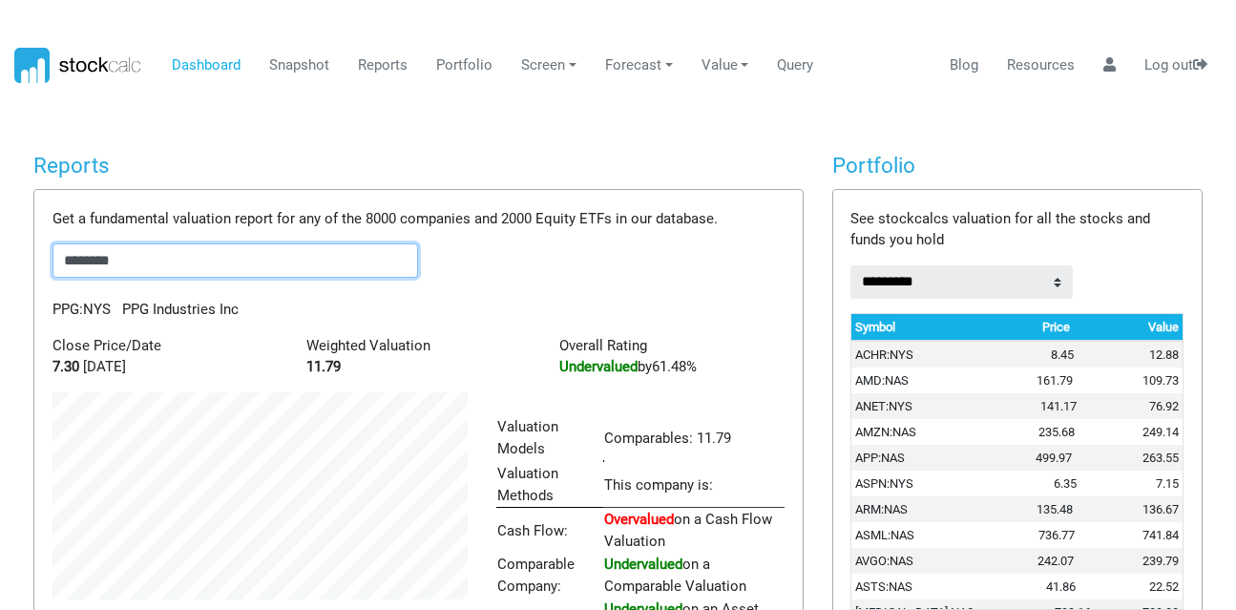
scroll to position [296, 444]
drag, startPoint x: 156, startPoint y: 252, endPoint x: 0, endPoint y: 248, distance: 155.6
click at [0, 248] on body "Dashboard Snapshot Reports Portfolio Screen Stock Screener Sector ETF Industry …" at bounding box center [618, 305] width 1236 height 610
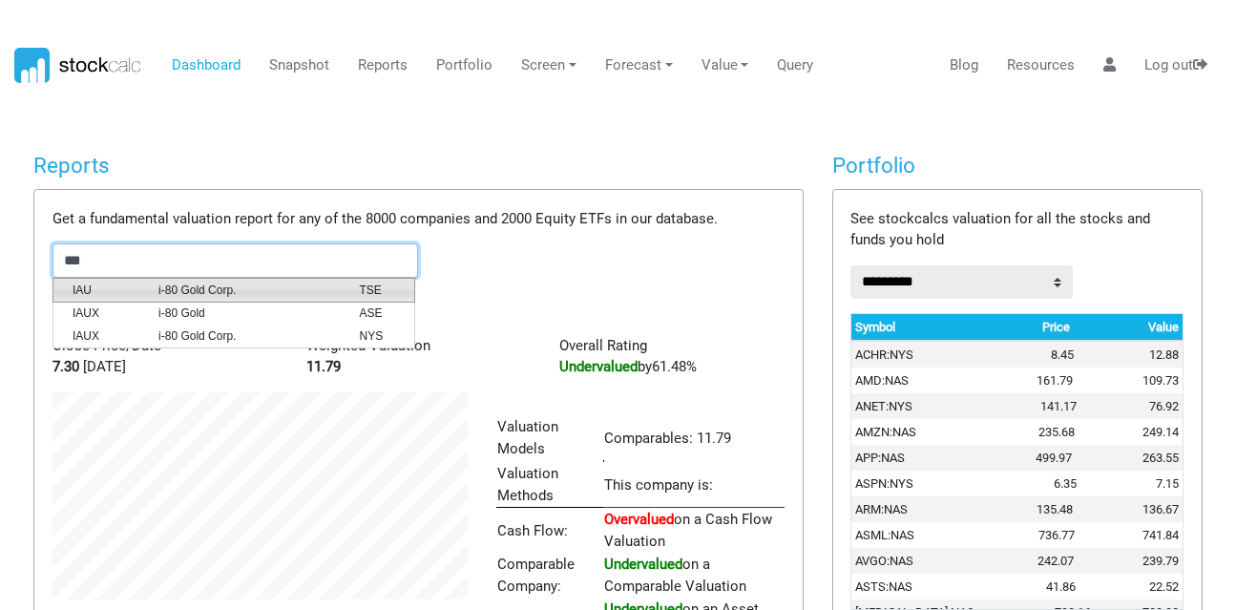
click at [96, 281] on span "IAU" at bounding box center [101, 289] width 86 height 17
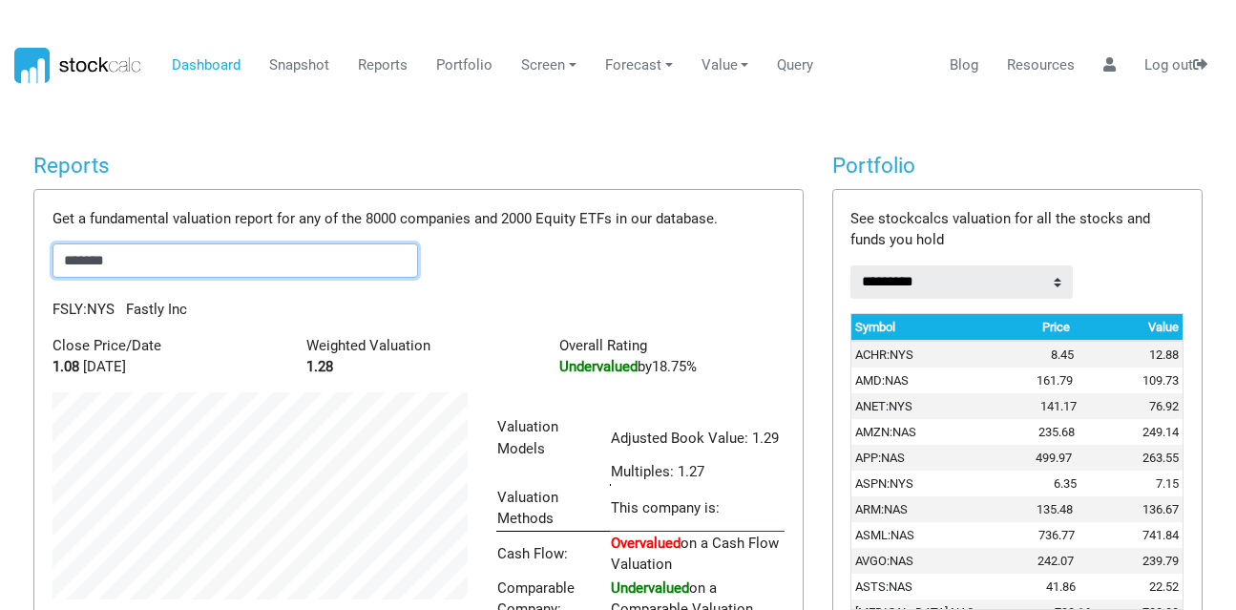
scroll to position [298, 444]
drag, startPoint x: 161, startPoint y: 251, endPoint x: 0, endPoint y: 215, distance: 165.3
click at [0, 215] on body "Dashboard Snapshot Reports Portfolio Screen Stock Screener Sector ETF Industry …" at bounding box center [618, 305] width 1236 height 610
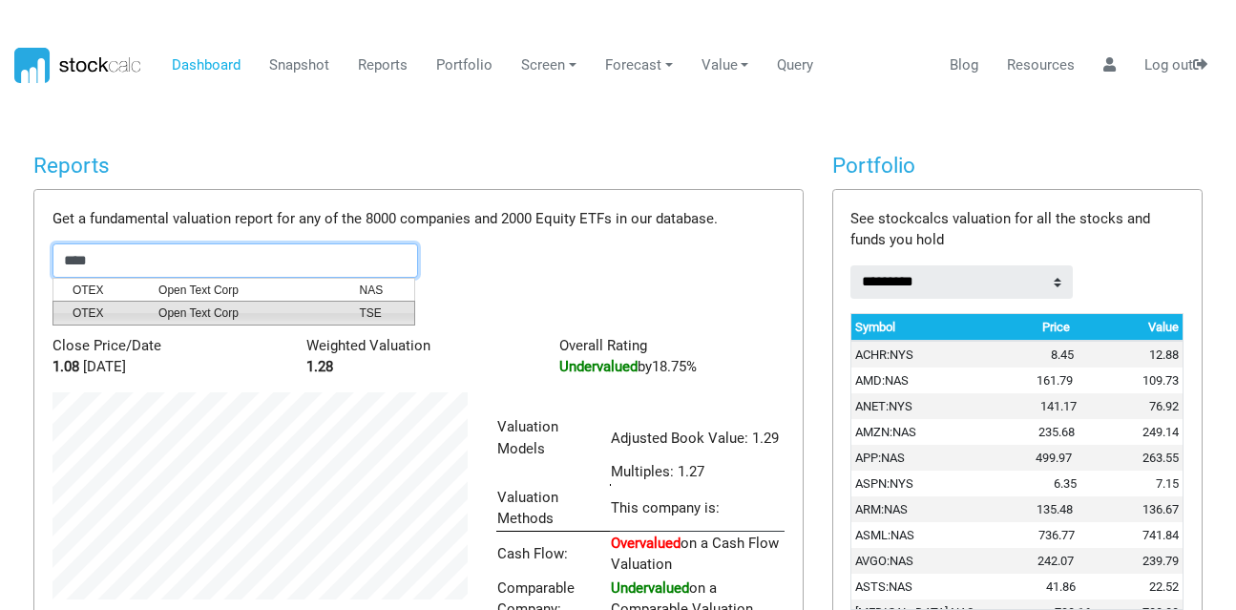
click at [144, 308] on span "Open Text Corp" at bounding box center [244, 312] width 200 height 17
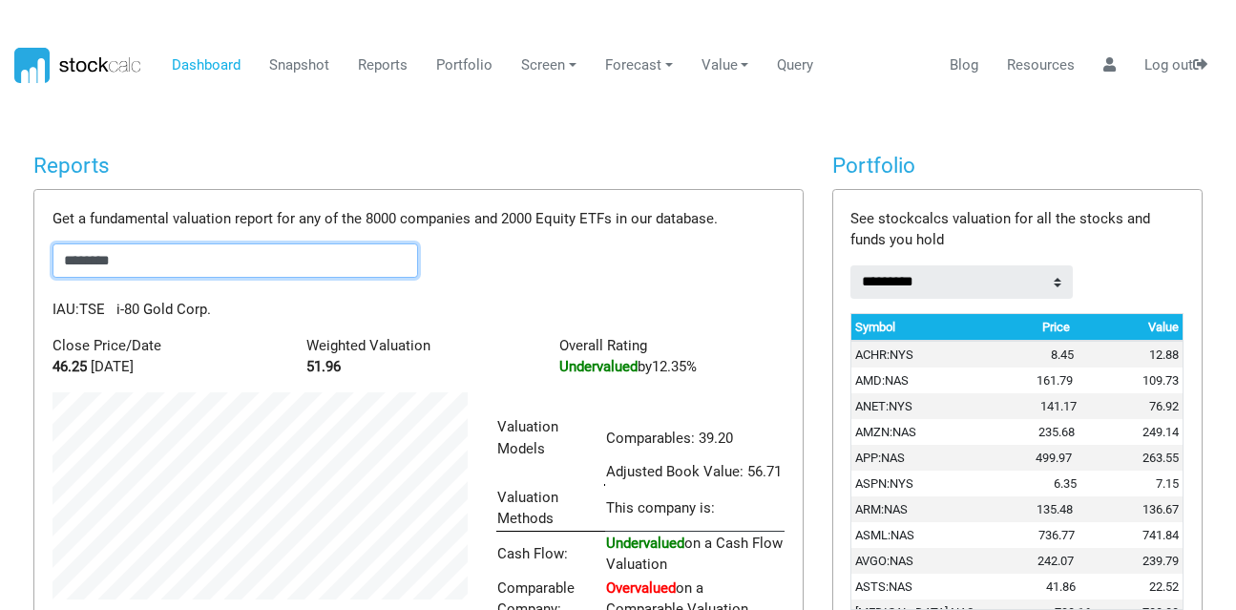
scroll to position [320, 444]
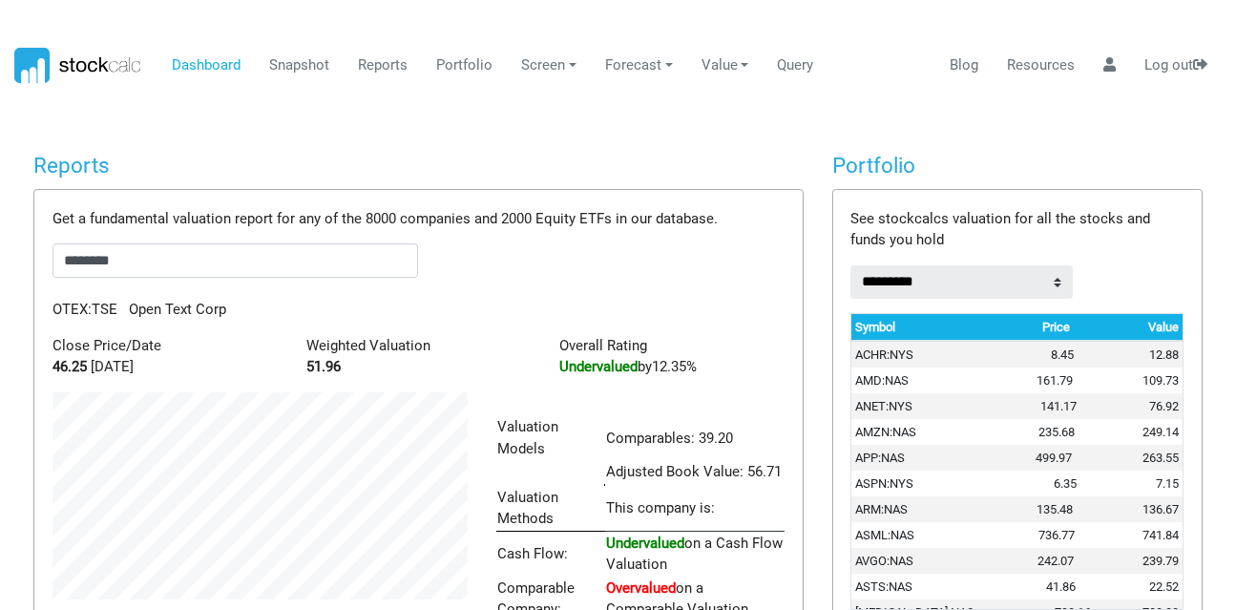
click at [151, 241] on div "Get a fundamental valuation report for any of the 8000 companies and 2000 Equit…" at bounding box center [417, 495] width 767 height 611
drag, startPoint x: 142, startPoint y: 259, endPoint x: 0, endPoint y: 229, distance: 145.2
click at [0, 229] on body "Dashboard Snapshot Reports Portfolio Screen Stock Screener Sector ETF Industry …" at bounding box center [618, 305] width 1236 height 610
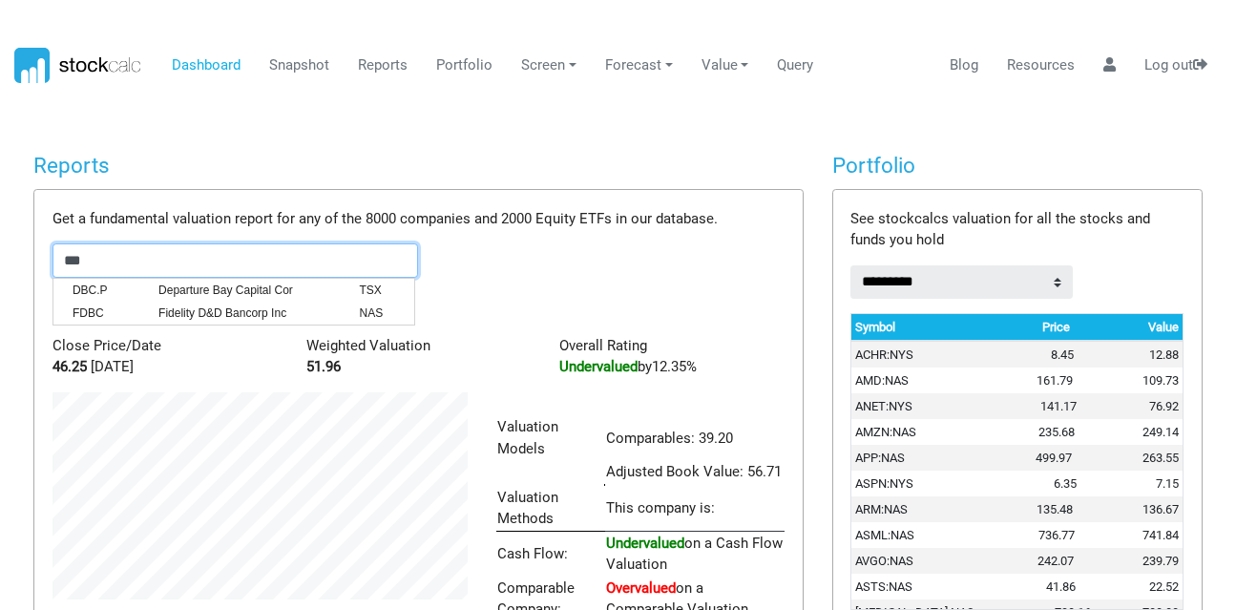
drag, startPoint x: 123, startPoint y: 266, endPoint x: 0, endPoint y: 251, distance: 124.0
click at [0, 251] on body "Dashboard Snapshot Reports Portfolio Screen Stock Screener Sector ETF Industry …" at bounding box center [618, 305] width 1236 height 610
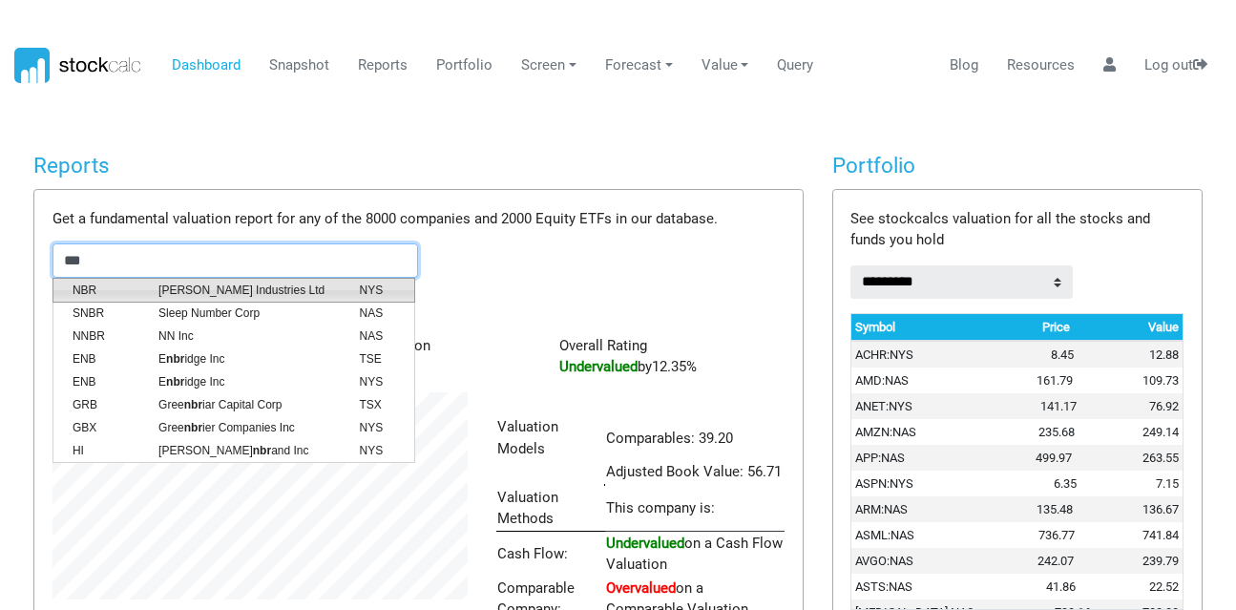
click at [164, 283] on span "Nabors Industries Ltd" at bounding box center [244, 289] width 200 height 17
type input "*******"
